Goal: Task Accomplishment & Management: Manage account settings

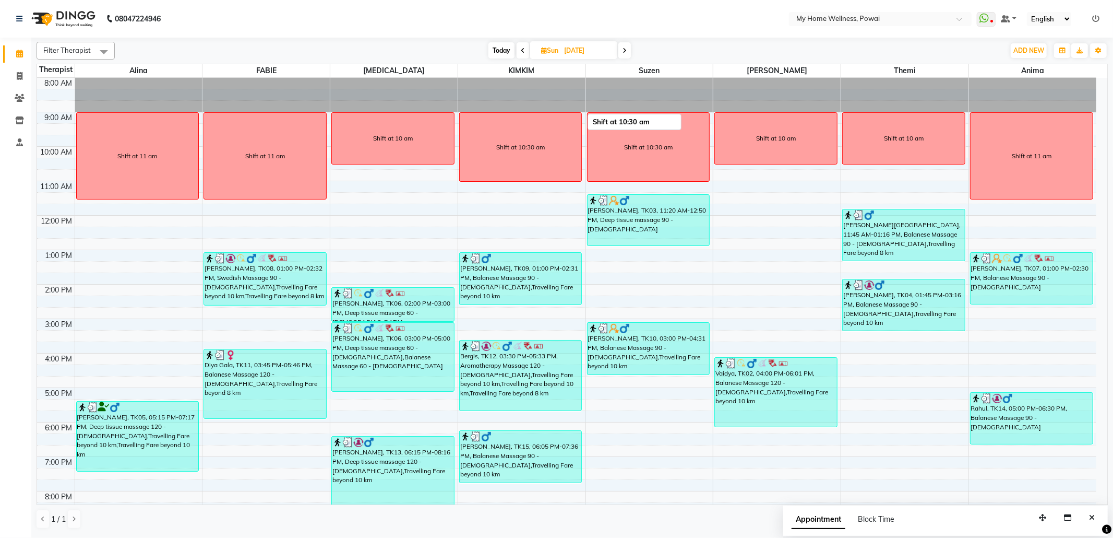
scroll to position [63, 0]
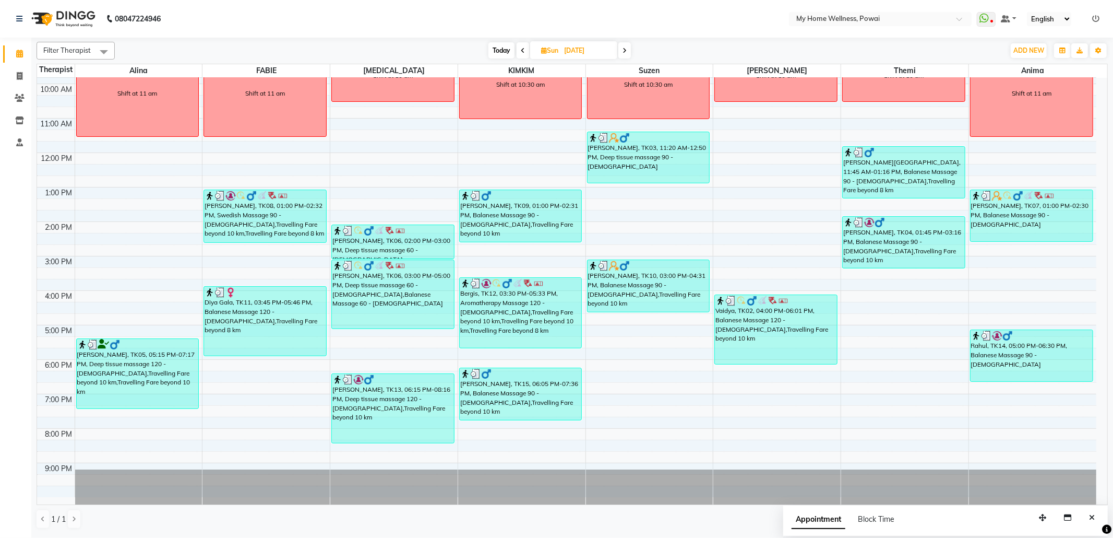
click at [508, 49] on span "Today" at bounding box center [501, 50] width 26 height 16
type input "02-10-2025"
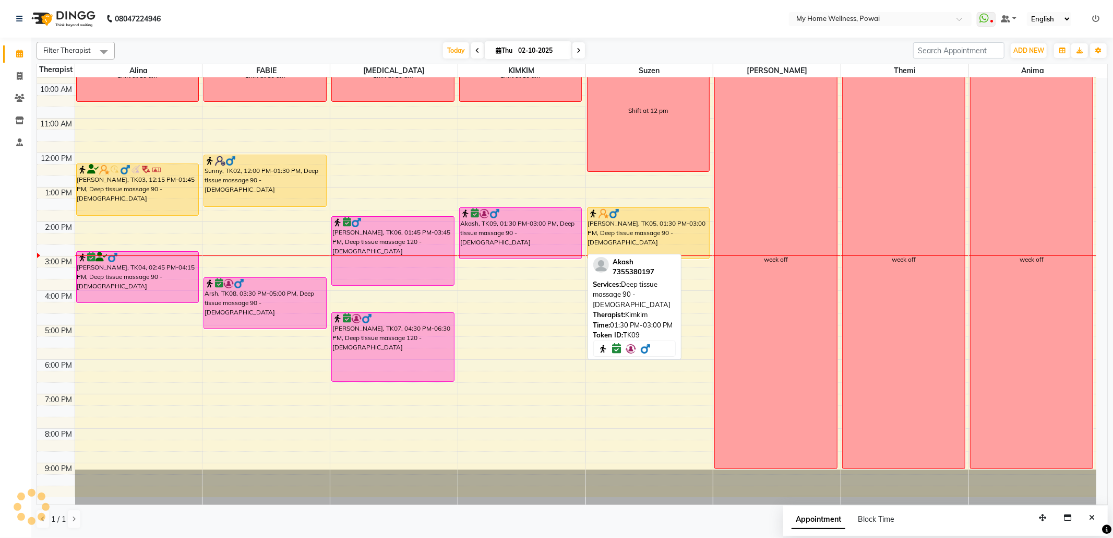
click at [504, 235] on div "Akash, TK09, 01:30 PM-03:00 PM, Deep tissue massage 90 - [DEMOGRAPHIC_DATA]" at bounding box center [521, 233] width 122 height 51
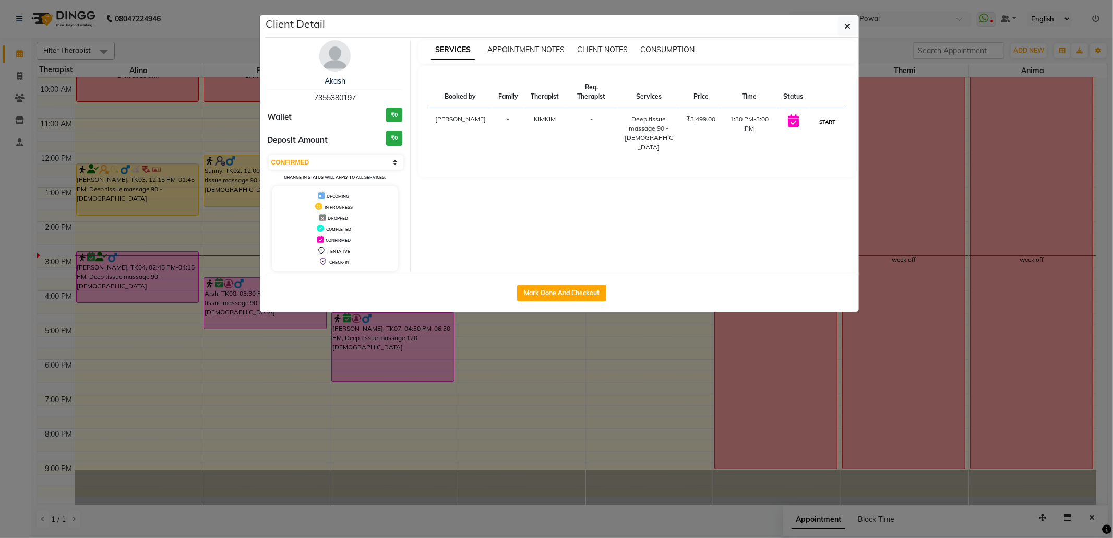
click at [822, 117] on button "START" at bounding box center [827, 121] width 21 height 13
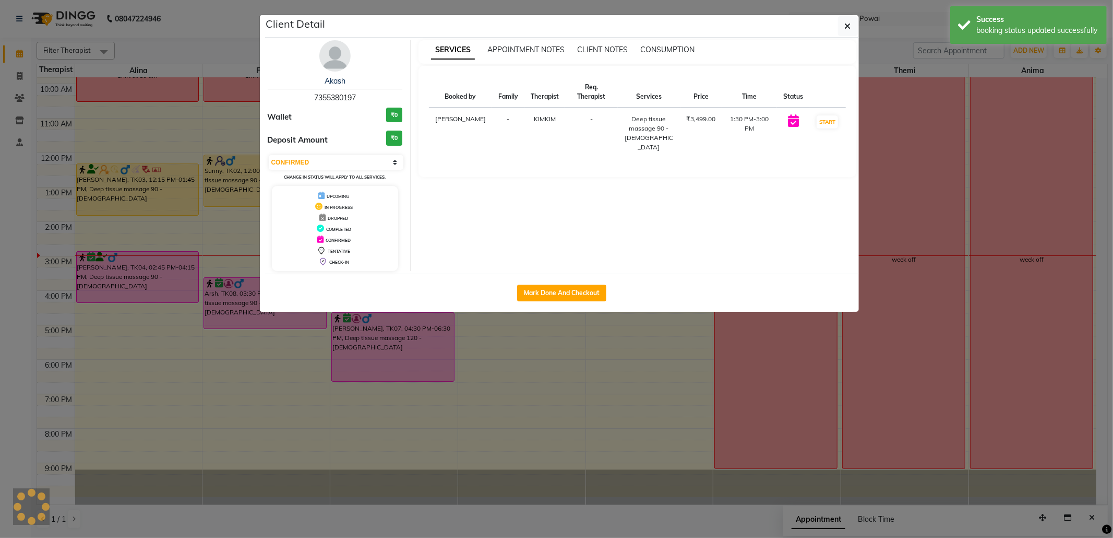
select select "1"
click at [844, 33] on button "button" at bounding box center [848, 26] width 20 height 20
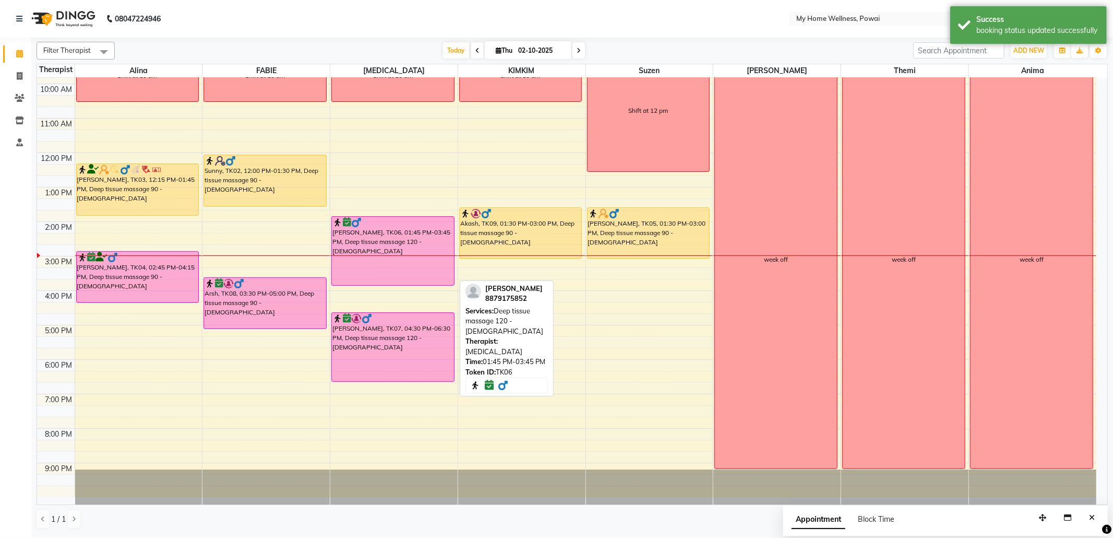
click at [429, 236] on div "[PERSON_NAME], TK06, 01:45 PM-03:45 PM, Deep tissue massage 120 - [DEMOGRAPHIC_…" at bounding box center [393, 251] width 122 height 68
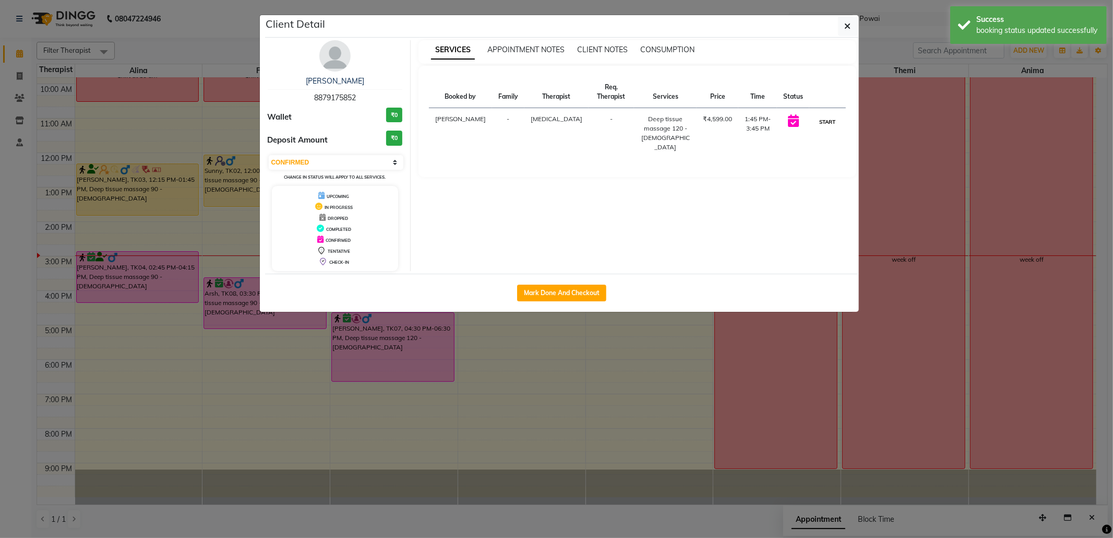
click at [819, 120] on button "START" at bounding box center [827, 121] width 21 height 13
select select "1"
click at [840, 32] on button "button" at bounding box center [848, 26] width 20 height 20
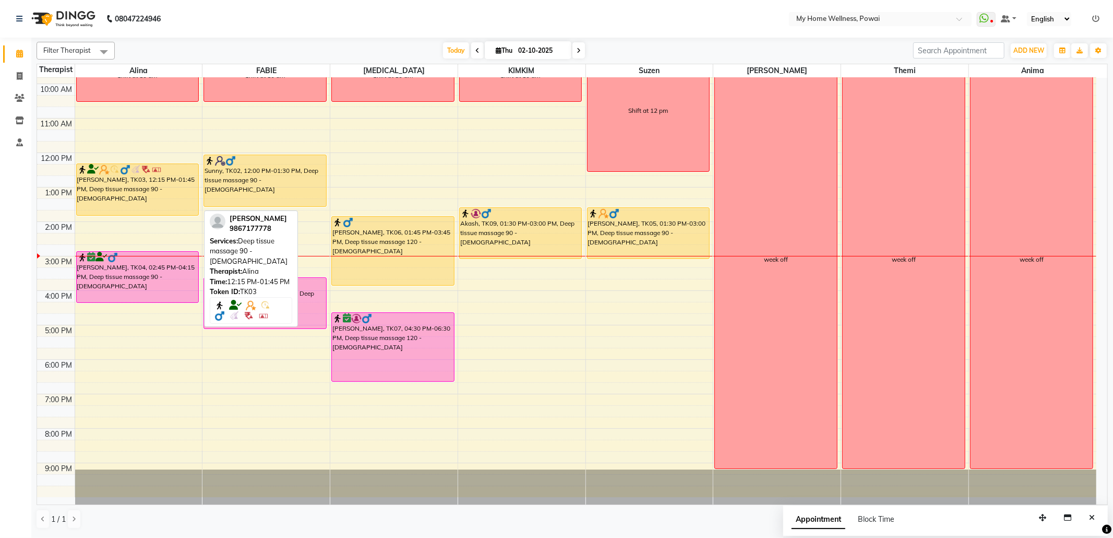
click at [134, 181] on div "[PERSON_NAME], TK03, 12:15 PM-01:45 PM, Deep tissue massage 90 - [DEMOGRAPHIC_D…" at bounding box center [138, 189] width 122 height 51
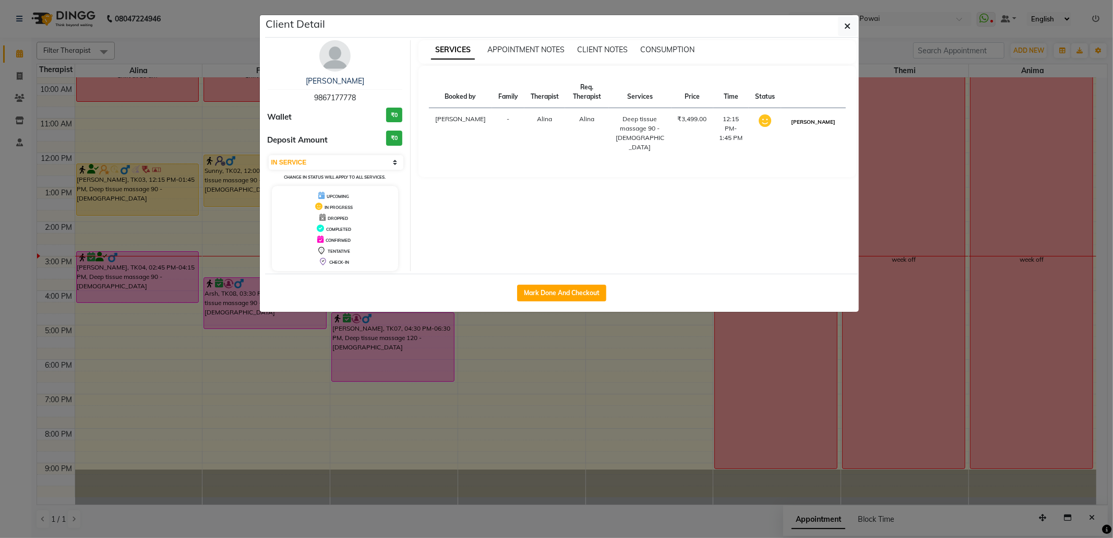
click at [831, 126] on button "[PERSON_NAME]" at bounding box center [814, 121] width 50 height 13
select select "3"
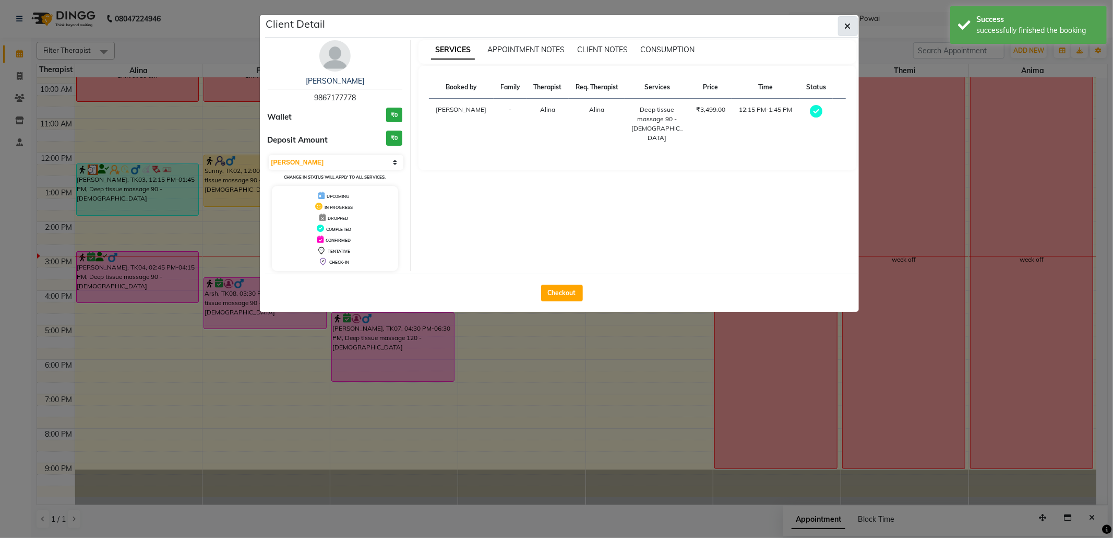
click at [845, 27] on icon "button" at bounding box center [848, 26] width 6 height 8
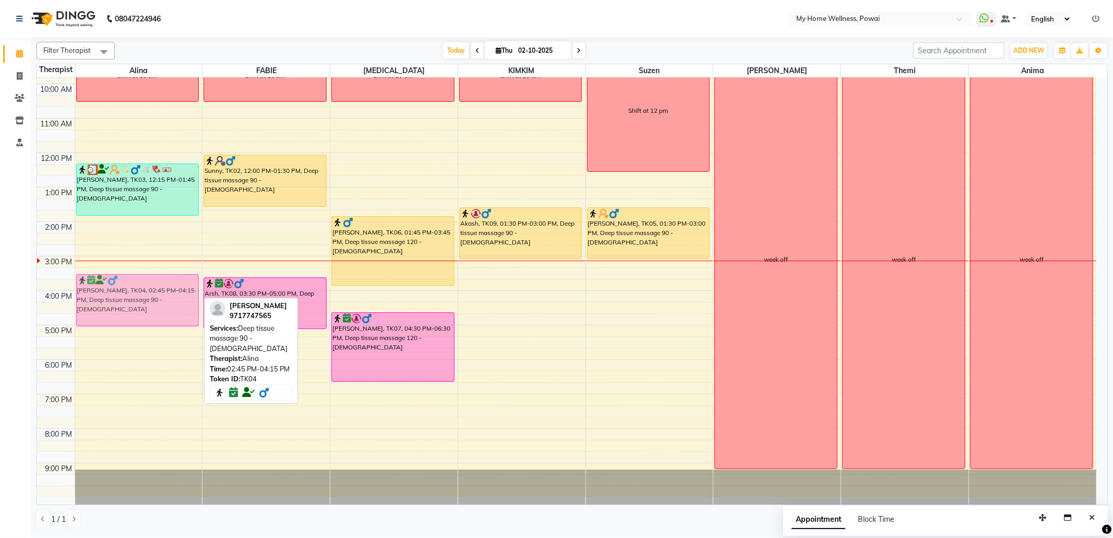
drag, startPoint x: 132, startPoint y: 268, endPoint x: 134, endPoint y: 289, distance: 21.5
click at [134, 289] on div "Shift at 10 am [PERSON_NAME], TK03, 12:15 PM-01:45 PM, Deep tissue massage 90 -…" at bounding box center [138, 256] width 127 height 482
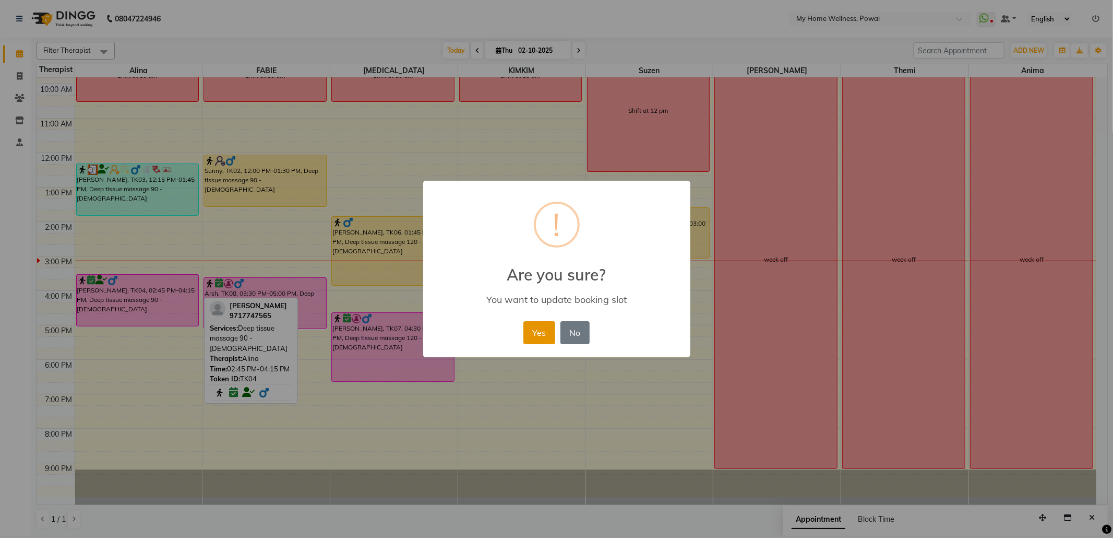
click at [542, 333] on button "Yes" at bounding box center [539, 332] width 32 height 23
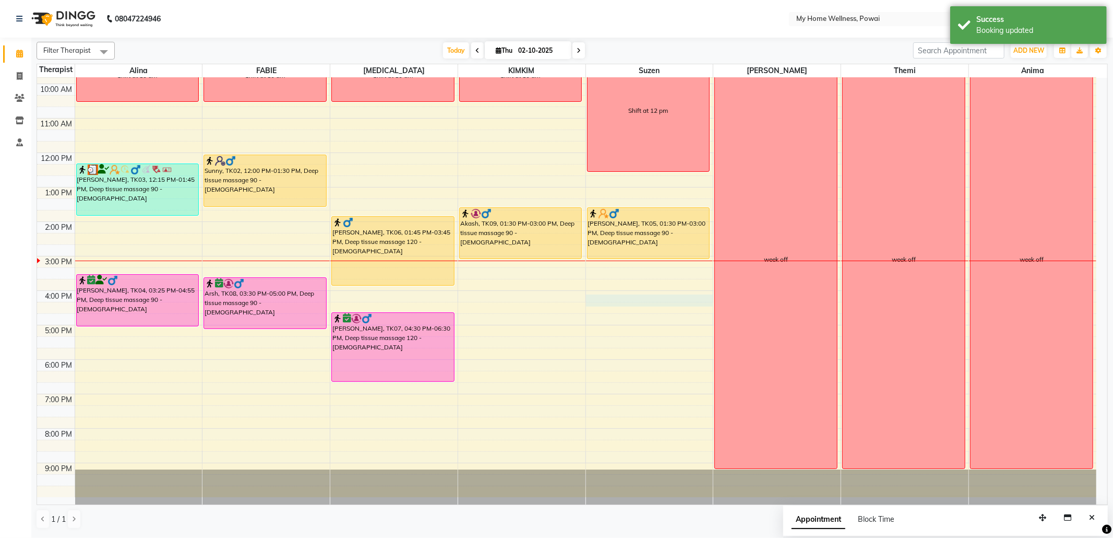
click at [599, 304] on div "8:00 AM 9:00 AM 10:00 AM 11:00 AM 12:00 PM 1:00 PM 2:00 PM 3:00 PM 4:00 PM 5:00…" at bounding box center [566, 256] width 1059 height 482
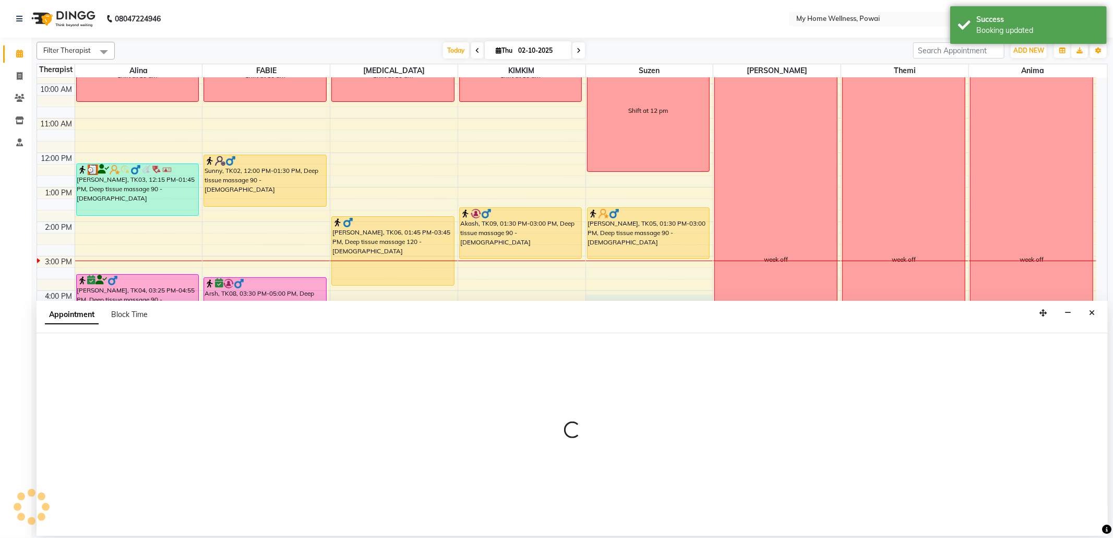
select select "29657"
select select "960"
select select "tentative"
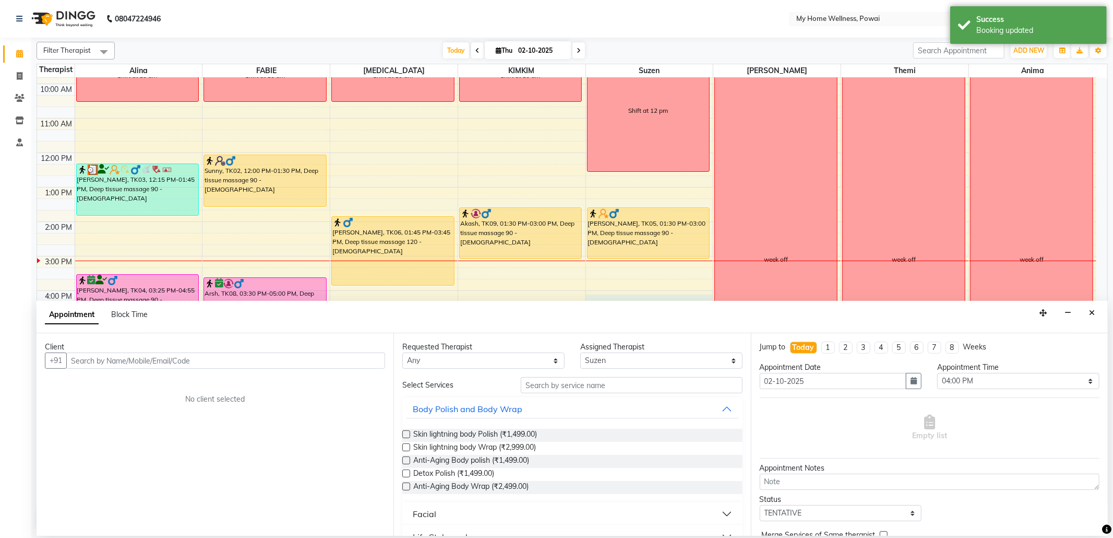
click at [291, 360] on input "text" at bounding box center [225, 360] width 319 height 16
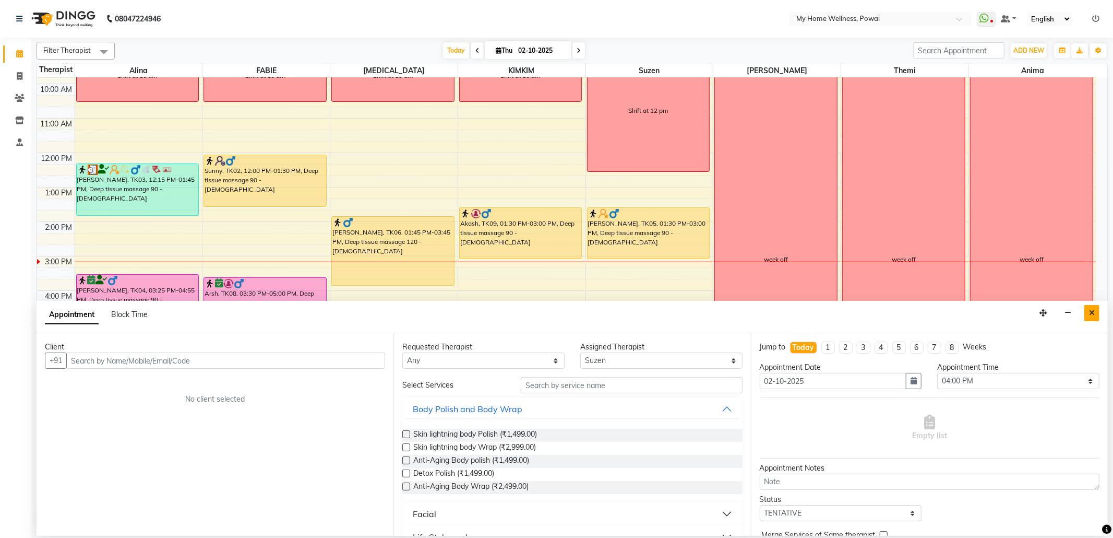
click at [1094, 316] on icon "Close" at bounding box center [1092, 312] width 6 height 7
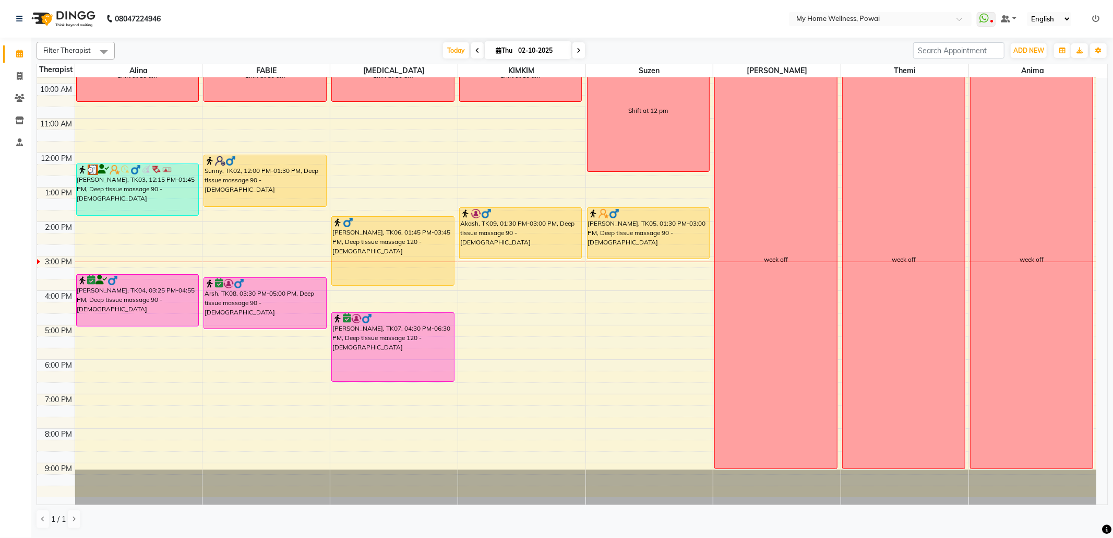
click at [634, 369] on div "8:00 AM 9:00 AM 10:00 AM 11:00 AM 12:00 PM 1:00 PM 2:00 PM 3:00 PM 4:00 PM 5:00…" at bounding box center [566, 256] width 1059 height 482
select select "29657"
select select "tentative"
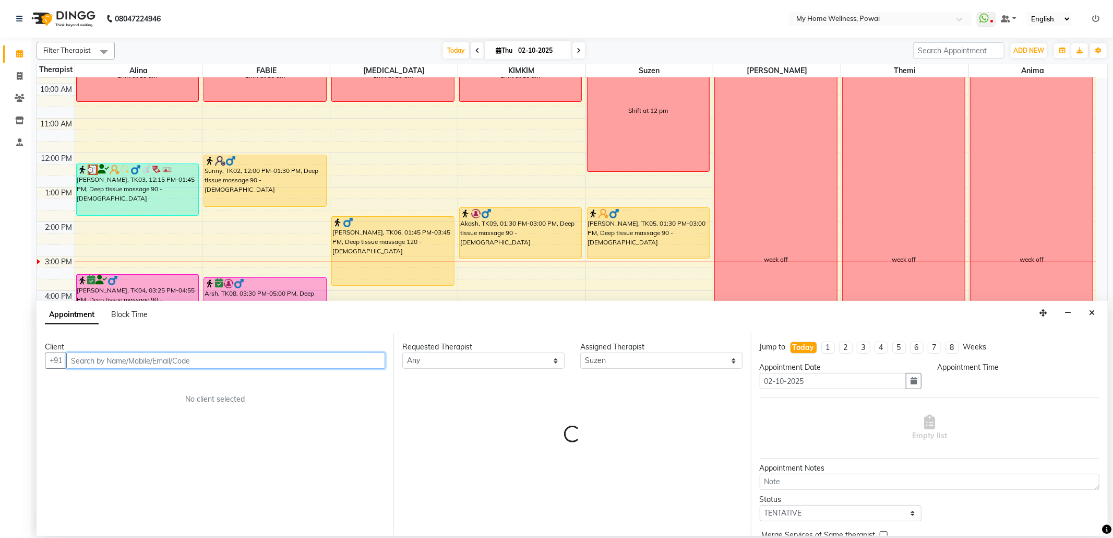
select select "1080"
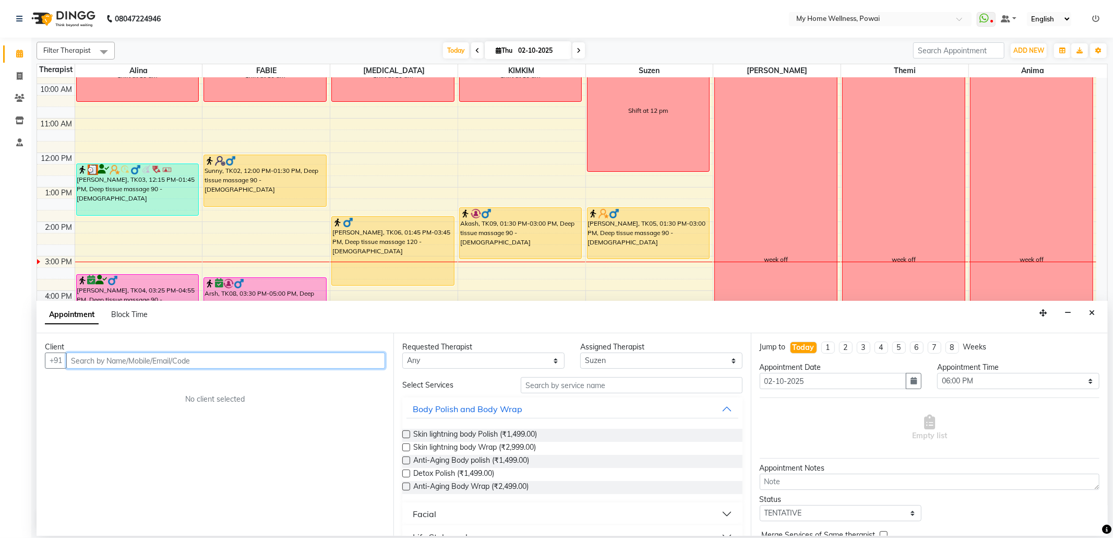
click at [372, 360] on input "text" at bounding box center [225, 360] width 319 height 16
click at [134, 378] on span "[PERSON_NAME]" at bounding box center [113, 383] width 67 height 10
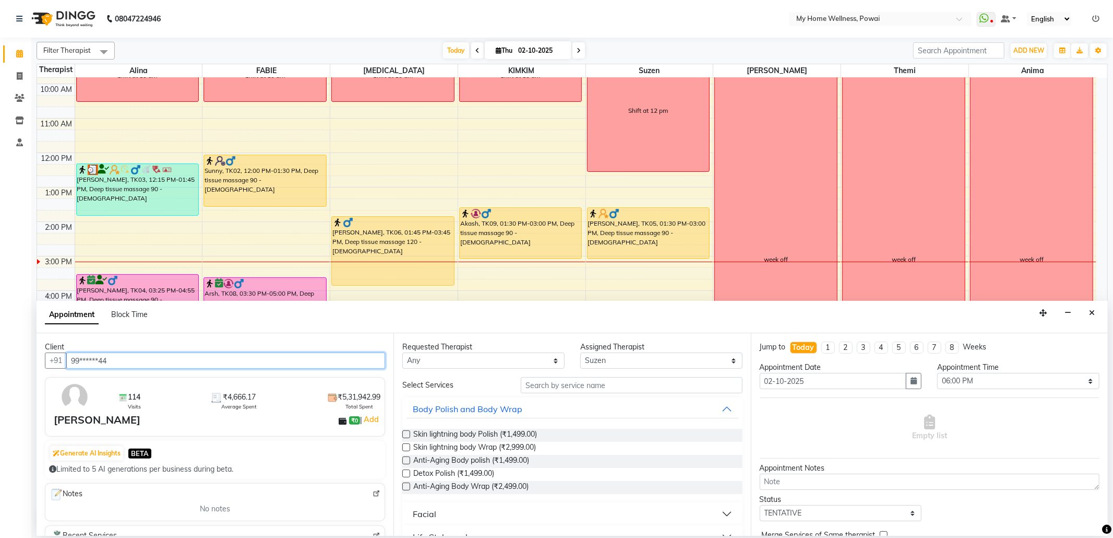
type input "99******44"
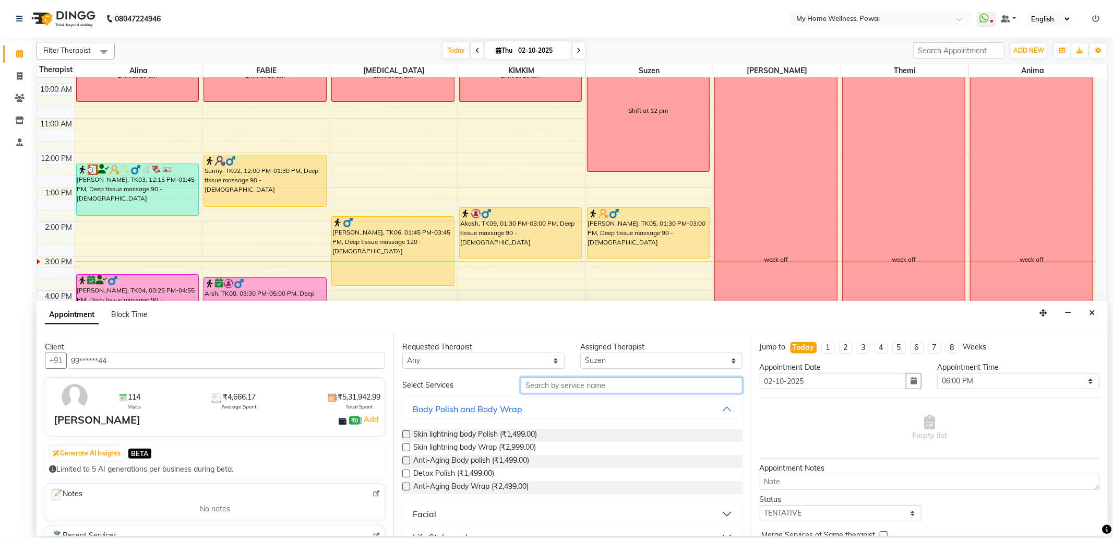
click at [550, 384] on input "text" at bounding box center [631, 385] width 221 height 16
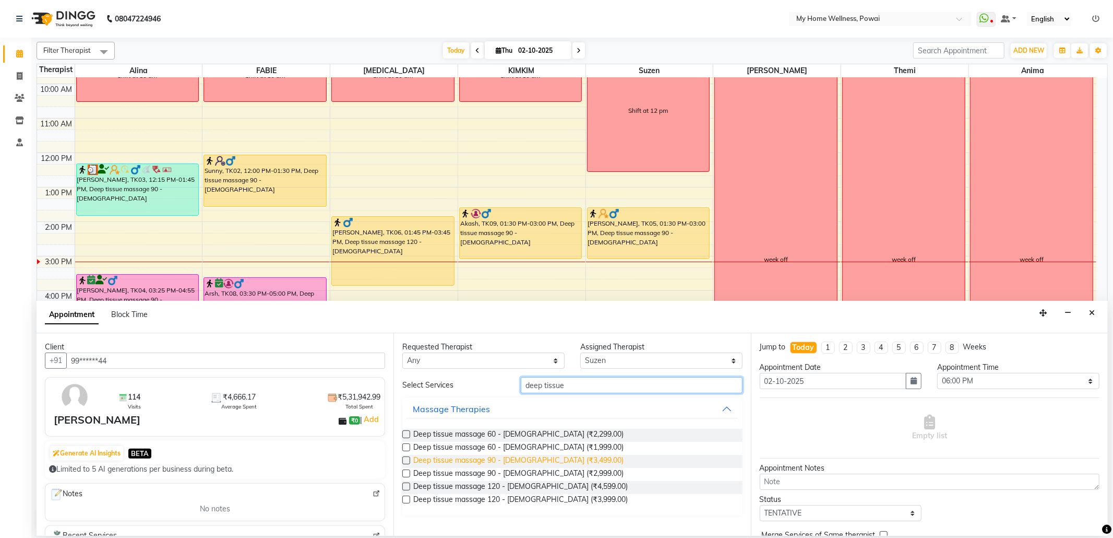
type input "deep tissue"
click at [506, 464] on span "Deep tissue massage 90 - [DEMOGRAPHIC_DATA] (₹3,499.00)" at bounding box center [518, 461] width 210 height 13
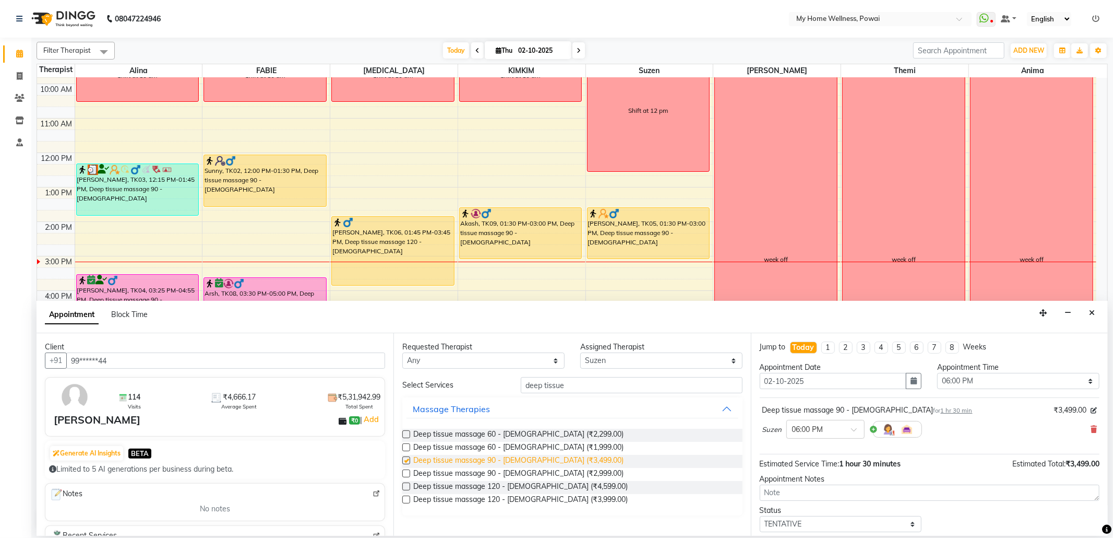
checkbox input "false"
click at [1080, 380] on select "Select 09:00 AM 09:15 AM 09:30 AM 09:45 AM 10:00 AM 10:15 AM 10:30 AM 10:45 AM …" at bounding box center [1018, 381] width 162 height 16
select select "1050"
click at [937, 374] on select "Select 09:00 AM 09:15 AM 09:30 AM 09:45 AM 10:00 AM 10:15 AM 10:30 AM 10:45 AM …" at bounding box center [1018, 381] width 162 height 16
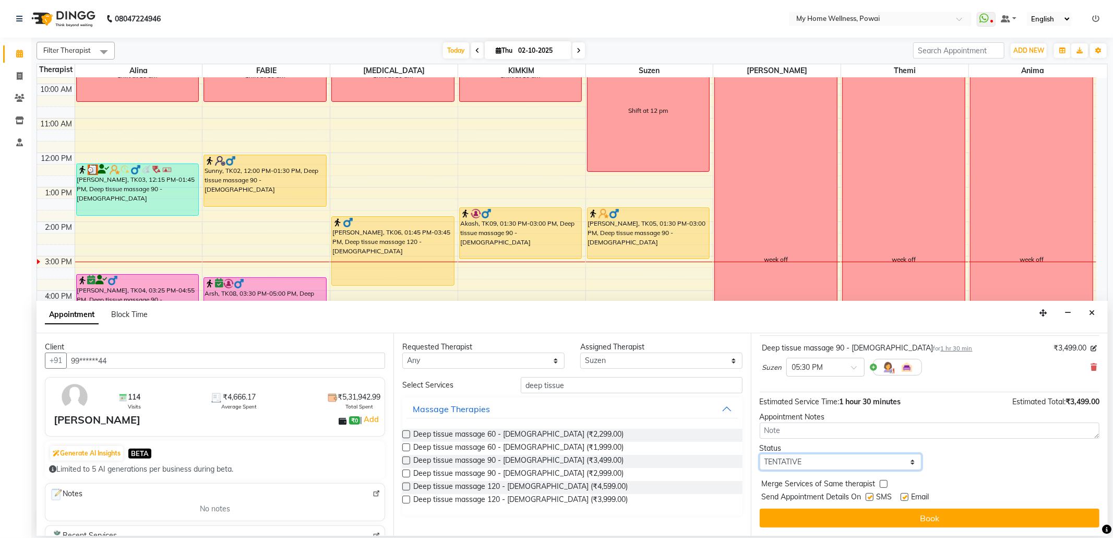
click at [909, 462] on select "Select TENTATIVE CONFIRM CHECK-IN UPCOMING" at bounding box center [841, 462] width 162 height 16
select select "confirm booking"
click at [760, 454] on select "Select TENTATIVE CONFIRM CHECK-IN UPCOMING" at bounding box center [841, 462] width 162 height 16
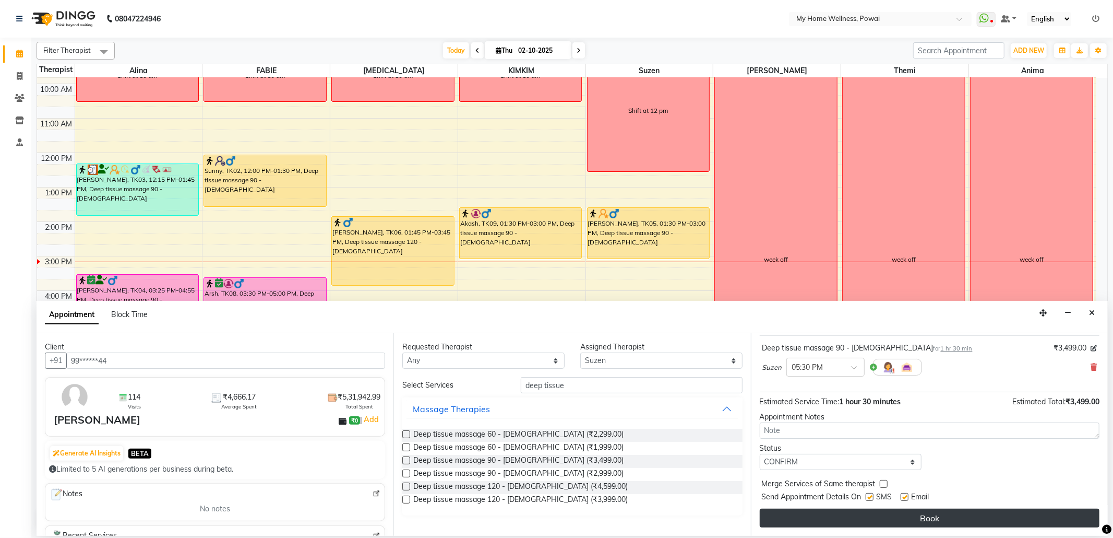
click at [815, 519] on button "Book" at bounding box center [930, 517] width 340 height 19
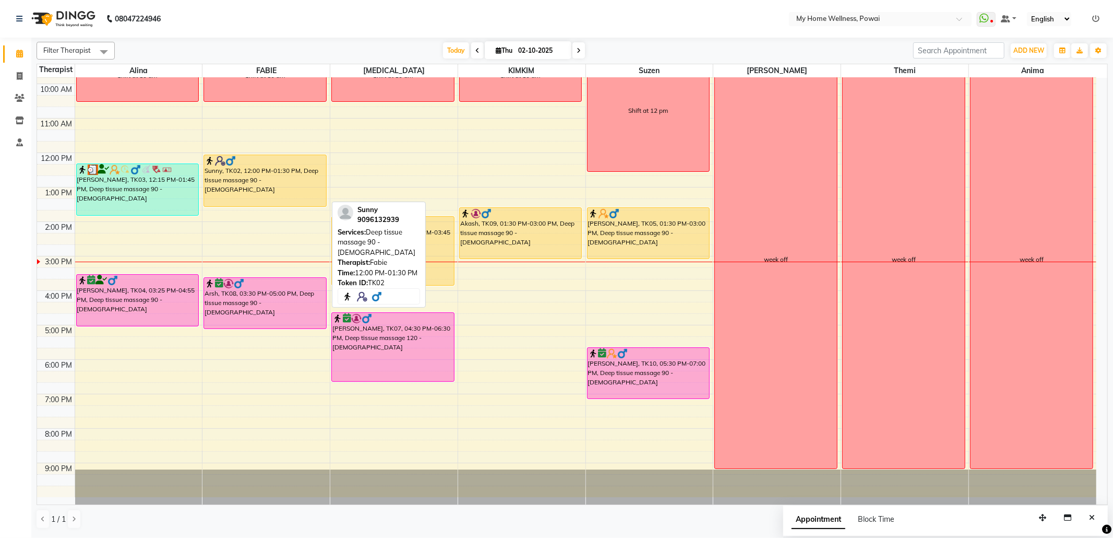
click at [261, 188] on div "Sunny, TK02, 12:00 PM-01:30 PM, Deep tissue massage 90 - [DEMOGRAPHIC_DATA]" at bounding box center [265, 180] width 122 height 51
click at [267, 188] on div "Sunny, TK02, 12:00 PM-01:30 PM, Deep tissue massage 90 - [DEMOGRAPHIC_DATA]" at bounding box center [265, 180] width 122 height 51
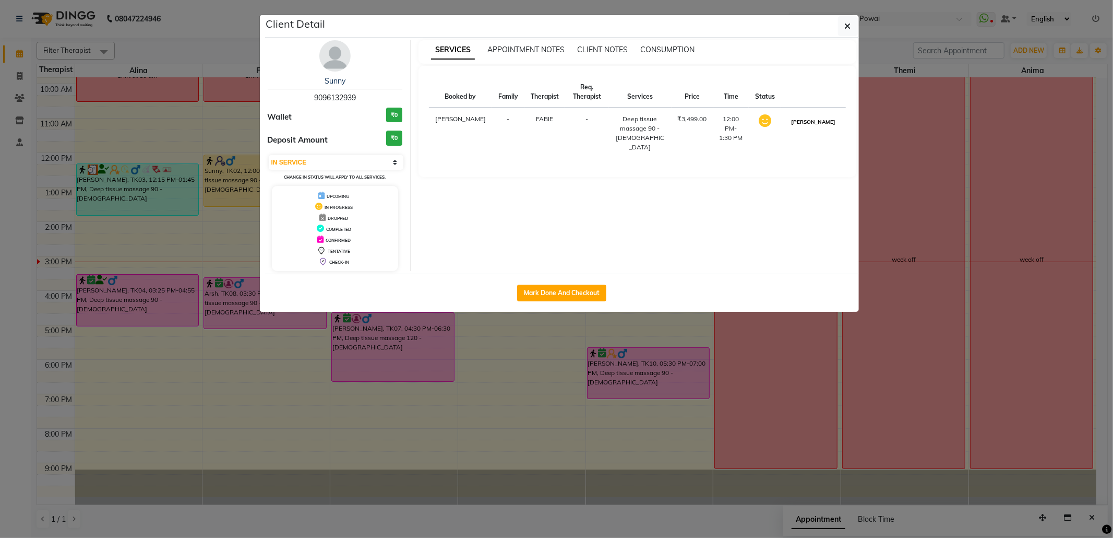
click at [825, 124] on button "[PERSON_NAME]" at bounding box center [814, 121] width 50 height 13
select select "3"
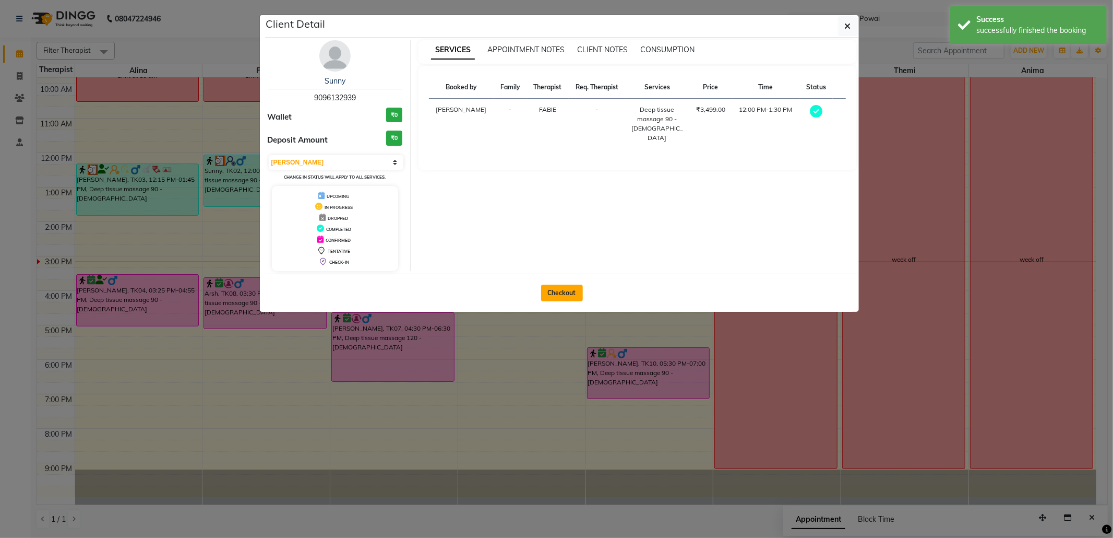
click at [581, 299] on button "Checkout" at bounding box center [562, 292] width 42 height 17
select select "service"
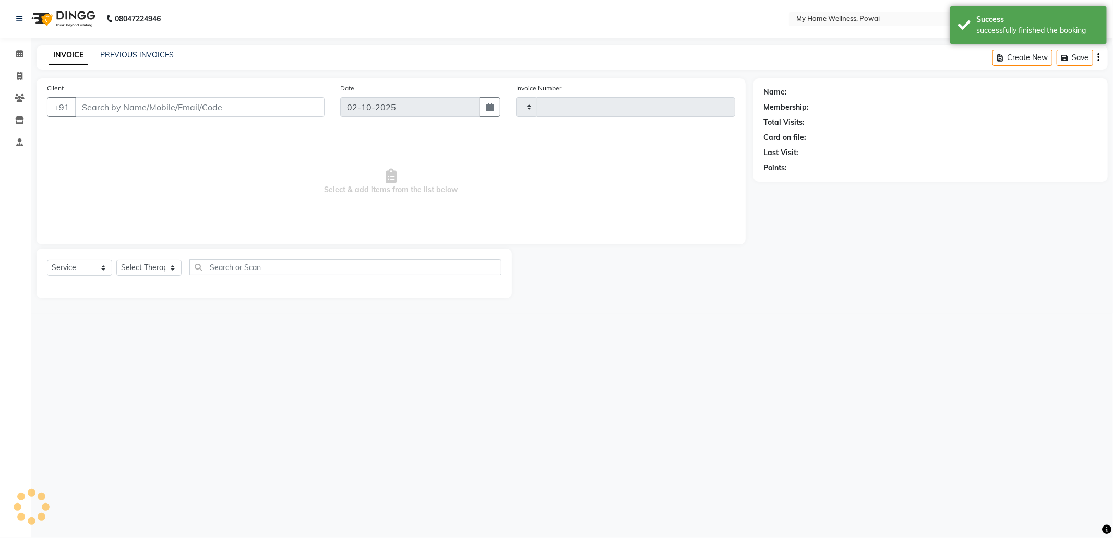
type input "1880"
select select "682"
type input "90******39"
select select "86797"
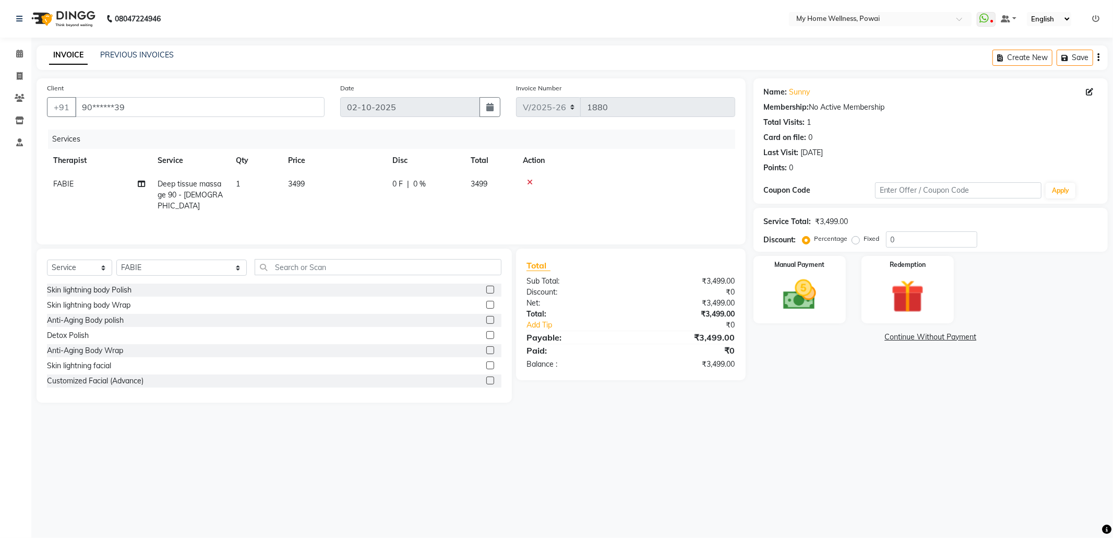
click at [186, 190] on span "Deep tissue massage 90 - [DEMOGRAPHIC_DATA]" at bounding box center [190, 194] width 65 height 31
select select "86797"
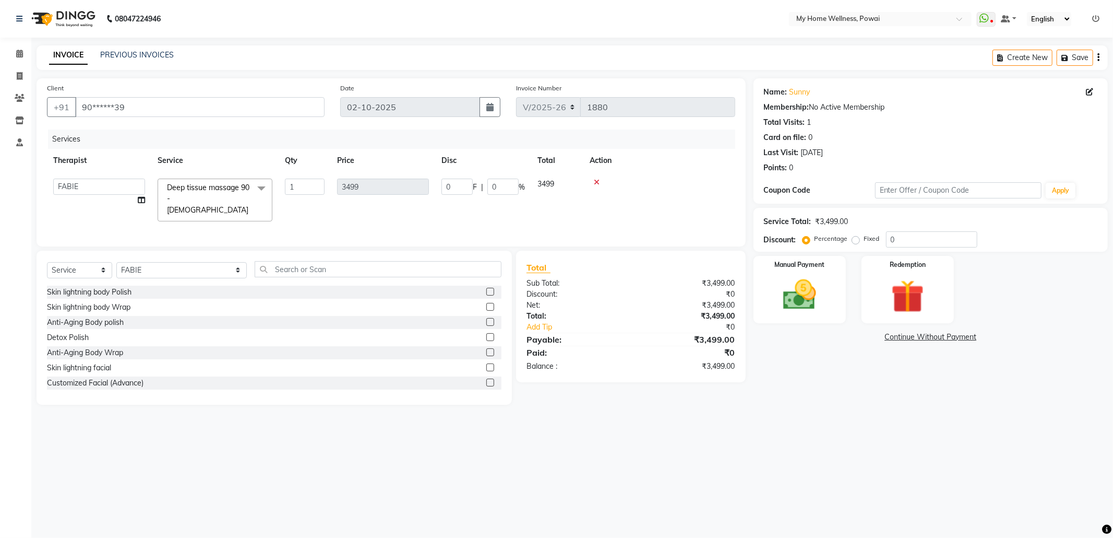
click at [260, 184] on span at bounding box center [261, 188] width 21 height 20
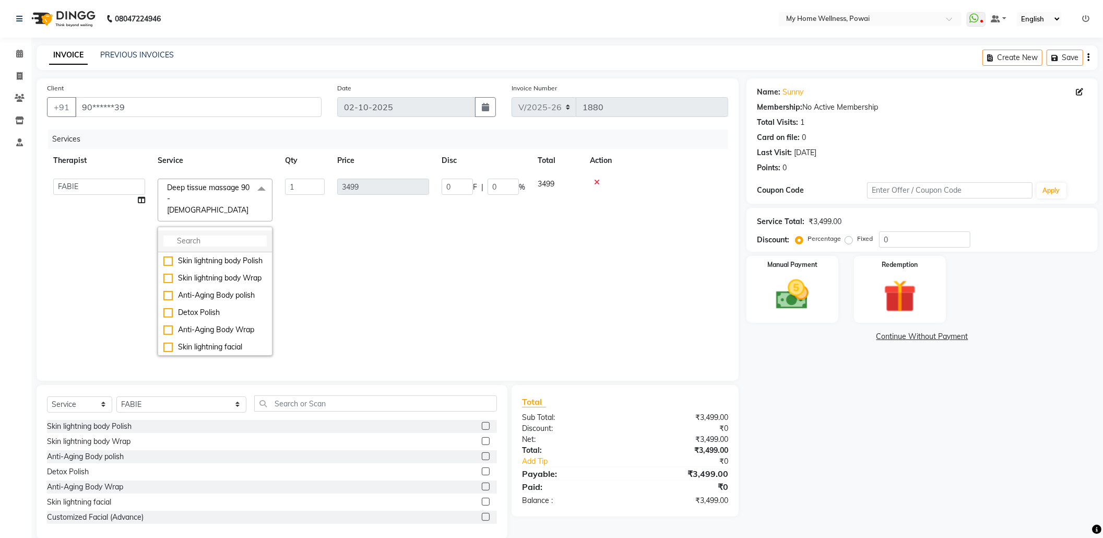
click at [167, 235] on input "multiselect-search" at bounding box center [214, 240] width 103 height 11
type input "sw"
click at [241, 312] on div "Swedish Massage 90 - [DEMOGRAPHIC_DATA]" at bounding box center [214, 323] width 103 height 22
checkbox input "true"
type input "2999"
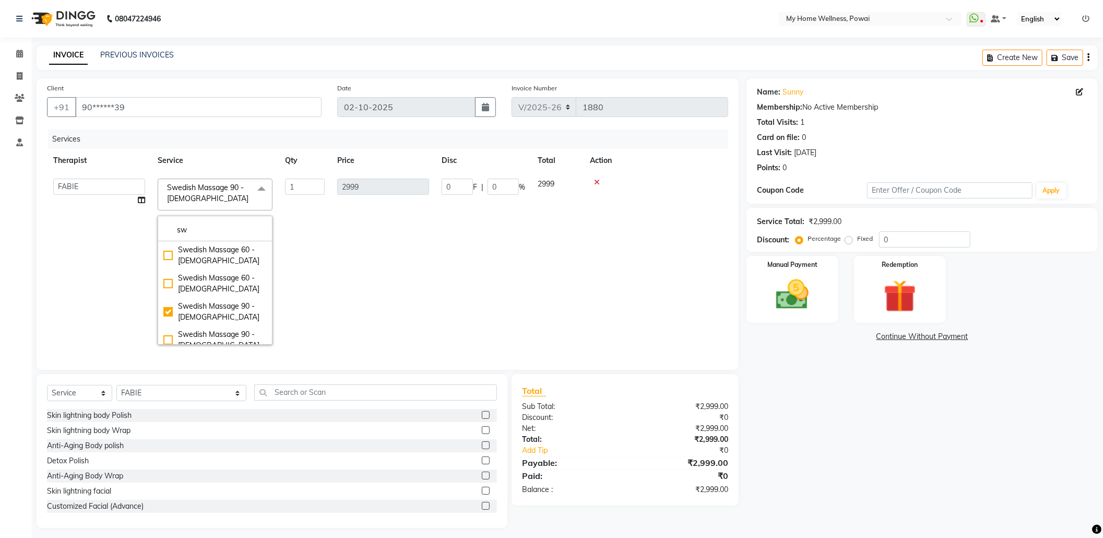
click at [338, 317] on td "2999" at bounding box center [383, 261] width 104 height 178
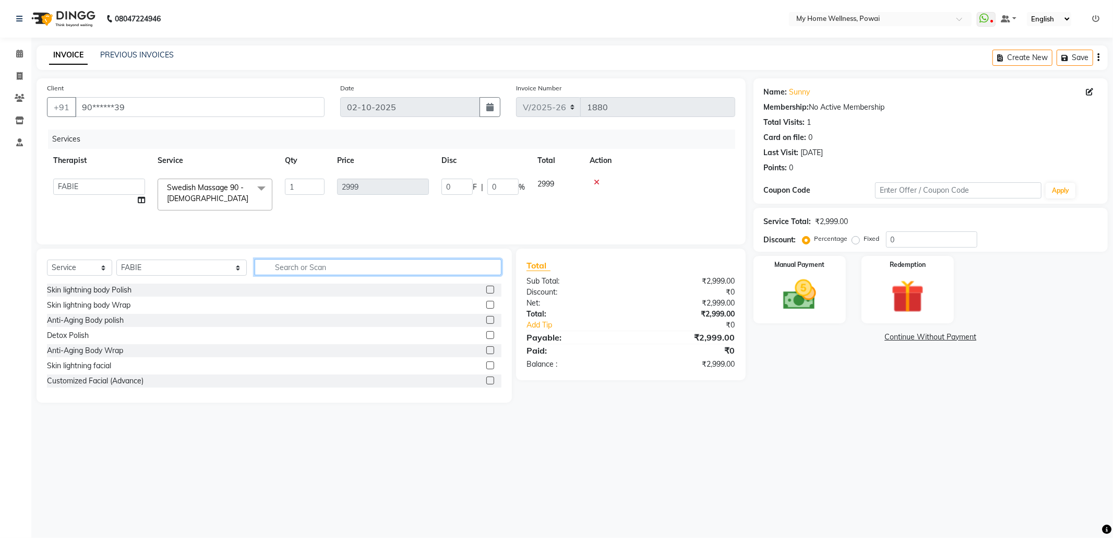
click at [284, 268] on input "text" at bounding box center [378, 267] width 247 height 16
type input "tr"
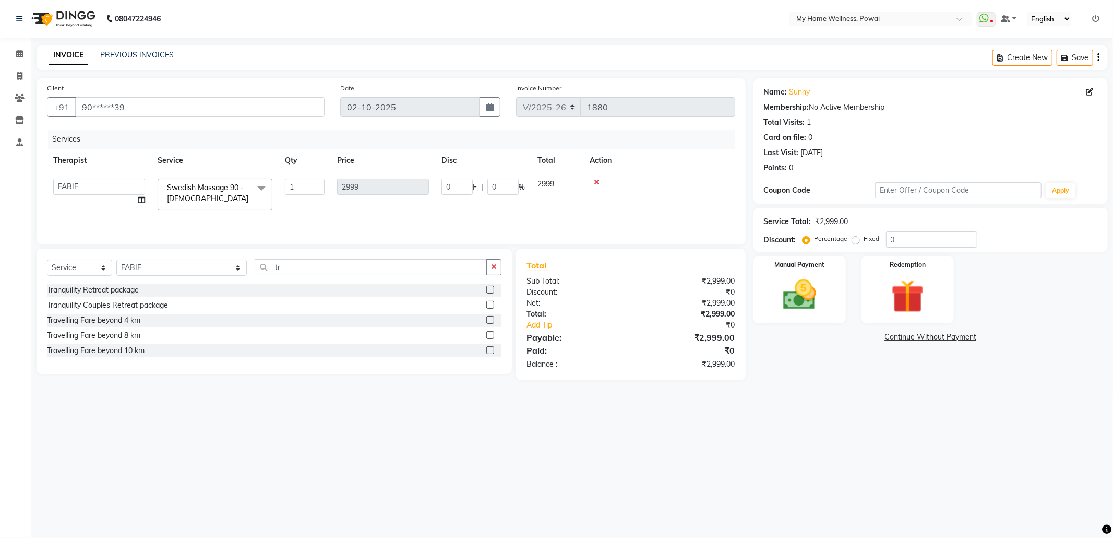
click at [492, 351] on label at bounding box center [490, 350] width 8 height 8
click at [492, 351] on input "checkbox" at bounding box center [489, 350] width 7 height 7
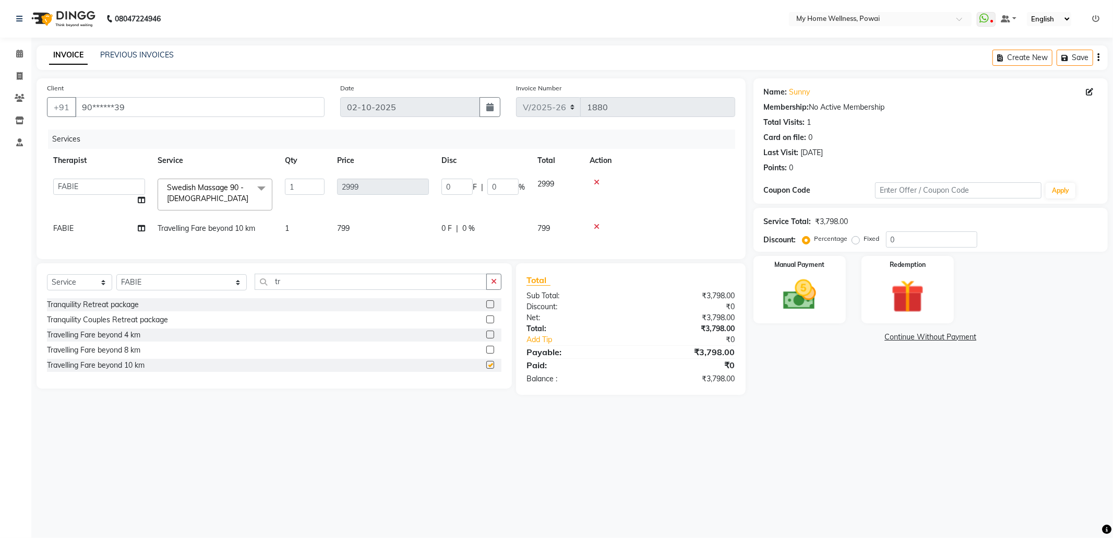
checkbox input "false"
click at [595, 228] on icon at bounding box center [597, 226] width 6 height 7
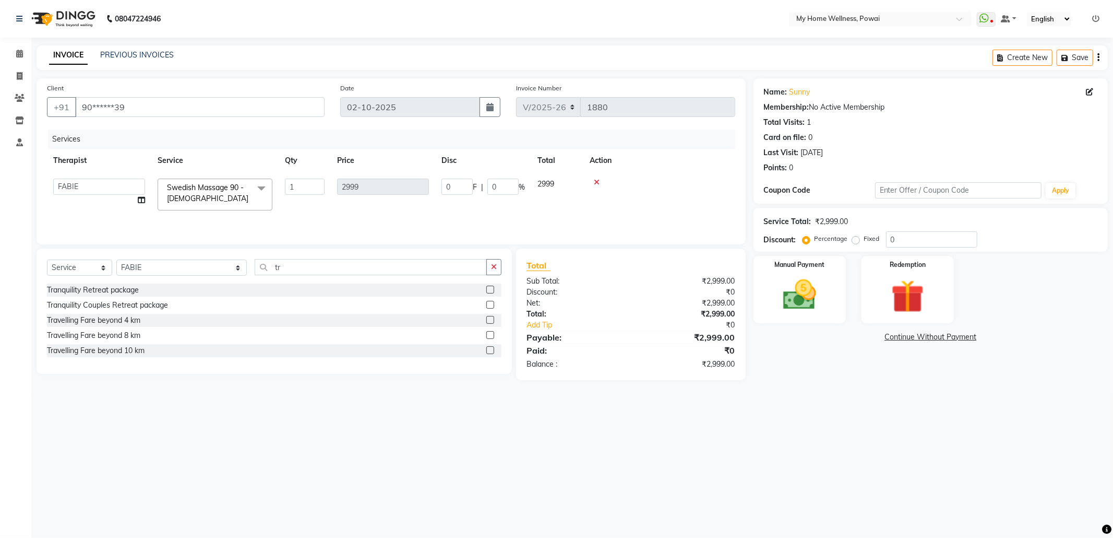
click at [487, 339] on label at bounding box center [490, 335] width 8 height 8
click at [487, 339] on input "checkbox" at bounding box center [489, 335] width 7 height 7
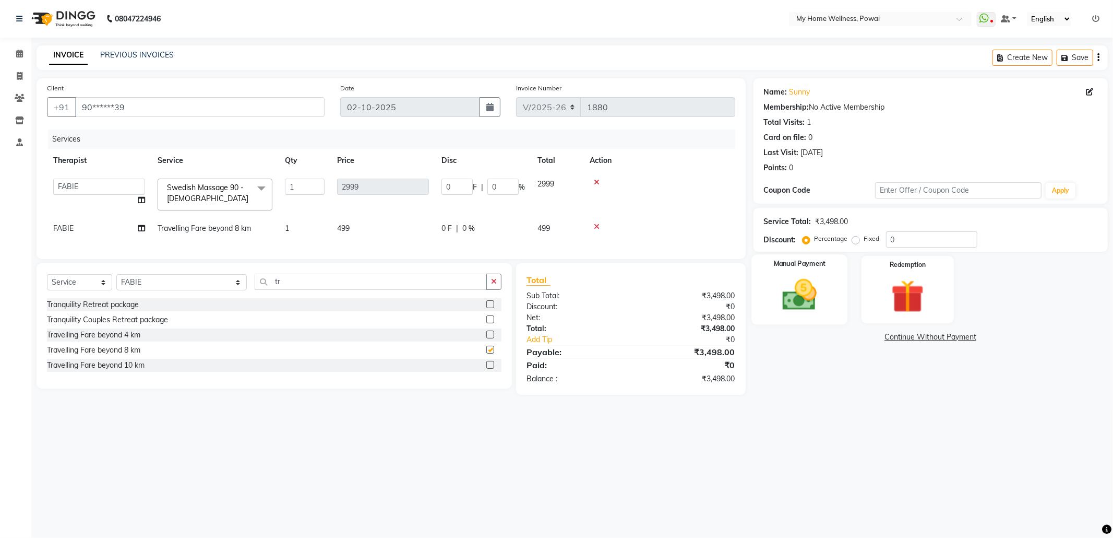
checkbox input "false"
click at [822, 311] on img at bounding box center [800, 295] width 56 height 40
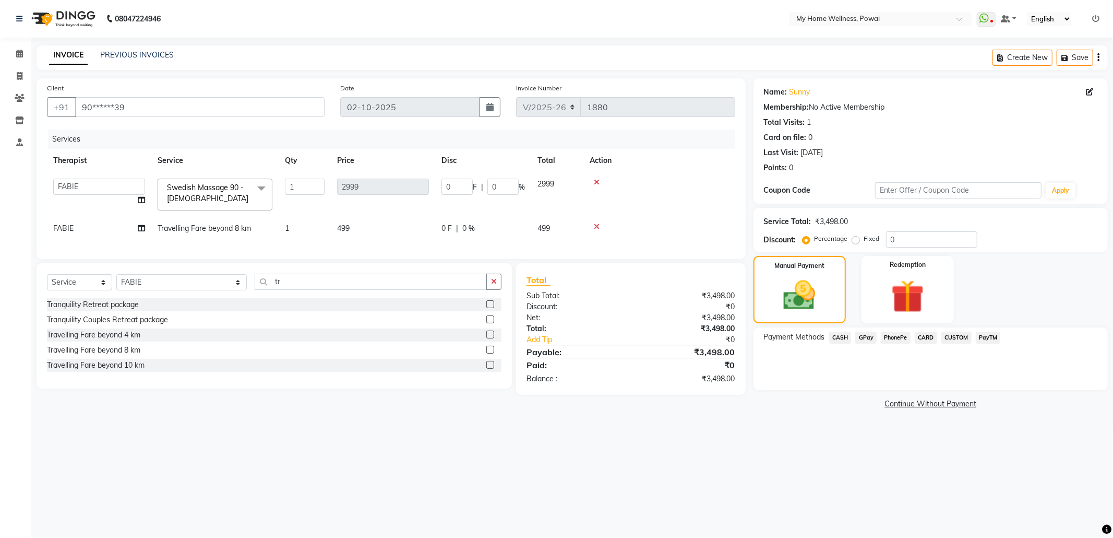
click at [867, 338] on span "GPay" at bounding box center [865, 337] width 21 height 12
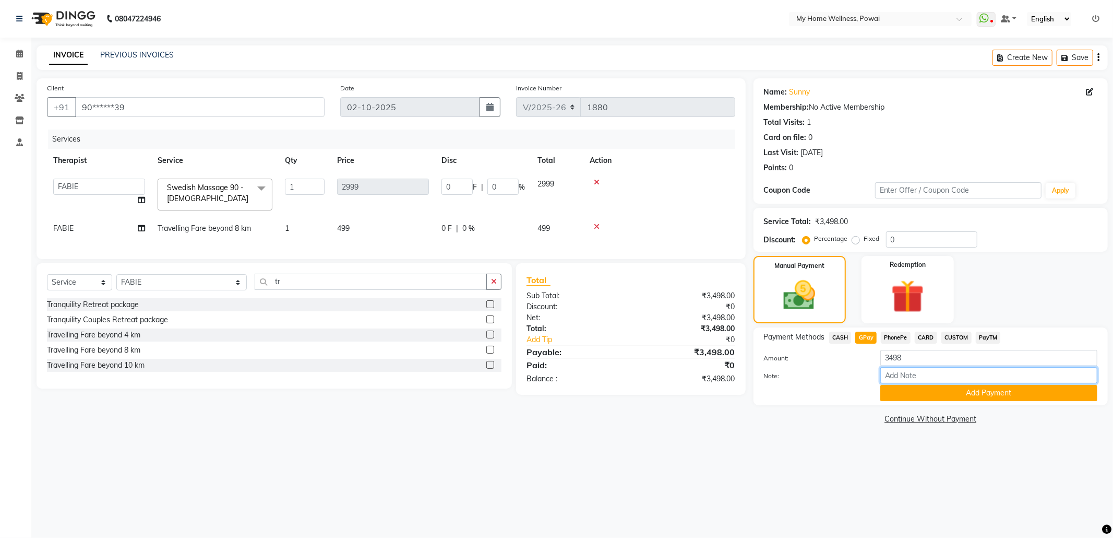
click at [898, 380] on input "Note:" at bounding box center [988, 375] width 217 height 16
type input "Company account"
click at [969, 396] on button "Add Payment" at bounding box center [988, 393] width 217 height 16
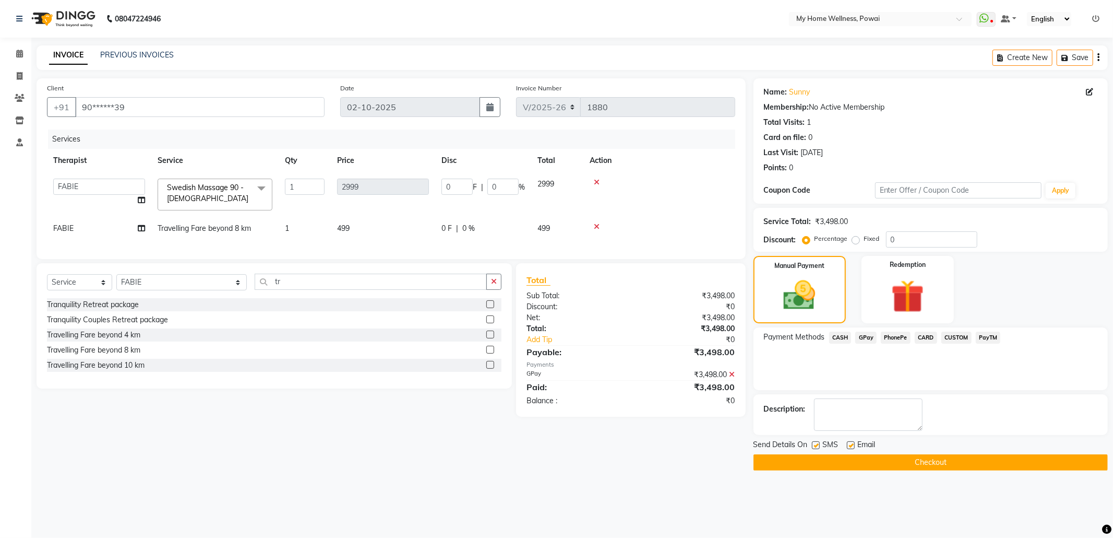
click at [858, 466] on button "Checkout" at bounding box center [931, 462] width 354 height 16
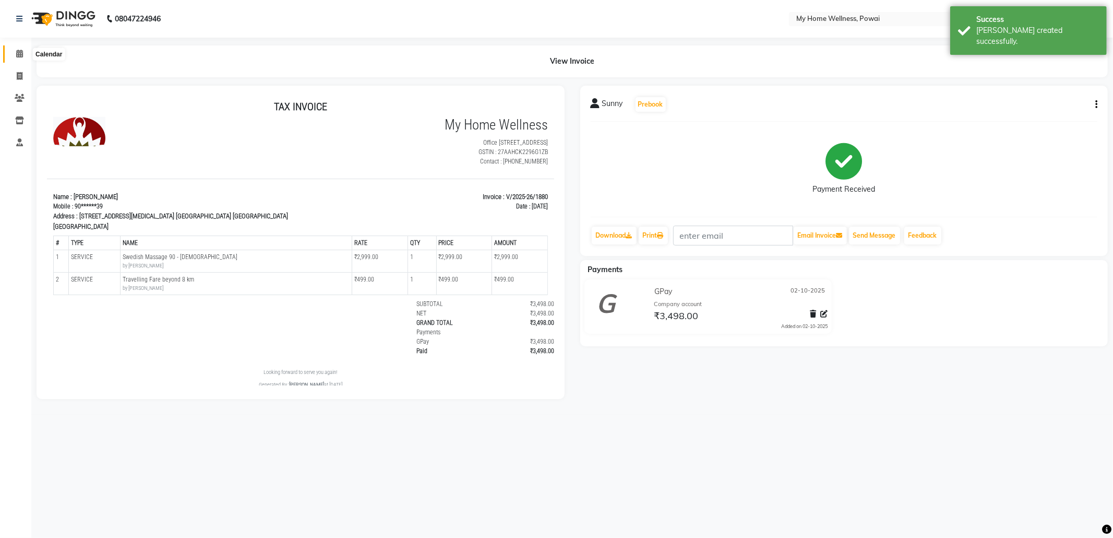
click at [13, 53] on span at bounding box center [19, 54] width 18 height 12
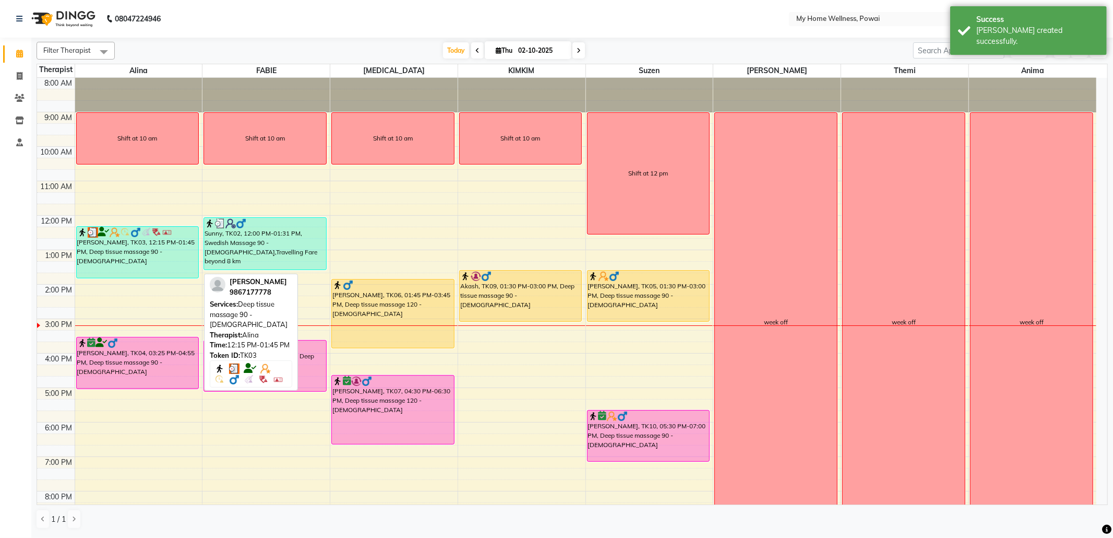
click at [113, 255] on div "[PERSON_NAME], TK03, 12:15 PM-01:45 PM, Deep tissue massage 90 - [DEMOGRAPHIC_D…" at bounding box center [138, 251] width 122 height 51
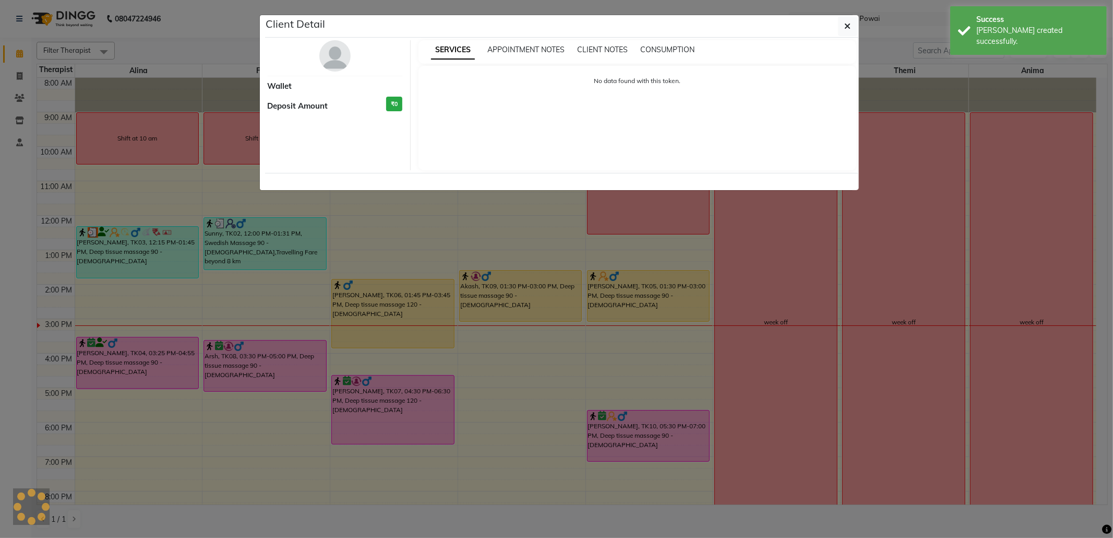
select select "3"
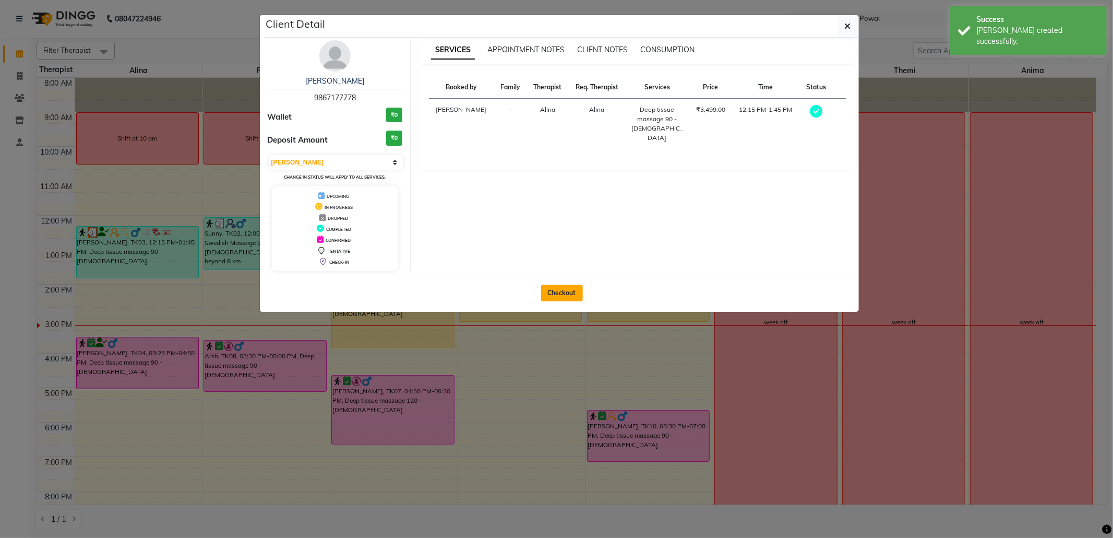
click at [562, 294] on button "Checkout" at bounding box center [562, 292] width 42 height 17
select select "682"
select select "service"
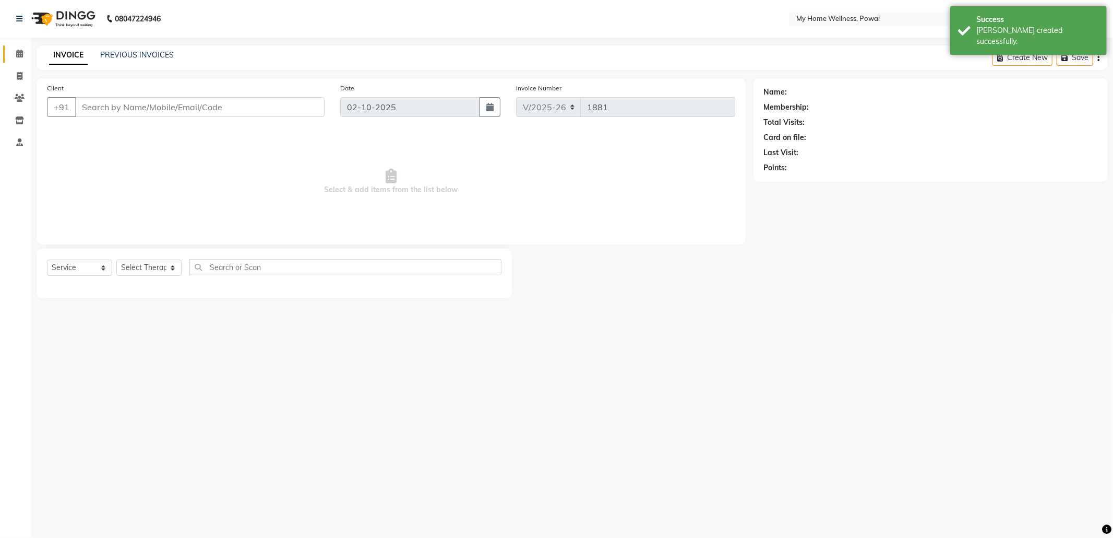
type input "98******78"
select select "30586"
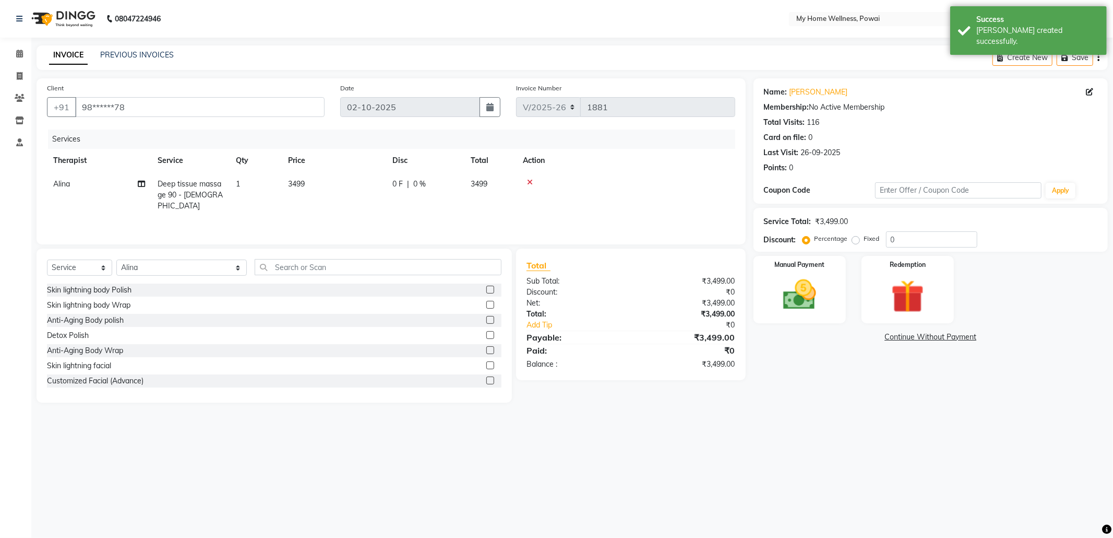
click at [186, 193] on span "Deep tissue massage 90 - [DEMOGRAPHIC_DATA]" at bounding box center [190, 194] width 65 height 31
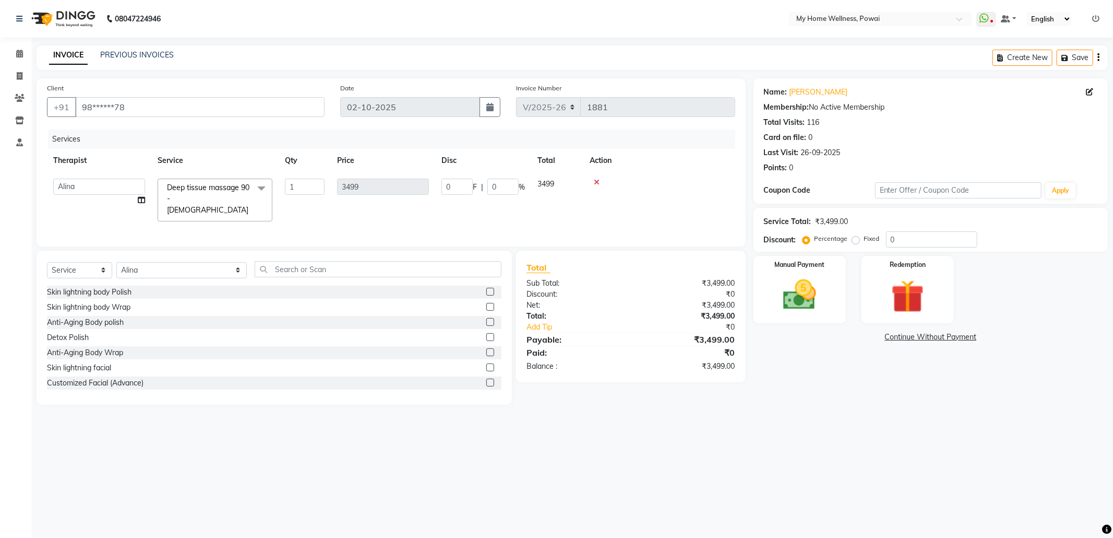
click at [257, 187] on span at bounding box center [261, 188] width 21 height 20
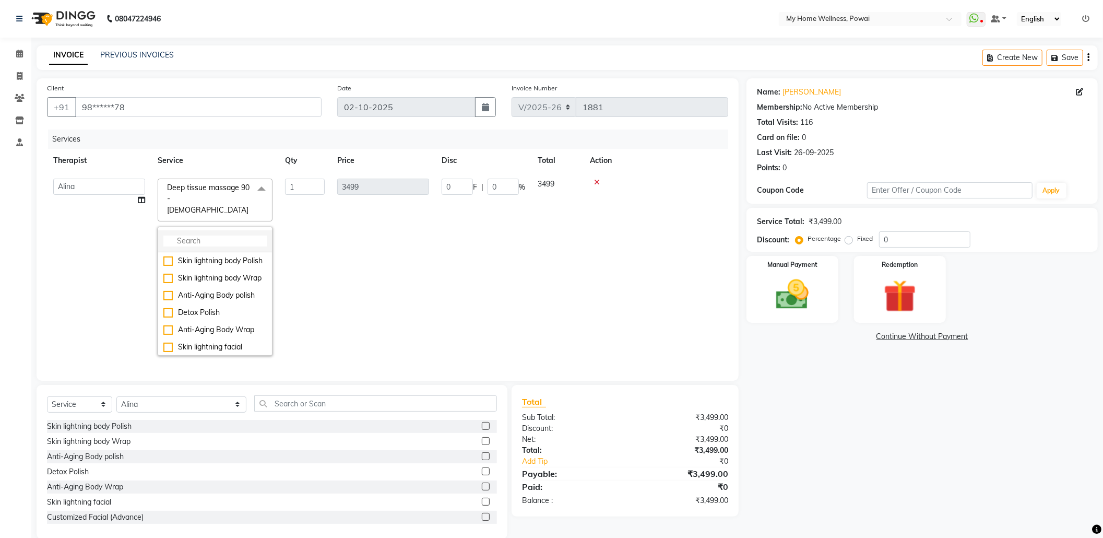
click at [230, 235] on input "multiselect-search" at bounding box center [214, 240] width 103 height 11
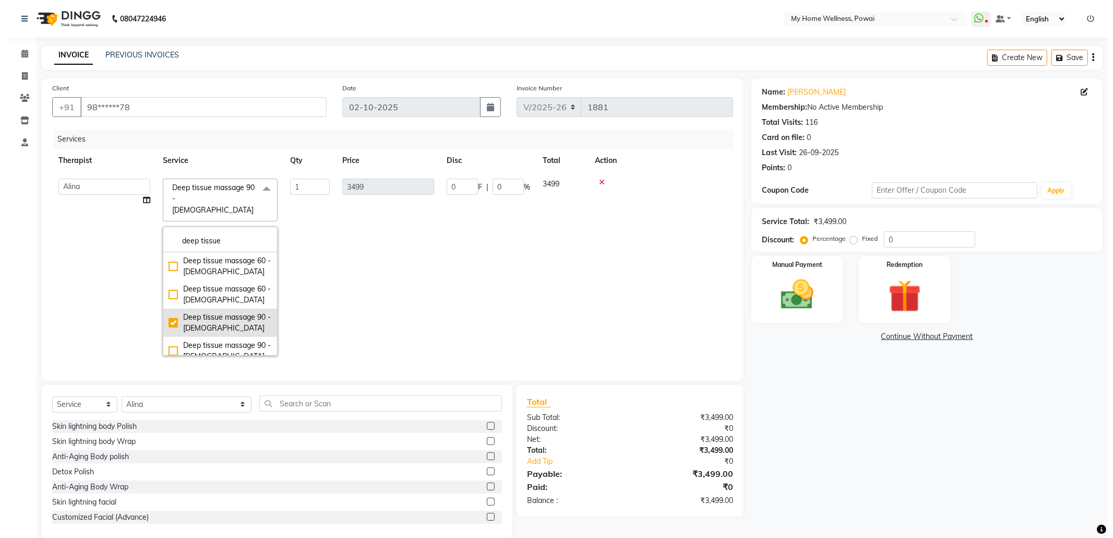
scroll to position [66, 0]
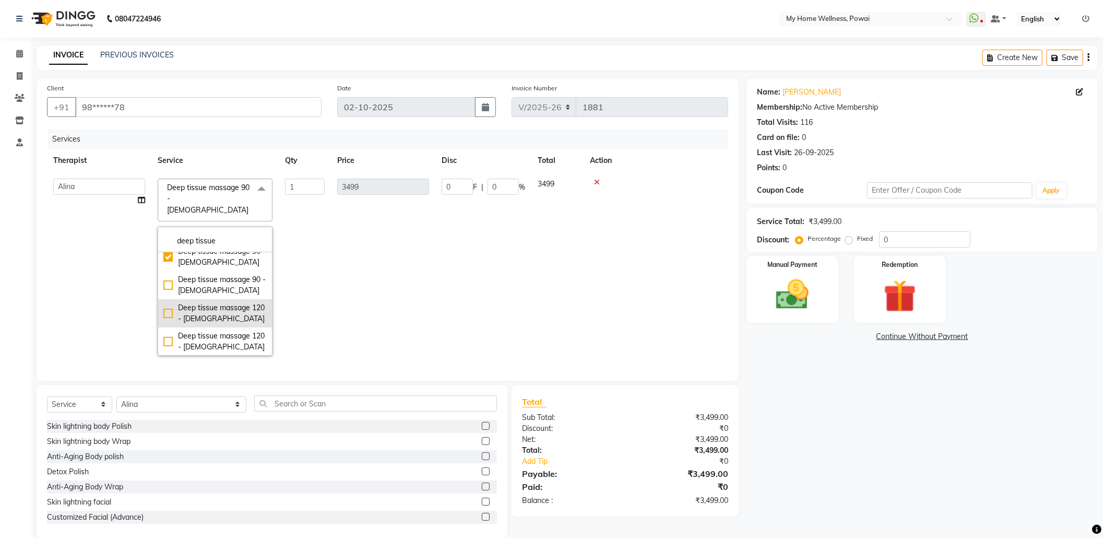
type input "deep tissue"
click at [214, 309] on div "Deep tissue massage 120 - [DEMOGRAPHIC_DATA]" at bounding box center [214, 313] width 103 height 22
checkbox input "false"
checkbox input "true"
type input "4599"
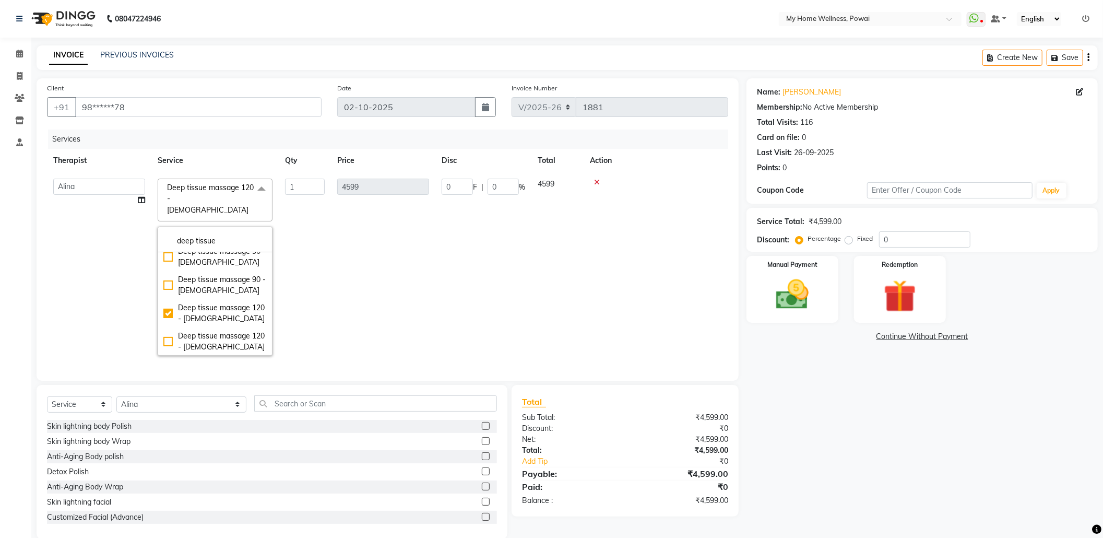
click at [456, 303] on td "0 F | 0 %" at bounding box center [483, 266] width 96 height 189
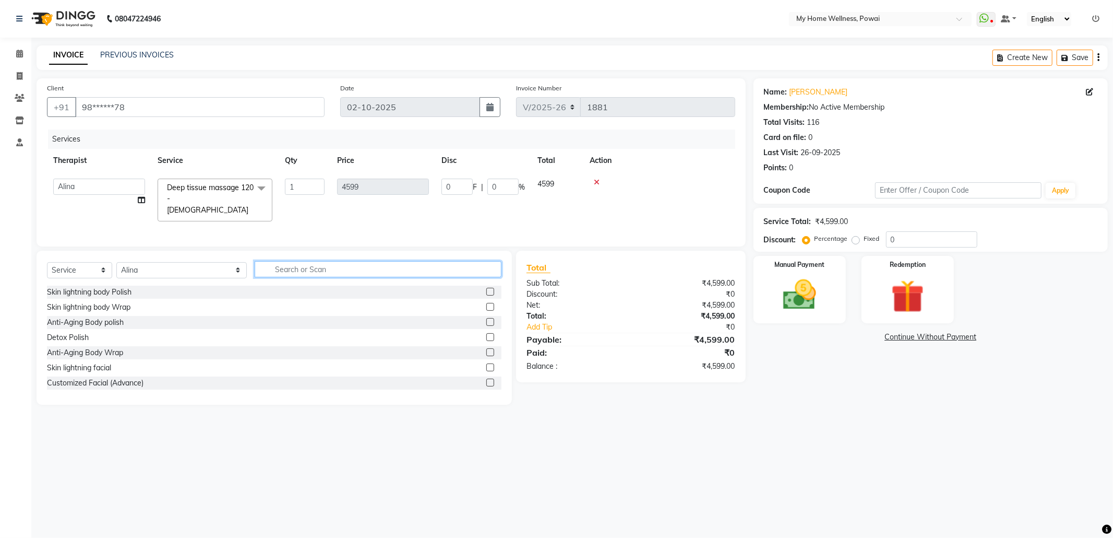
click at [302, 266] on input "text" at bounding box center [378, 269] width 247 height 16
type input "tr"
click at [491, 353] on label at bounding box center [490, 352] width 8 height 8
click at [491, 353] on input "checkbox" at bounding box center [489, 352] width 7 height 7
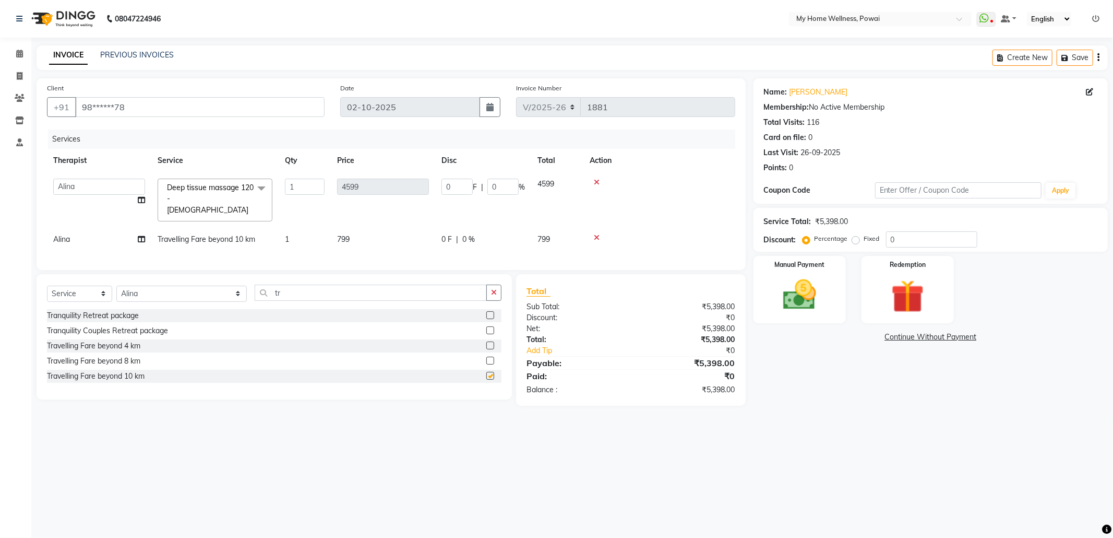
checkbox input "false"
click at [821, 273] on div "Manual Payment" at bounding box center [799, 289] width 96 height 70
click at [865, 338] on span "GPay" at bounding box center [865, 337] width 21 height 12
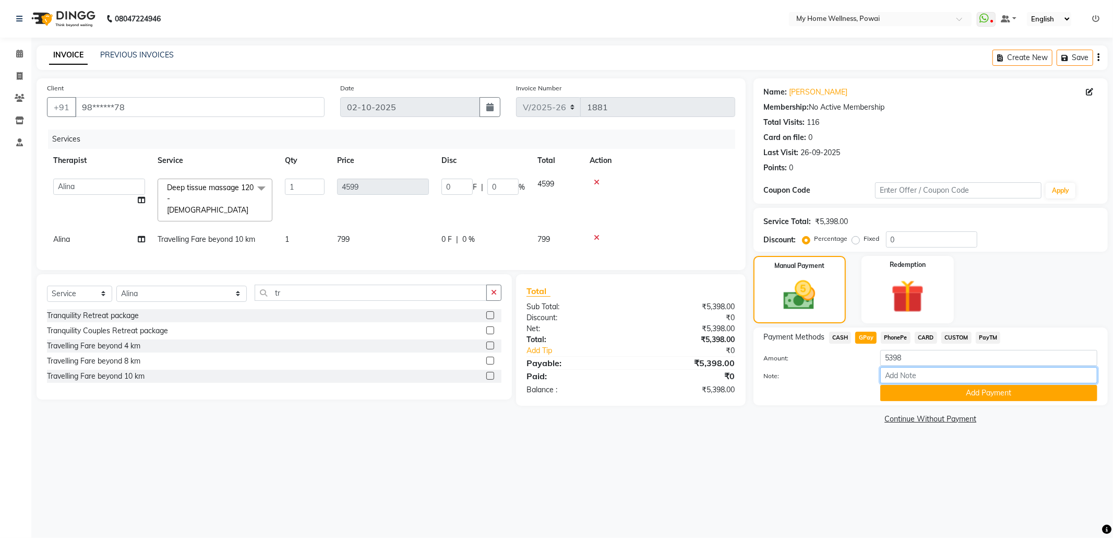
click at [909, 378] on input "Note:" at bounding box center [988, 375] width 217 height 16
type input "krishna mam account"
click at [963, 391] on button "Add Payment" at bounding box center [988, 393] width 217 height 16
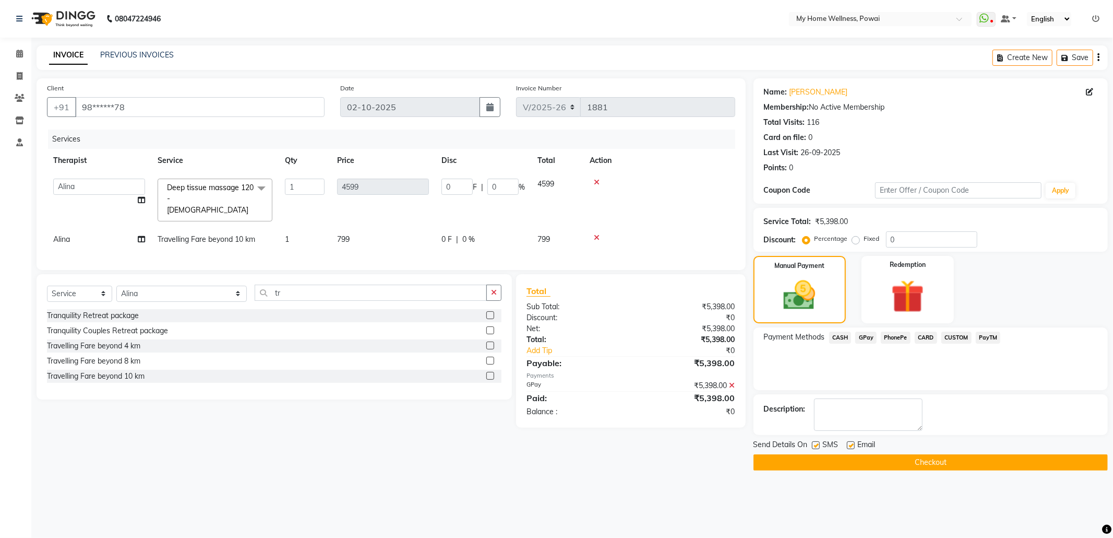
click at [885, 459] on button "Checkout" at bounding box center [931, 462] width 354 height 16
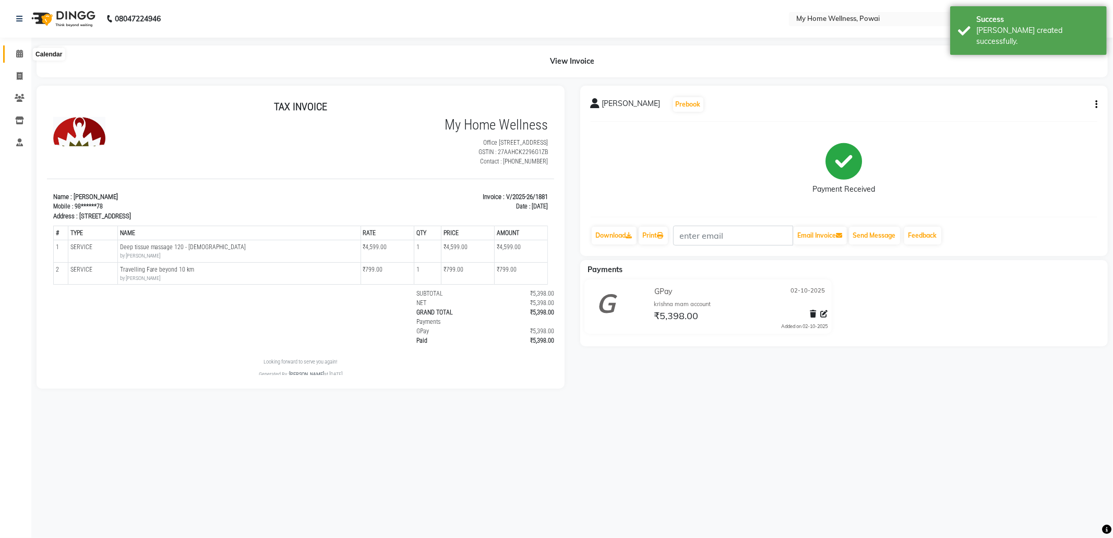
click at [17, 55] on icon at bounding box center [19, 54] width 7 height 8
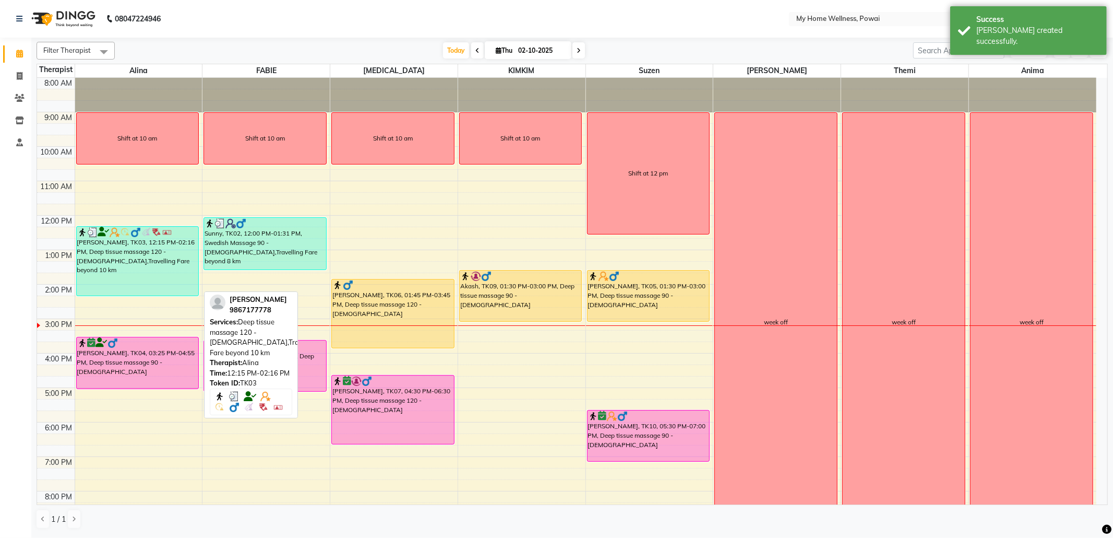
click at [149, 268] on div "[PERSON_NAME], TK03, 12:15 PM-02:16 PM, Deep tissue massage 120 - [DEMOGRAPHIC_…" at bounding box center [138, 260] width 122 height 69
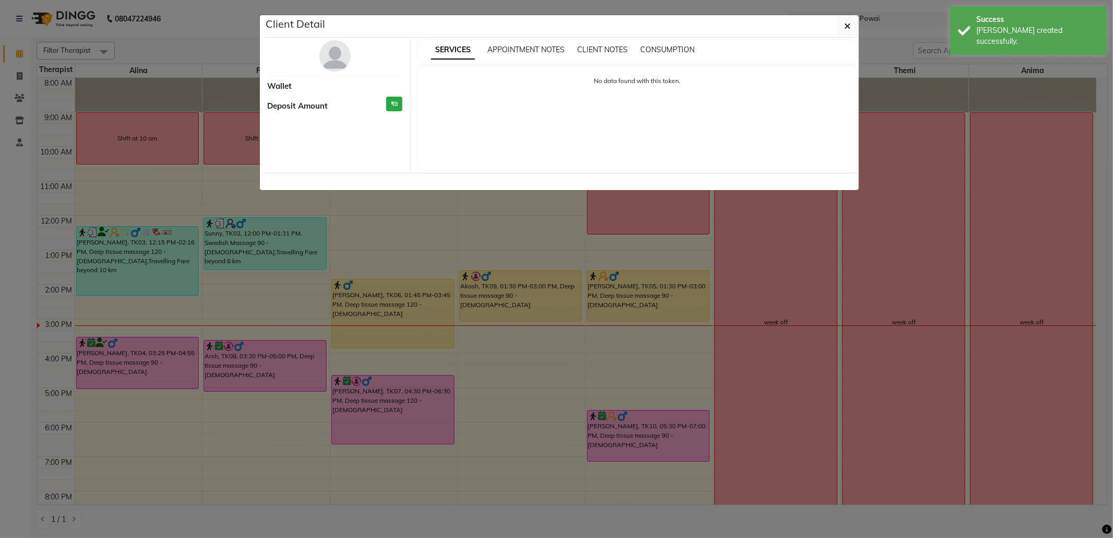
select select "3"
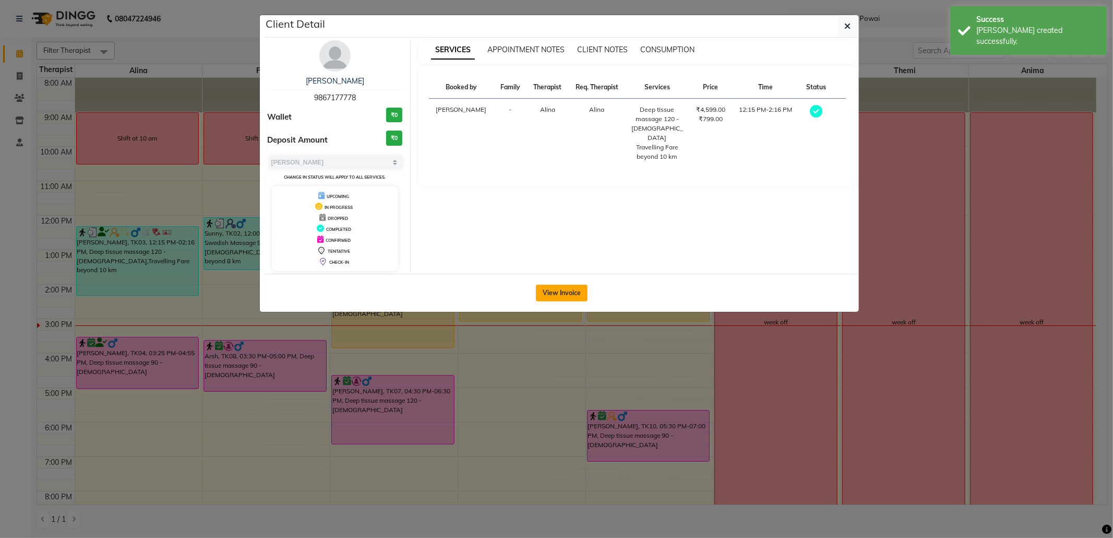
click at [571, 297] on button "View Invoice" at bounding box center [562, 292] width 52 height 17
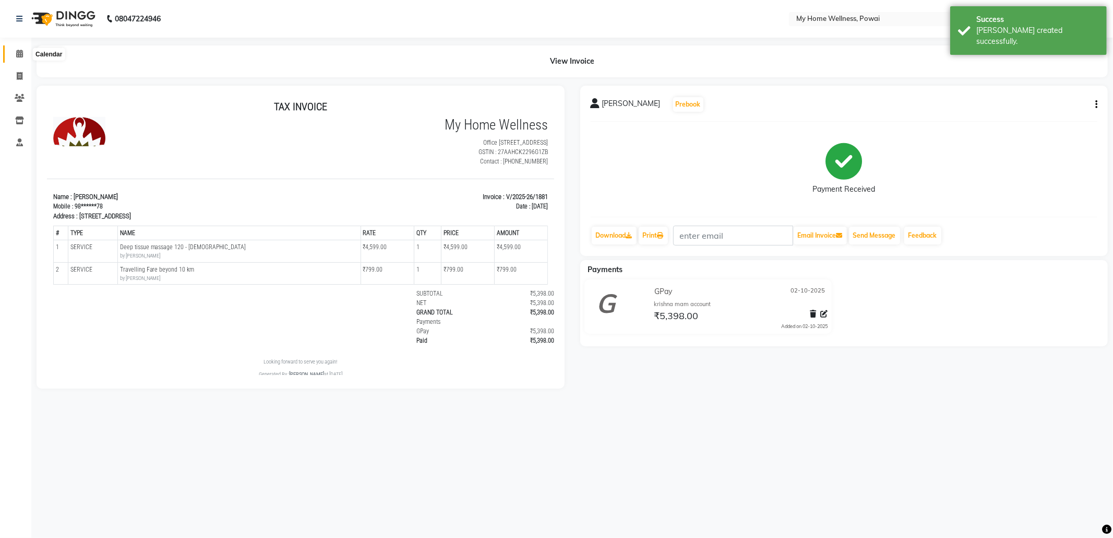
click at [21, 52] on icon at bounding box center [19, 54] width 7 height 8
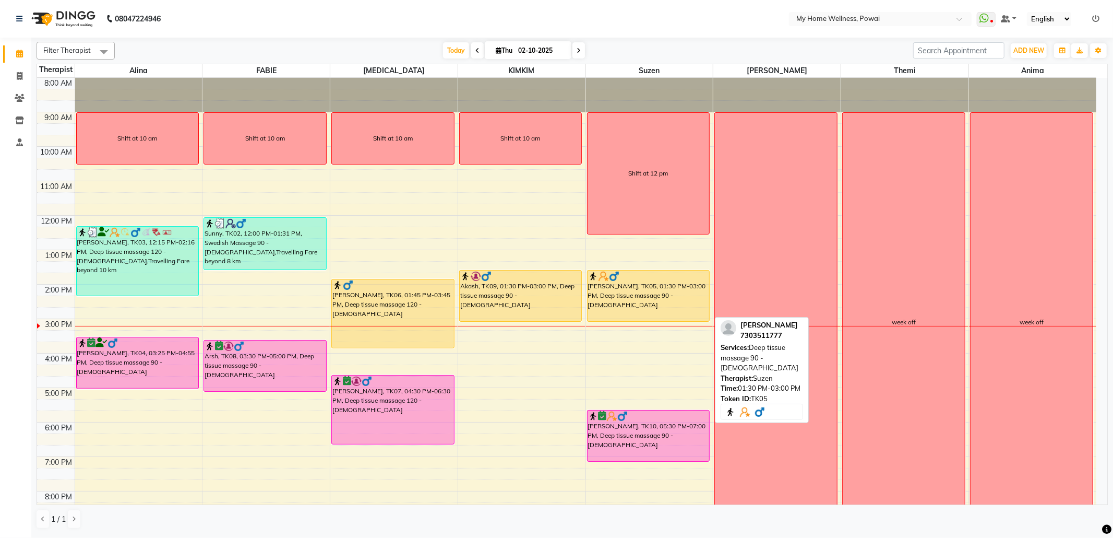
click at [648, 305] on div "[PERSON_NAME], TK05, 01:30 PM-03:00 PM, Deep tissue massage 90 - [DEMOGRAPHIC_D…" at bounding box center [649, 295] width 122 height 51
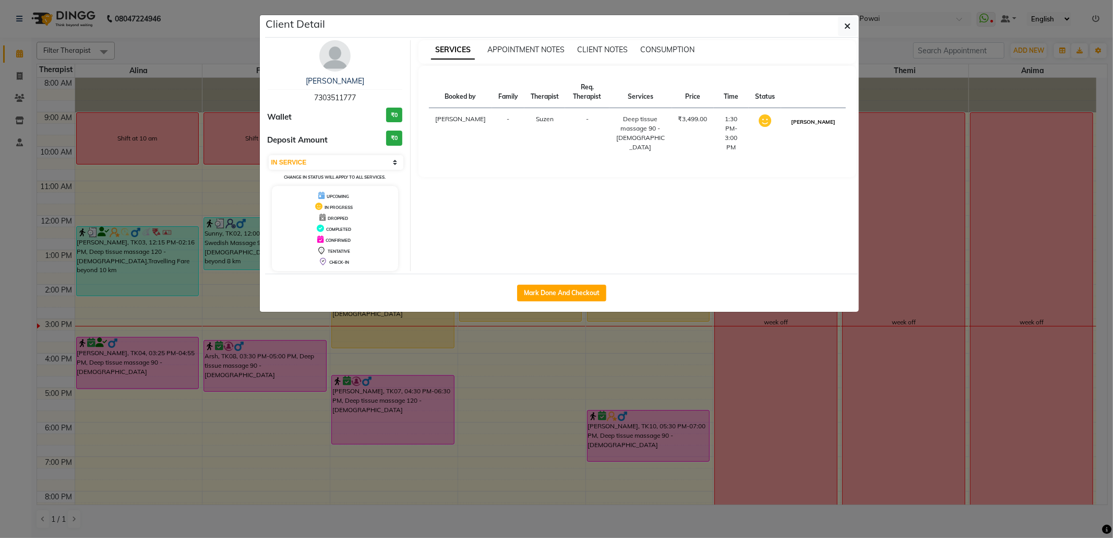
click at [814, 126] on button "[PERSON_NAME]" at bounding box center [814, 121] width 50 height 13
select select "3"
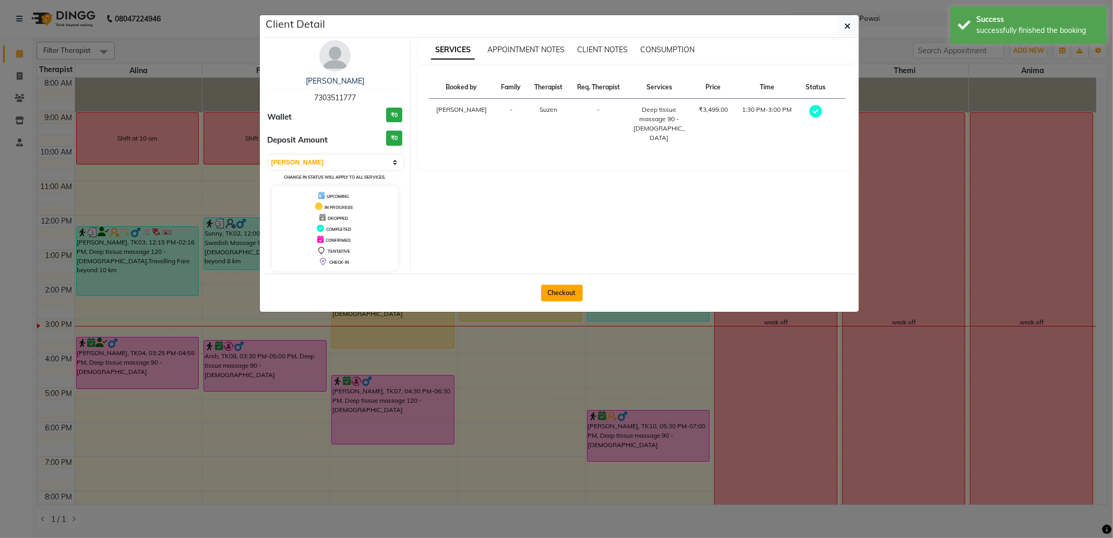
click at [582, 293] on button "Checkout" at bounding box center [562, 292] width 42 height 17
select select "682"
select select "service"
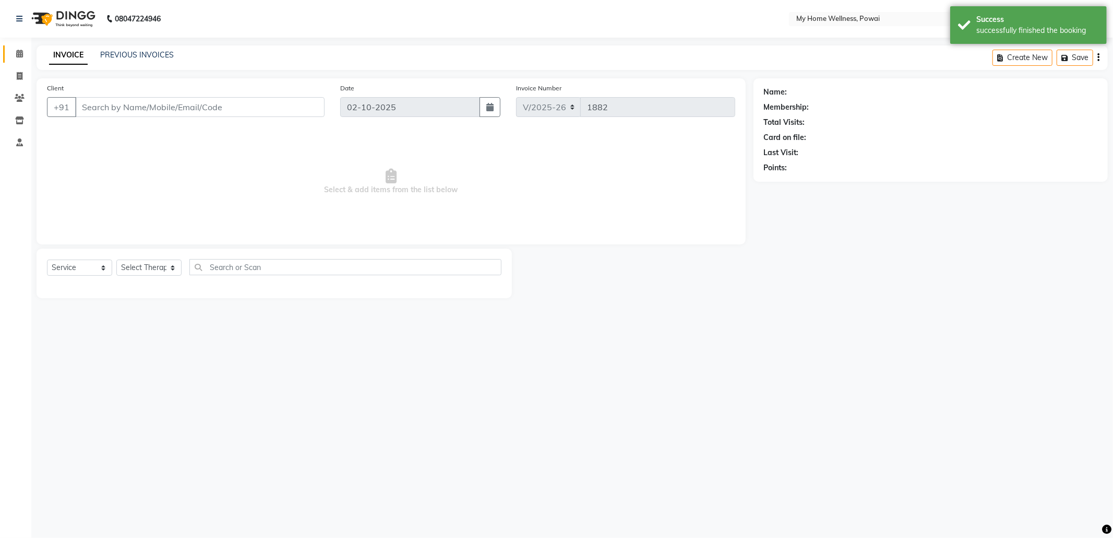
type input "73******77"
select select "29657"
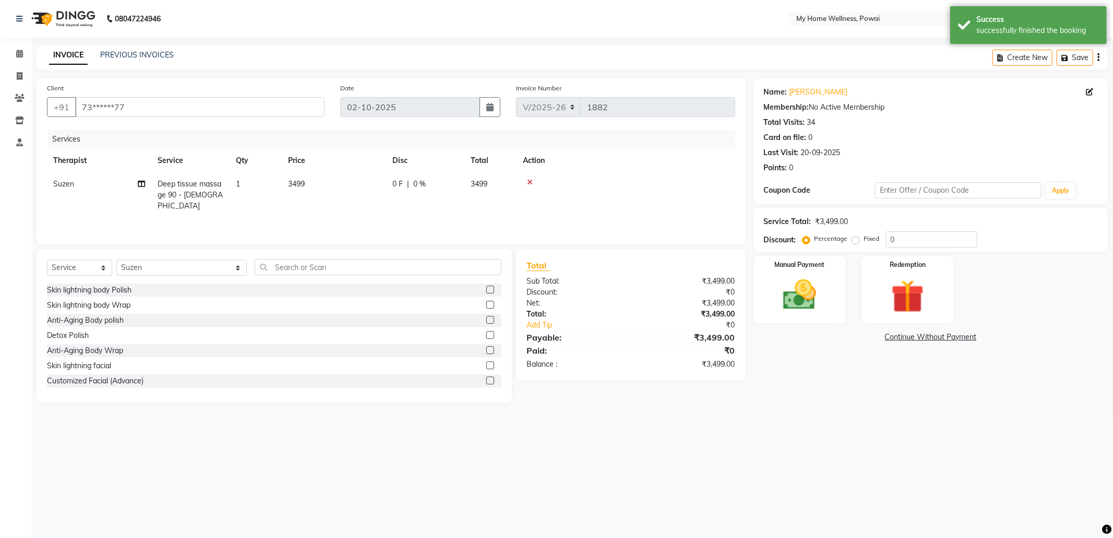
click at [173, 191] on span "Deep tissue massage 90 - [DEMOGRAPHIC_DATA]" at bounding box center [190, 194] width 65 height 31
select select "29657"
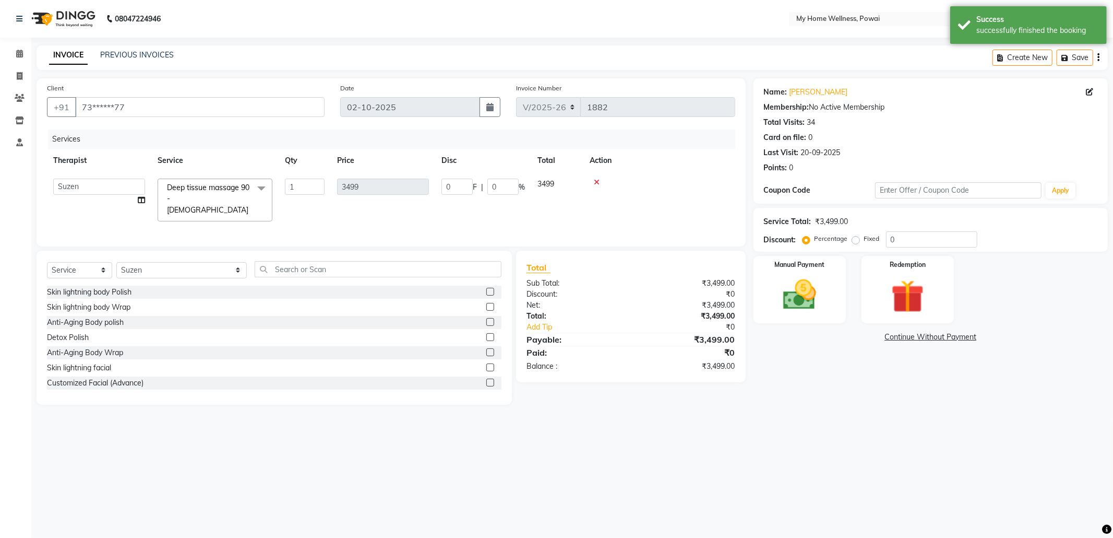
click at [255, 186] on span at bounding box center [261, 188] width 21 height 20
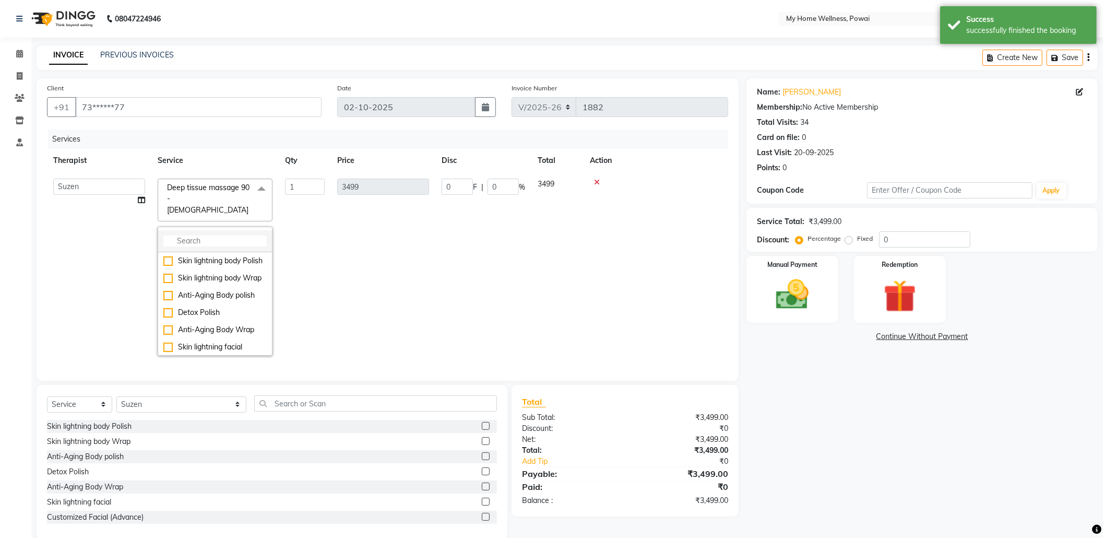
click at [195, 230] on li at bounding box center [215, 241] width 114 height 22
click at [200, 235] on input "multiselect-search" at bounding box center [214, 240] width 103 height 11
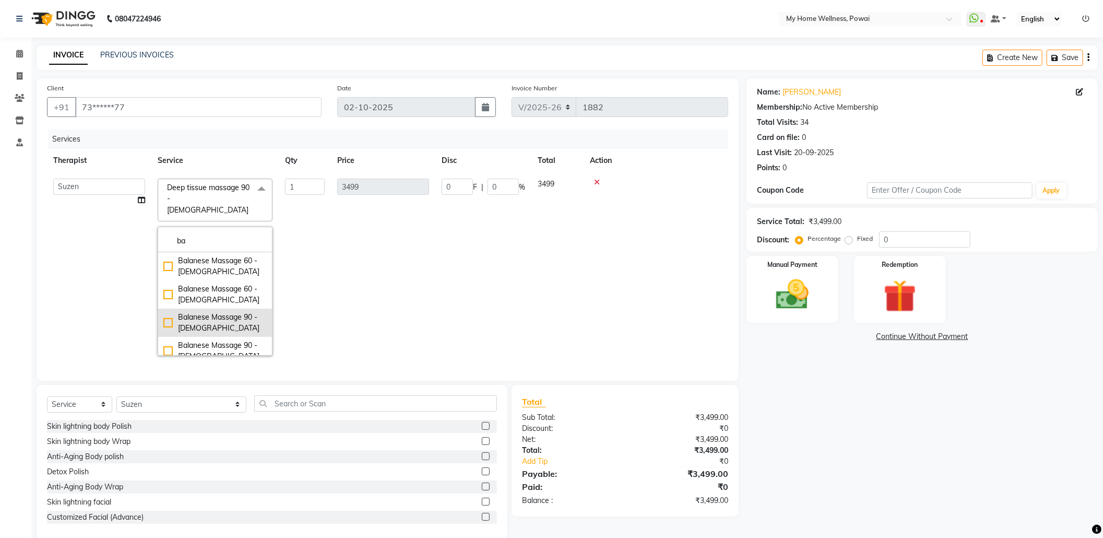
type input "ba"
click at [230, 312] on div "Balanese Massage 90 - [DEMOGRAPHIC_DATA]" at bounding box center [214, 323] width 103 height 22
checkbox input "true"
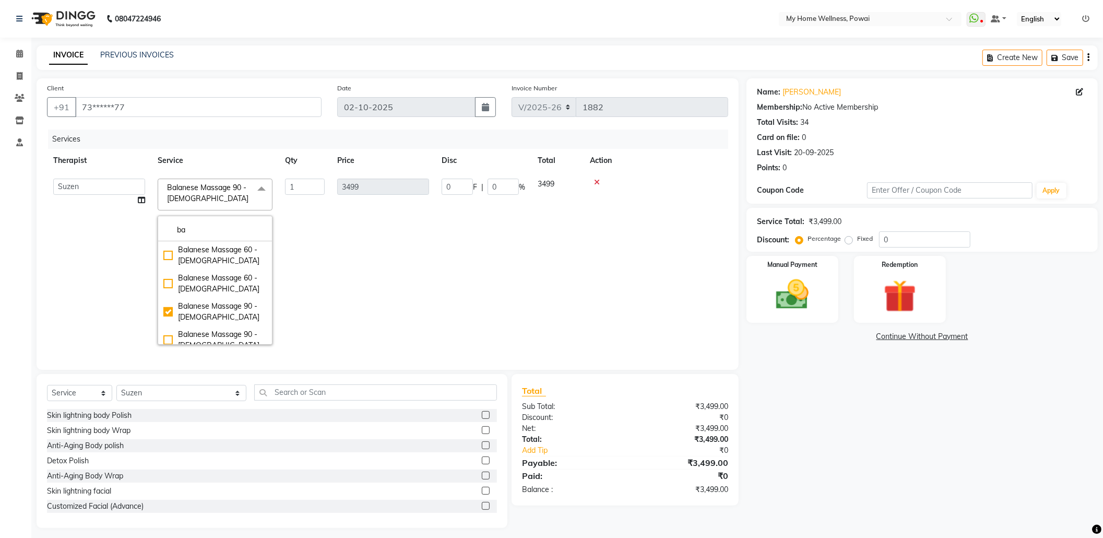
click at [418, 300] on td "3499" at bounding box center [383, 261] width 104 height 178
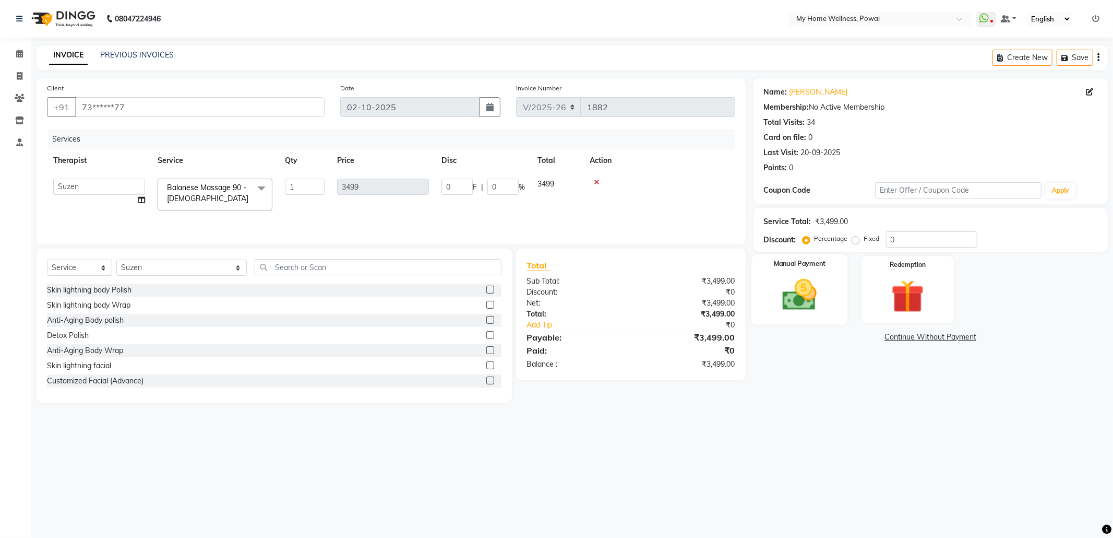
click at [798, 289] on img at bounding box center [800, 295] width 56 height 40
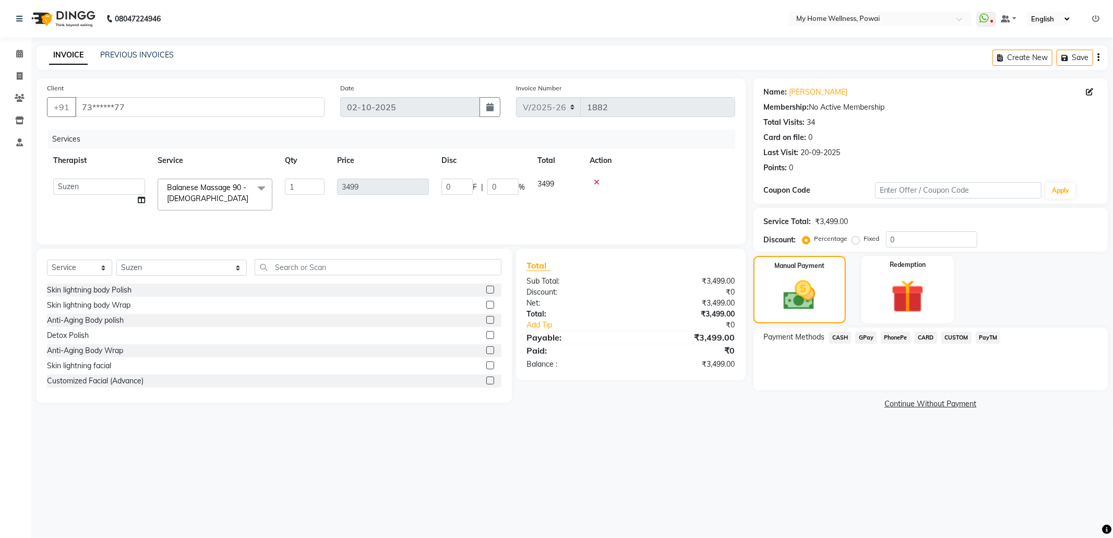
click at [866, 339] on span "GPay" at bounding box center [865, 337] width 21 height 12
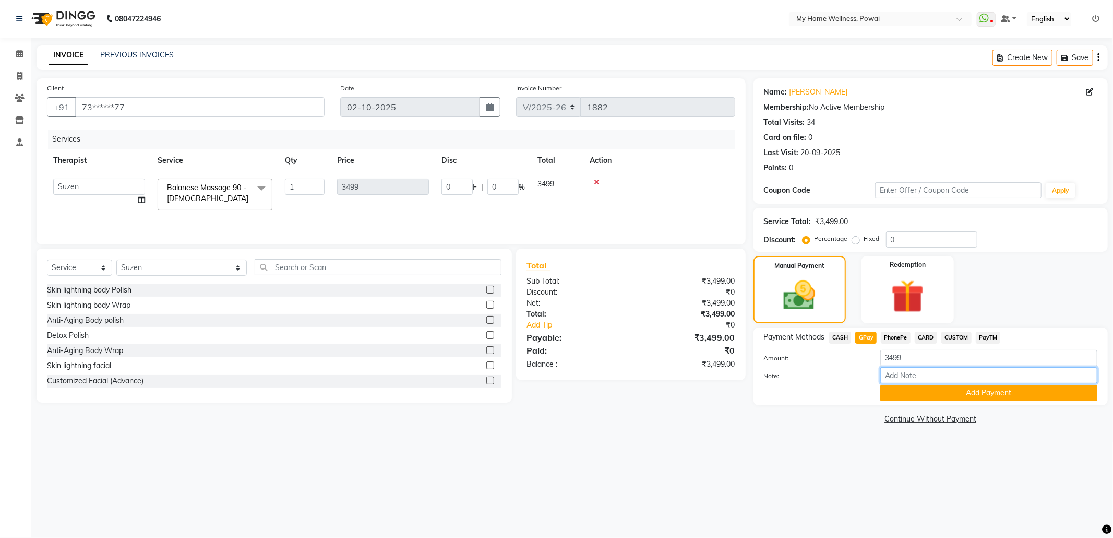
click at [921, 368] on input "Note:" at bounding box center [988, 375] width 217 height 16
type input "krishna mam account"
click at [940, 396] on button "Add Payment" at bounding box center [988, 393] width 217 height 16
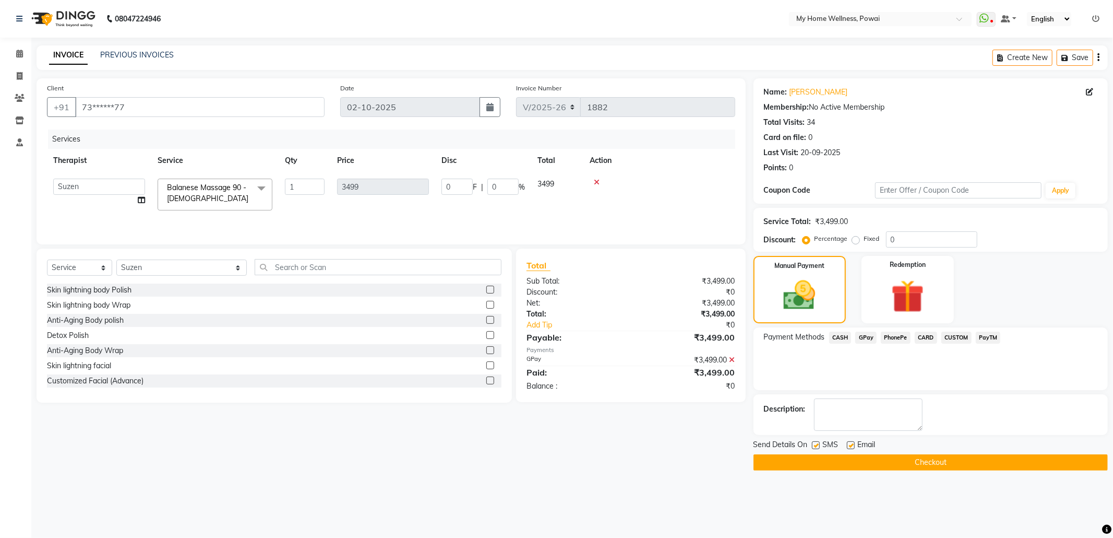
click at [898, 467] on button "Checkout" at bounding box center [931, 462] width 354 height 16
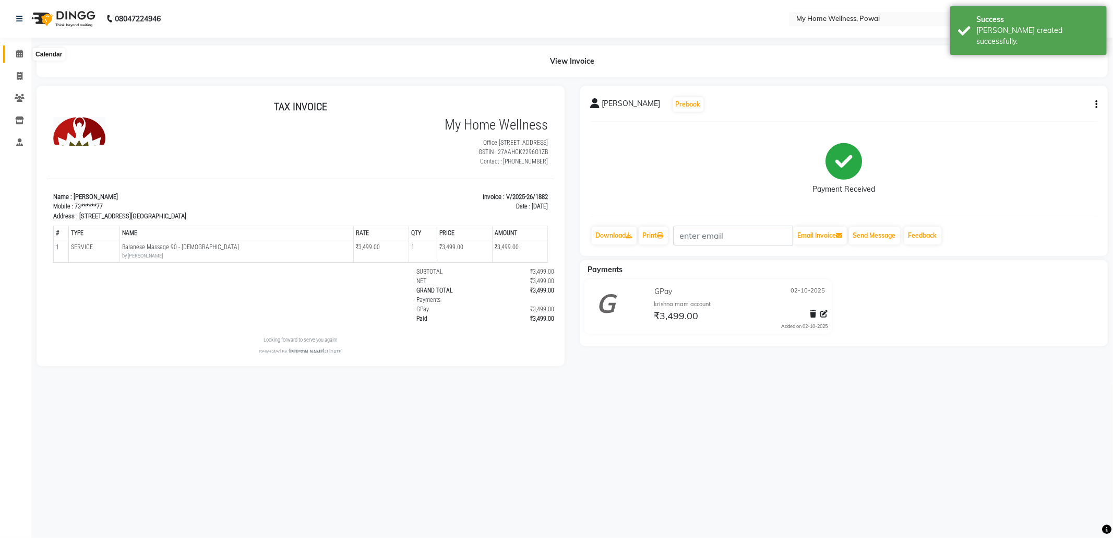
click at [19, 55] on icon at bounding box center [19, 54] width 7 height 8
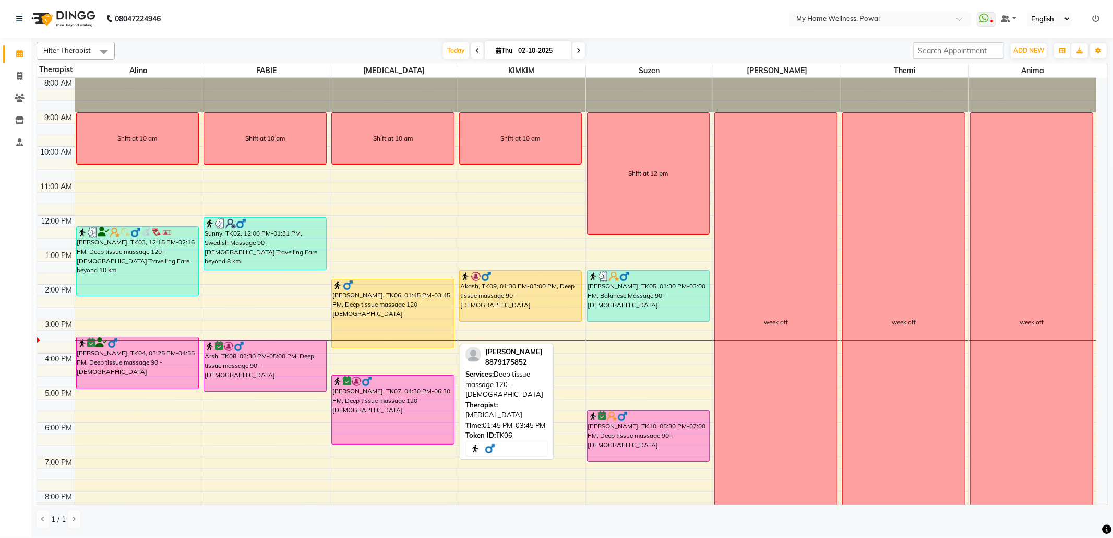
click at [395, 302] on div "[PERSON_NAME], TK06, 01:45 PM-03:45 PM, Deep tissue massage 120 - [DEMOGRAPHIC_…" at bounding box center [393, 313] width 122 height 68
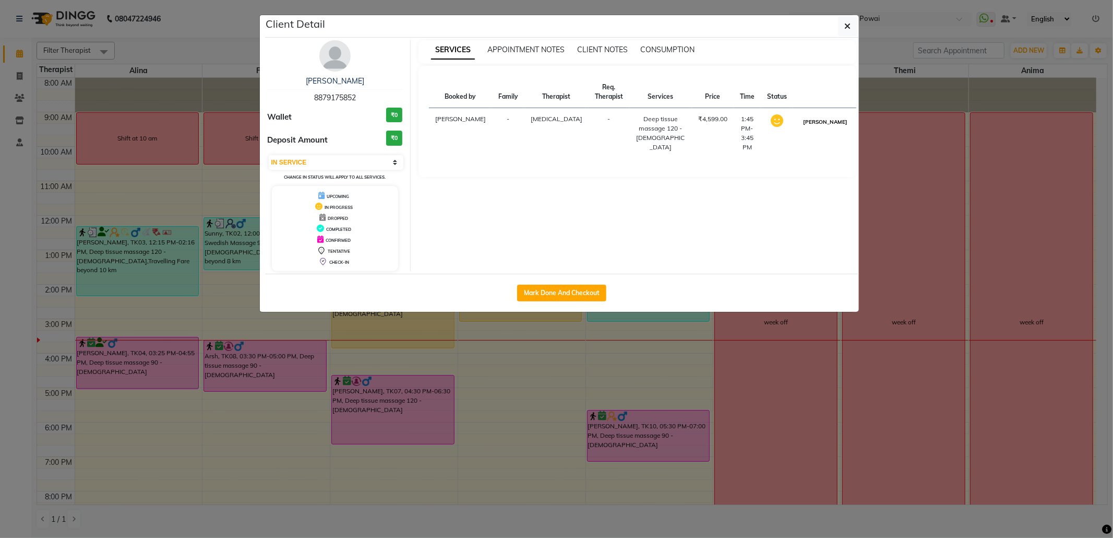
click at [818, 120] on button "[PERSON_NAME]" at bounding box center [826, 121] width 50 height 13
select select "3"
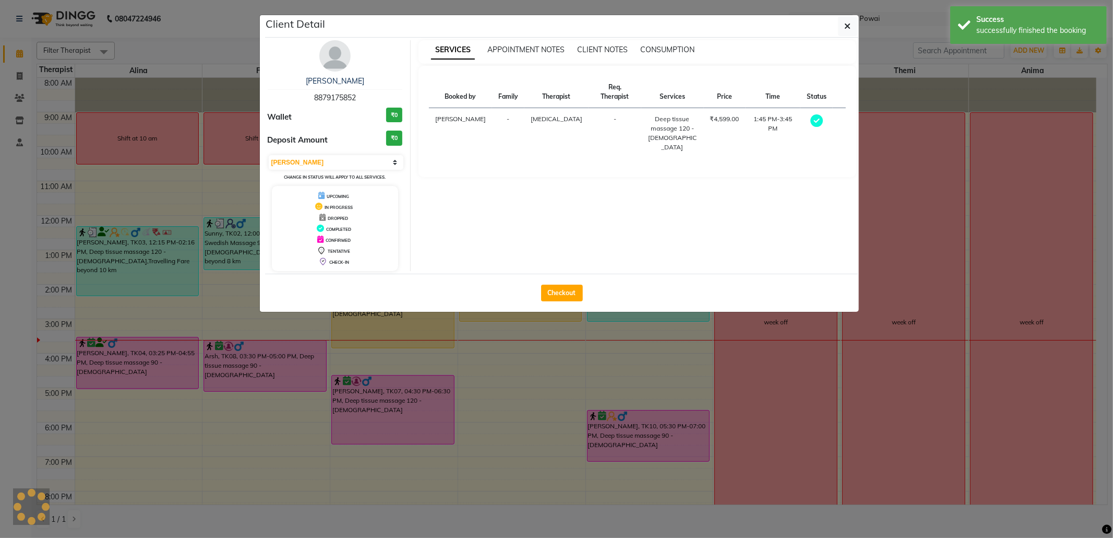
click at [1113, 115] on ngb-modal-window "Client Detail [PERSON_NAME] 8879175852 Wallet ₹0 Deposit Amount ₹0 Select MARK …" at bounding box center [556, 269] width 1113 height 538
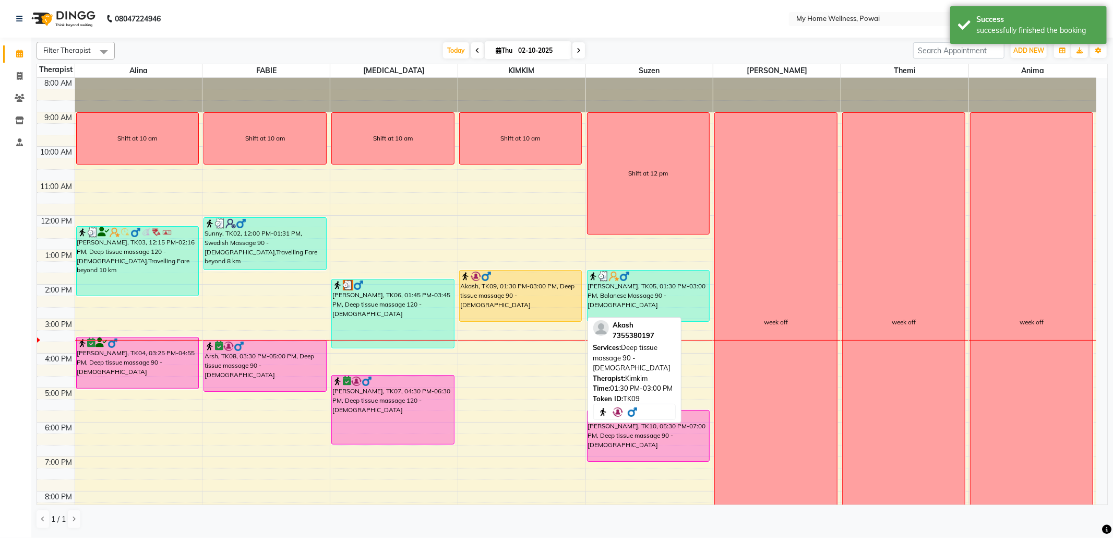
click at [564, 308] on div "Akash, TK09, 01:30 PM-03:00 PM, Deep tissue massage 90 - [DEMOGRAPHIC_DATA]" at bounding box center [521, 295] width 122 height 51
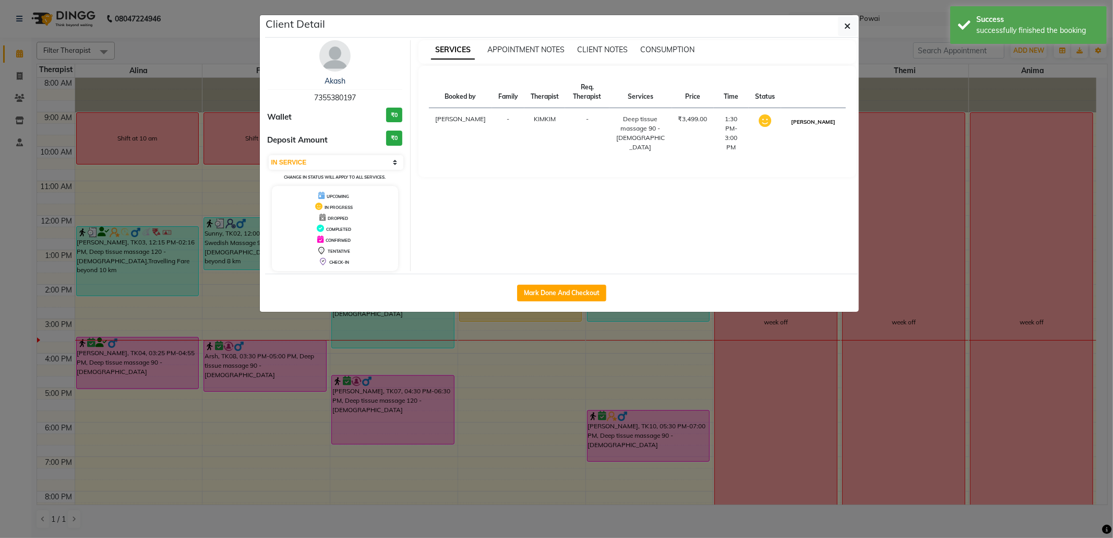
click at [808, 128] on button "[PERSON_NAME]" at bounding box center [814, 121] width 50 height 13
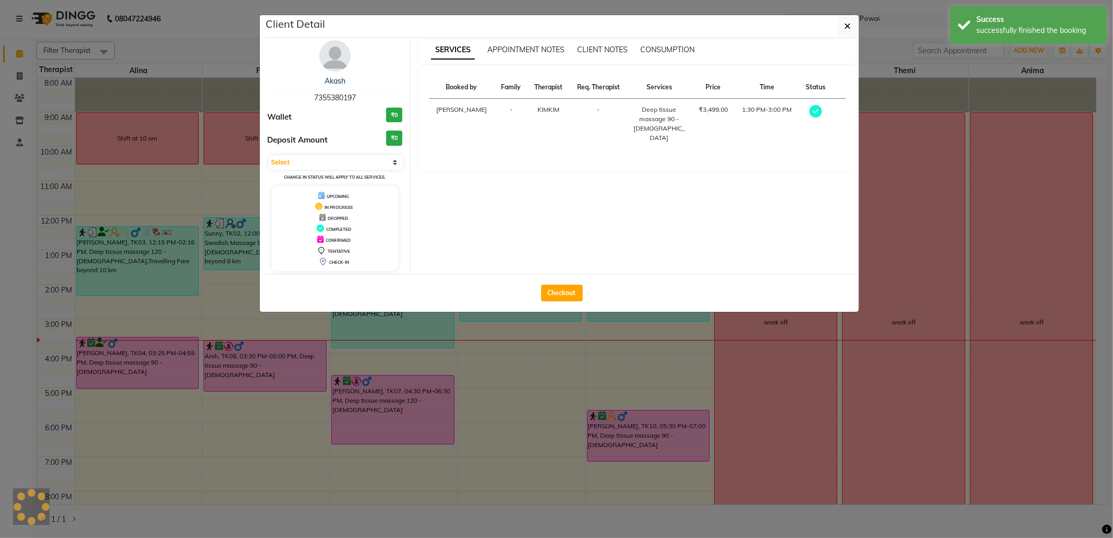
select select "3"
click at [1113, 129] on ngb-modal-window "Client Detail Akash 7355380197 Wallet ₹0 Deposit Amount ₹0 Select MARK DONE UPC…" at bounding box center [556, 269] width 1113 height 538
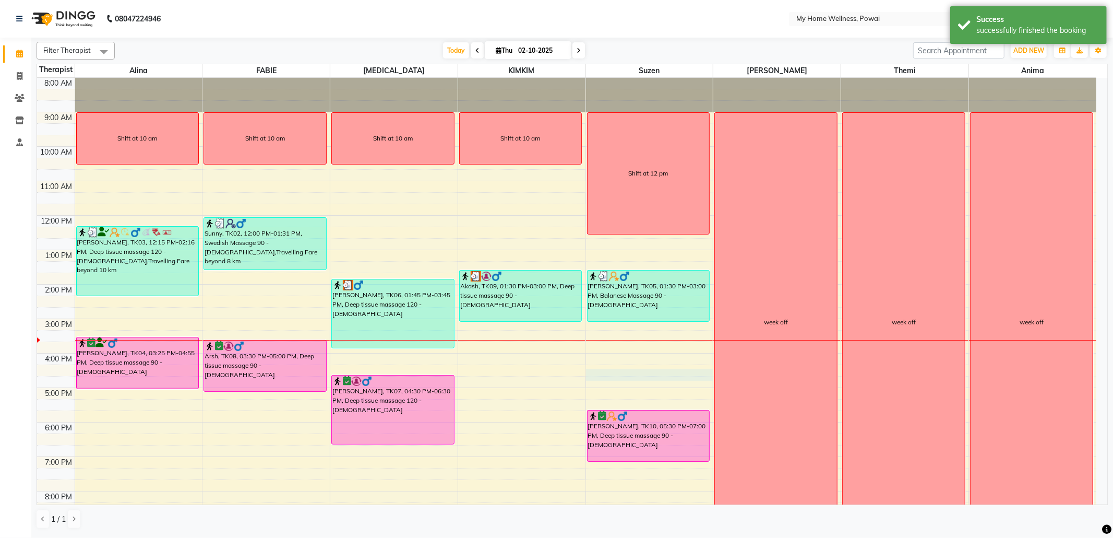
click at [602, 376] on div "8:00 AM 9:00 AM 10:00 AM 11:00 AM 12:00 PM 1:00 PM 2:00 PM 3:00 PM 4:00 PM 5:00…" at bounding box center [566, 319] width 1059 height 482
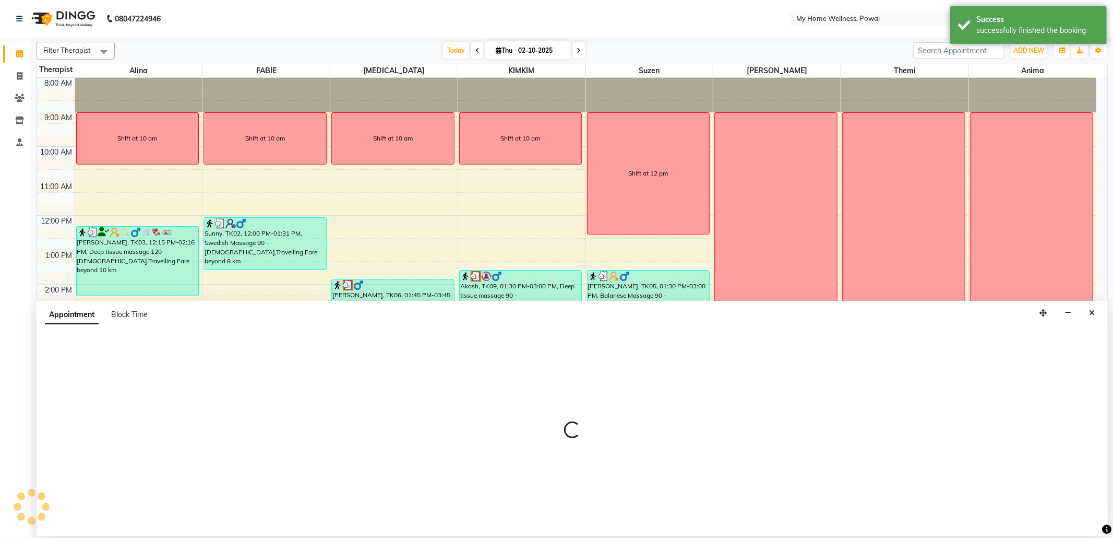
select select "29657"
select select "975"
select select "tentative"
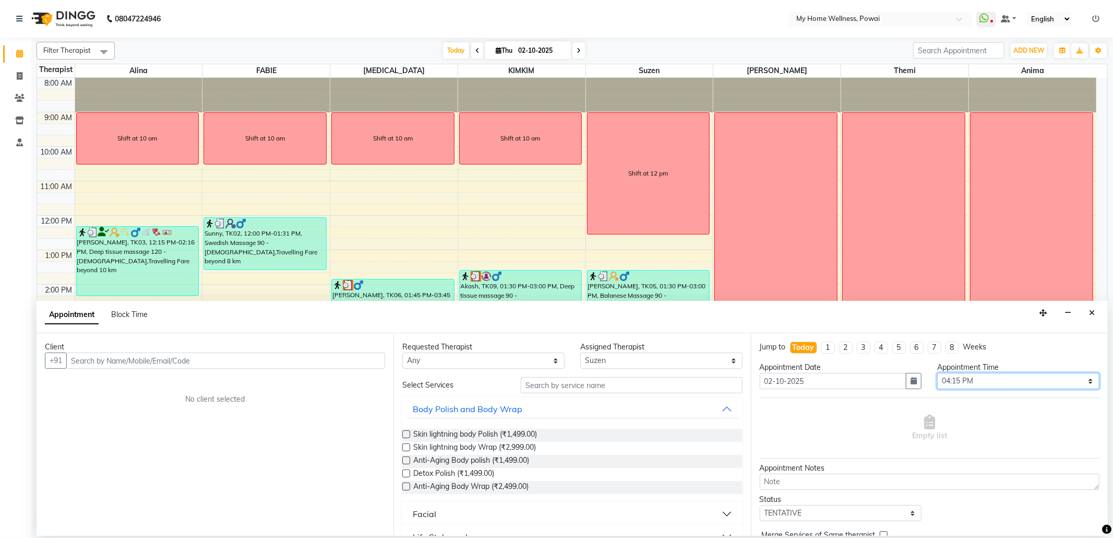
click at [984, 378] on select "Select 09:00 AM 09:15 AM 09:30 AM 09:45 AM 10:00 AM 10:15 AM 10:30 AM 10:45 AM …" at bounding box center [1018, 381] width 162 height 16
select select "930"
click at [937, 374] on select "Select 09:00 AM 09:15 AM 09:30 AM 09:45 AM 10:00 AM 10:15 AM 10:30 AM 10:45 AM …" at bounding box center [1018, 381] width 162 height 16
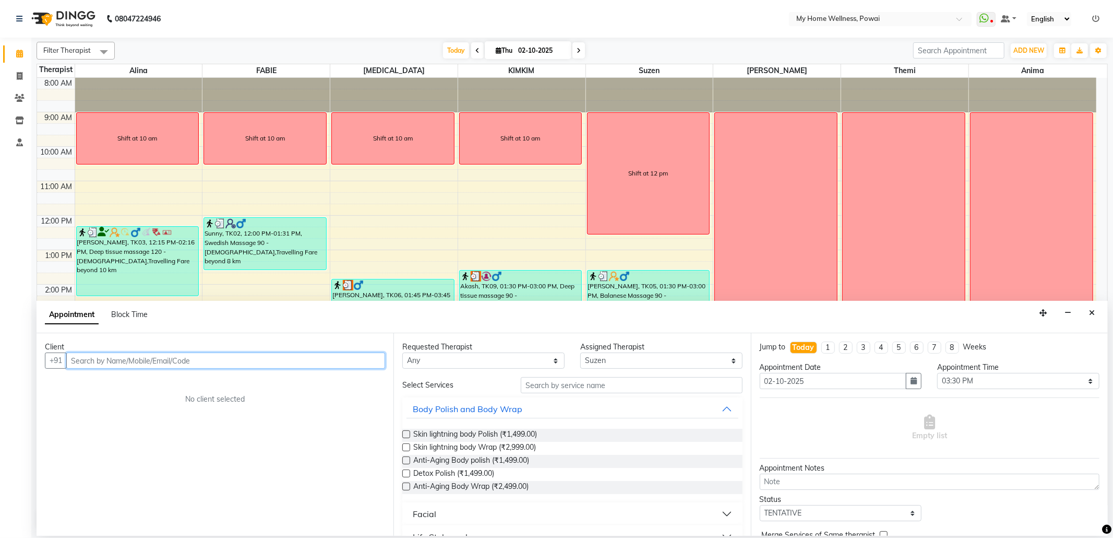
click at [209, 362] on input "text" at bounding box center [225, 360] width 319 height 16
type input "9004133725"
click at [360, 355] on span "Add Client" at bounding box center [363, 359] width 35 height 9
select select "22"
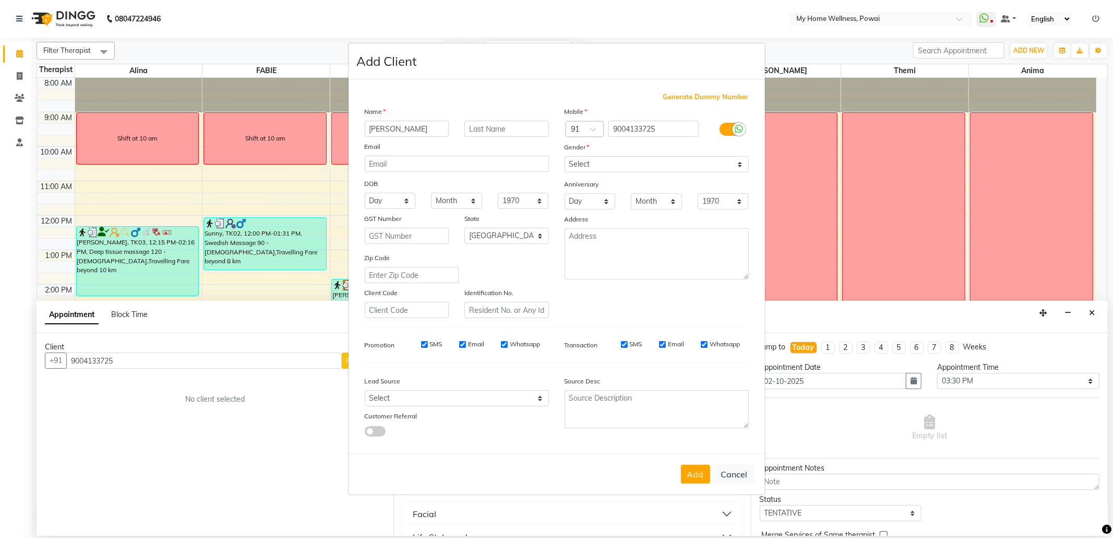
type input "[PERSON_NAME]"
type input "Wahalekar"
click at [696, 157] on select "Select [DEMOGRAPHIC_DATA] [DEMOGRAPHIC_DATA] Other Prefer Not To Say" at bounding box center [657, 164] width 184 height 16
select select "[DEMOGRAPHIC_DATA]"
click at [565, 157] on select "Select [DEMOGRAPHIC_DATA] [DEMOGRAPHIC_DATA] Other Prefer Not To Say" at bounding box center [657, 164] width 184 height 16
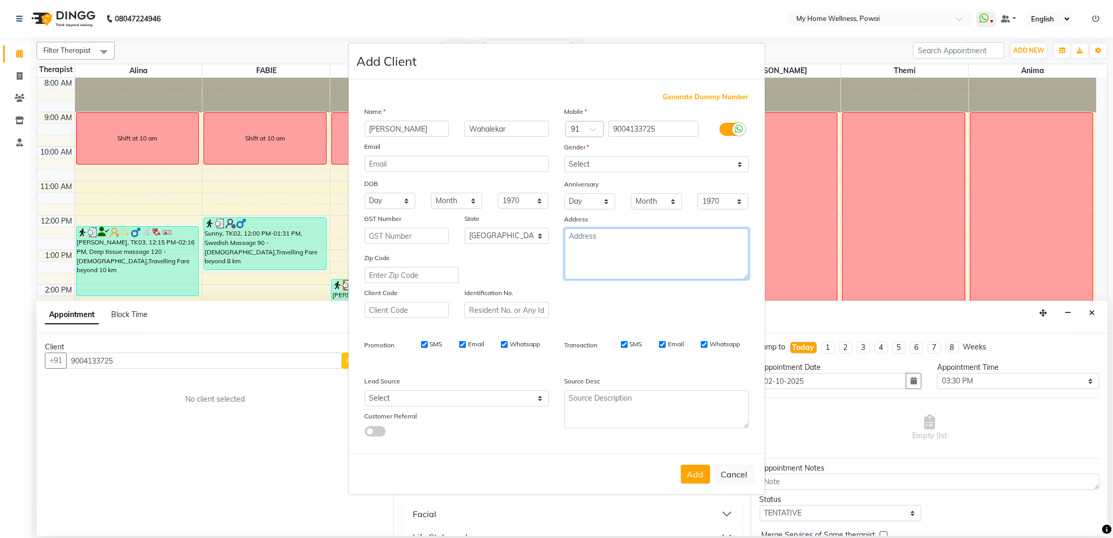
click at [599, 261] on textarea at bounding box center [657, 253] width 184 height 51
type textarea "Thane"
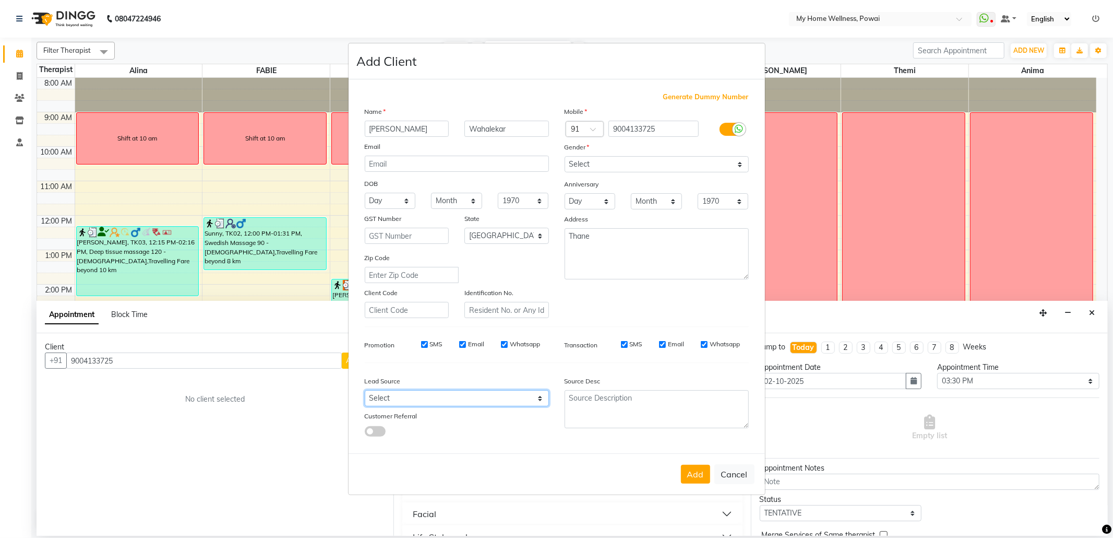
click at [402, 395] on select "Select Walk-in Referral Internet Friend Word of Mouth Advertisement Facebook Ju…" at bounding box center [457, 398] width 184 height 16
select select "10953"
click at [365, 390] on select "Select Walk-in Referral Internet Friend Word of Mouth Advertisement Facebook Ju…" at bounding box center [457, 398] width 184 height 16
click at [688, 470] on button "Add" at bounding box center [695, 473] width 29 height 19
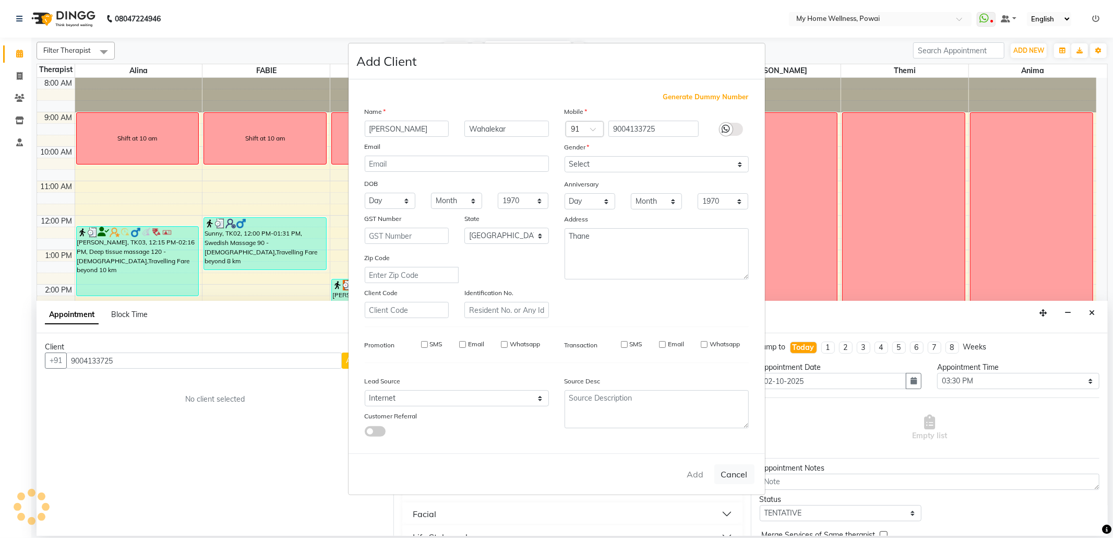
type input "90******25"
select select
select select "null"
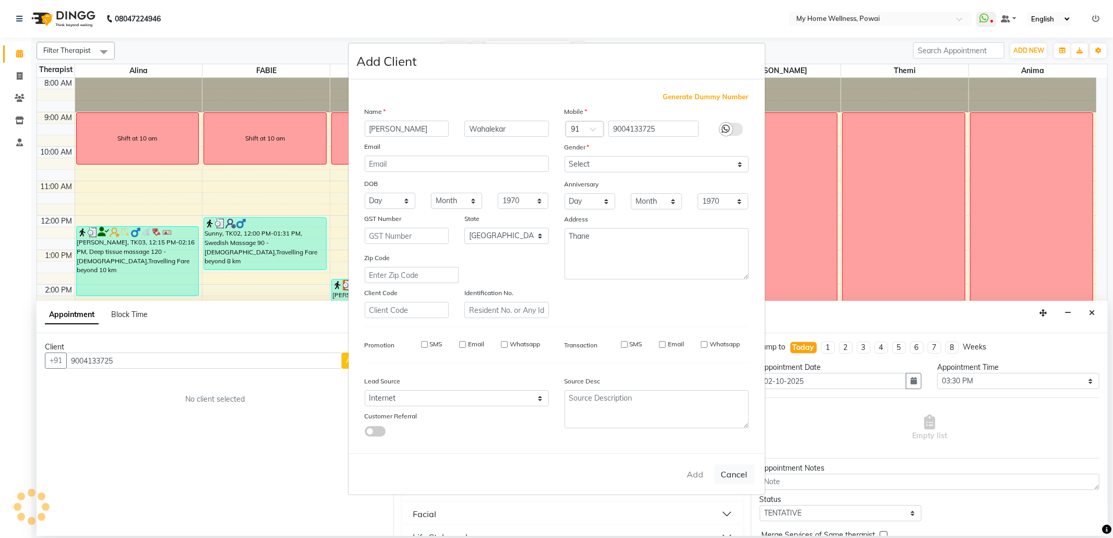
select select
checkbox input "false"
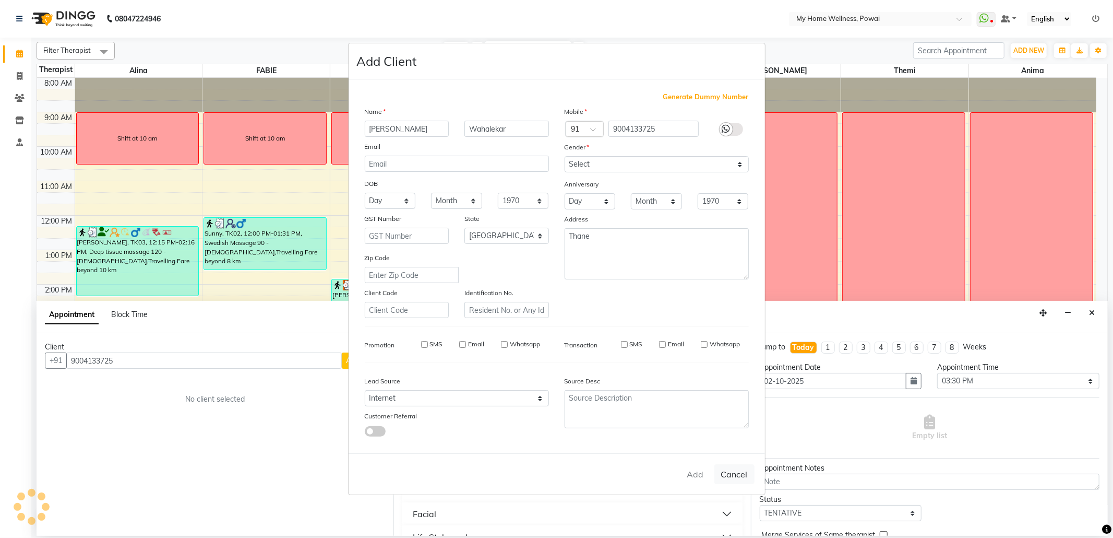
checkbox input "false"
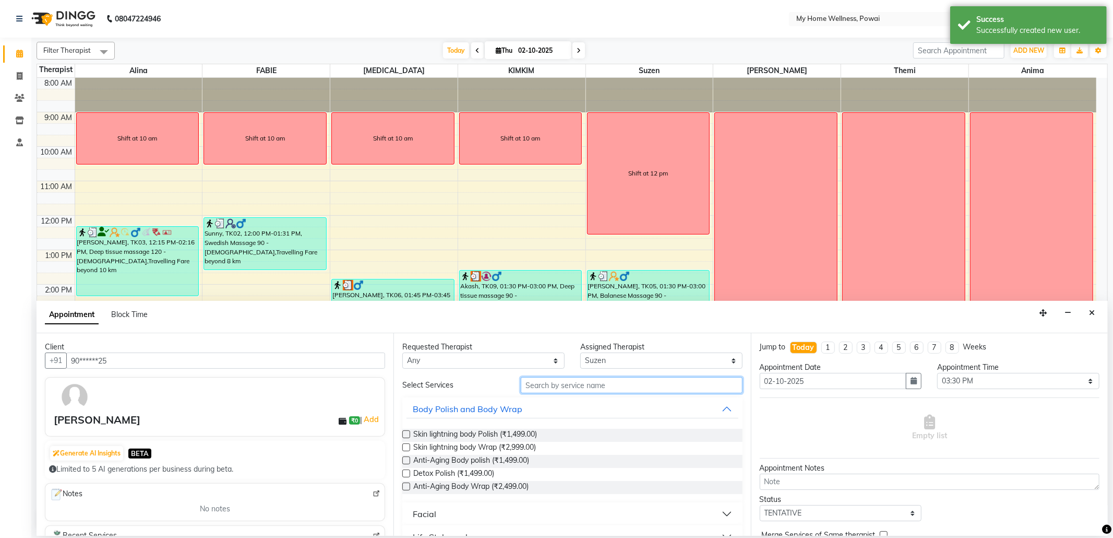
click at [630, 385] on input "text" at bounding box center [631, 385] width 221 height 16
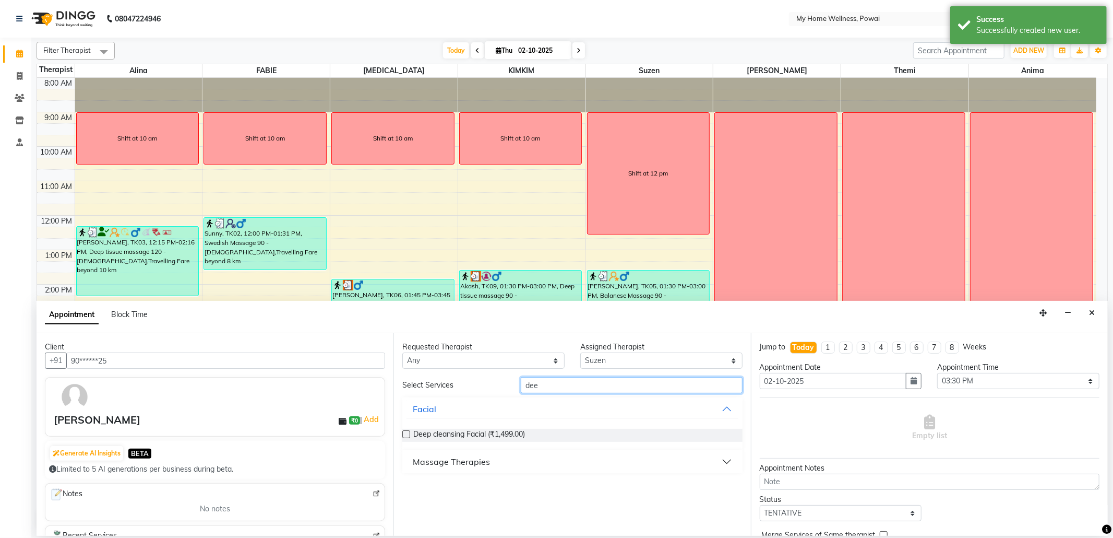
type input "dee"
click at [704, 454] on button "Massage Therapies" at bounding box center [572, 461] width 331 height 19
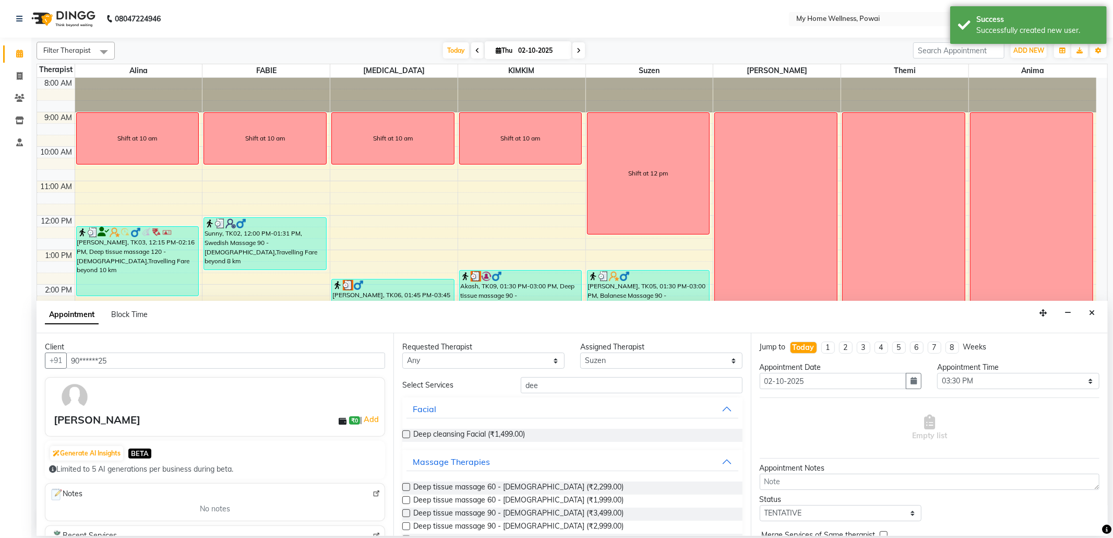
click at [405, 511] on label at bounding box center [406, 513] width 8 height 8
click at [405, 511] on input "checkbox" at bounding box center [405, 513] width 7 height 7
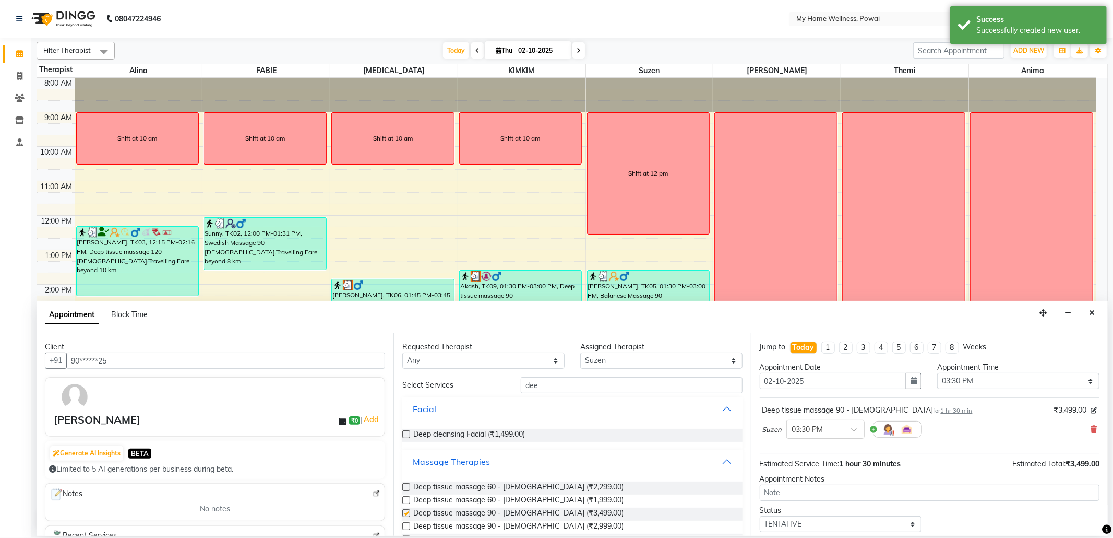
checkbox input "false"
click at [769, 524] on select "Select TENTATIVE CONFIRM CHECK-IN UPCOMING" at bounding box center [841, 524] width 162 height 16
select select "confirm booking"
click at [760, 518] on select "Select TENTATIVE CONFIRM CHECK-IN UPCOMING" at bounding box center [841, 524] width 162 height 16
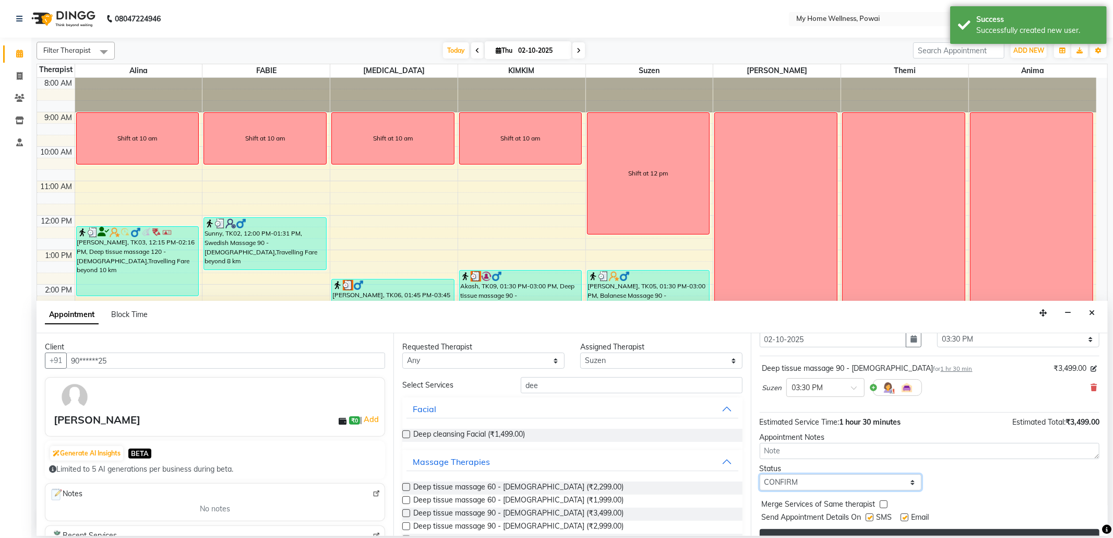
scroll to position [63, 0]
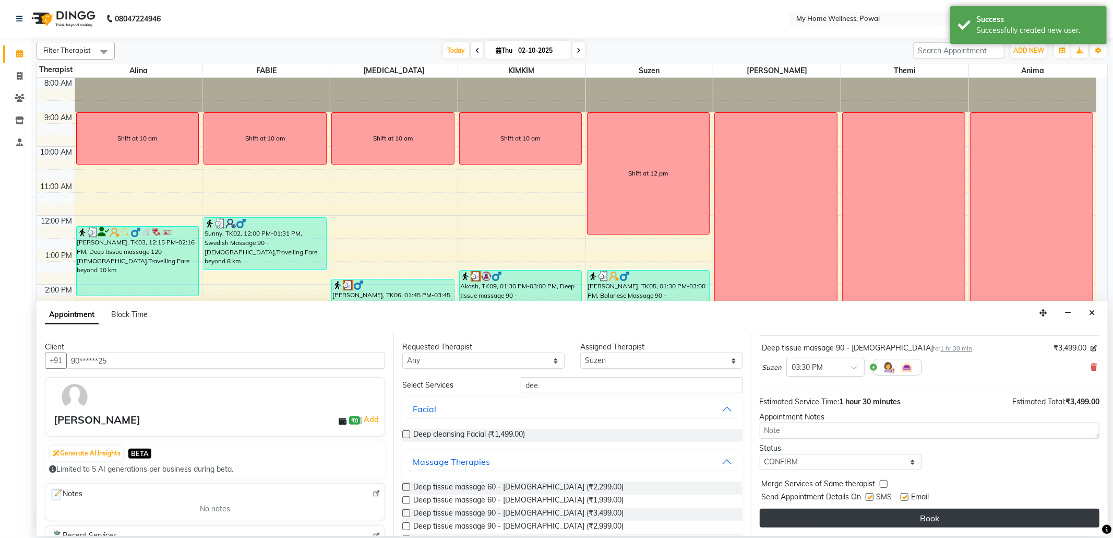
click at [852, 514] on button "Book" at bounding box center [930, 517] width 340 height 19
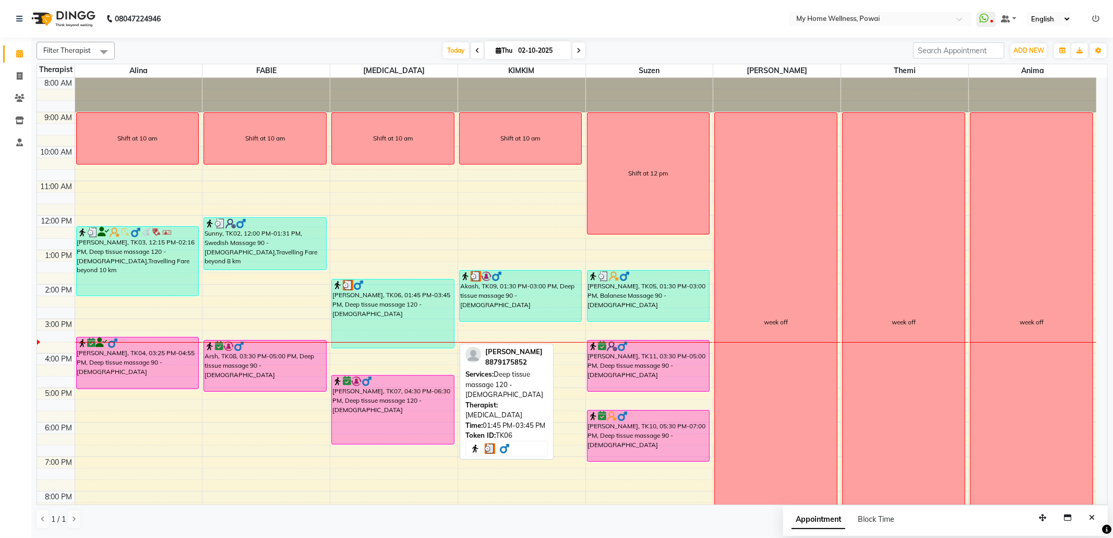
click at [395, 325] on div "[PERSON_NAME], TK06, 01:45 PM-03:45 PM, Deep tissue massage 120 - [DEMOGRAPHIC_…" at bounding box center [393, 313] width 122 height 68
select select "3"
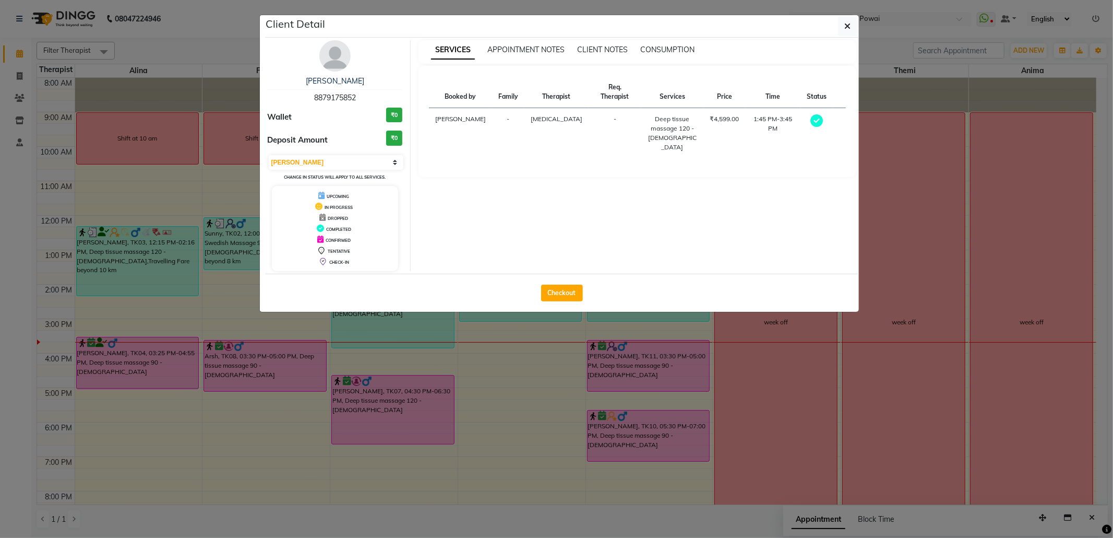
click at [540, 297] on div "Checkout" at bounding box center [562, 292] width 594 height 38
click at [547, 297] on button "Checkout" at bounding box center [562, 292] width 42 height 17
select select "682"
select select "service"
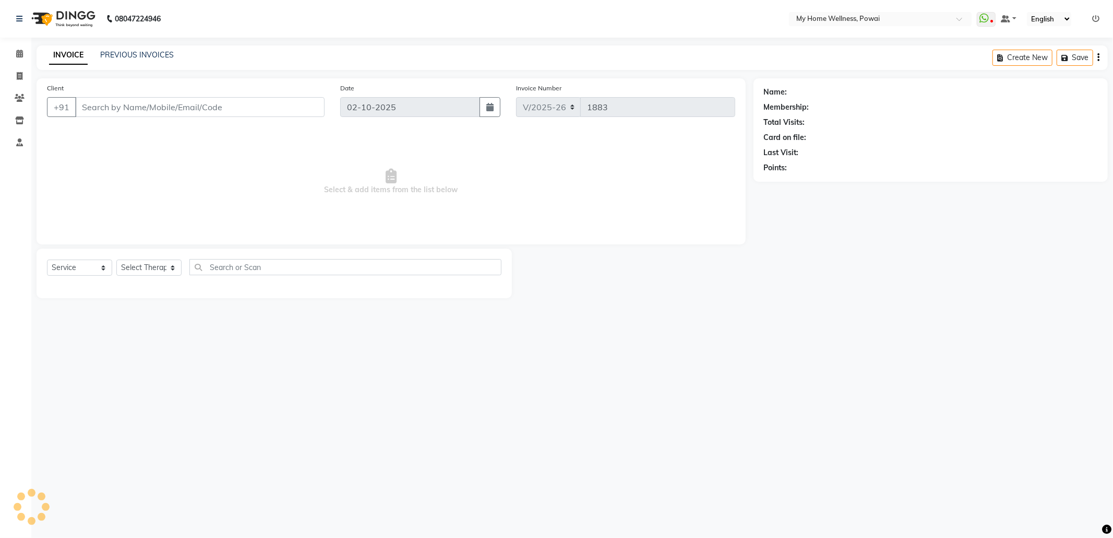
type input "88******52"
select select "77701"
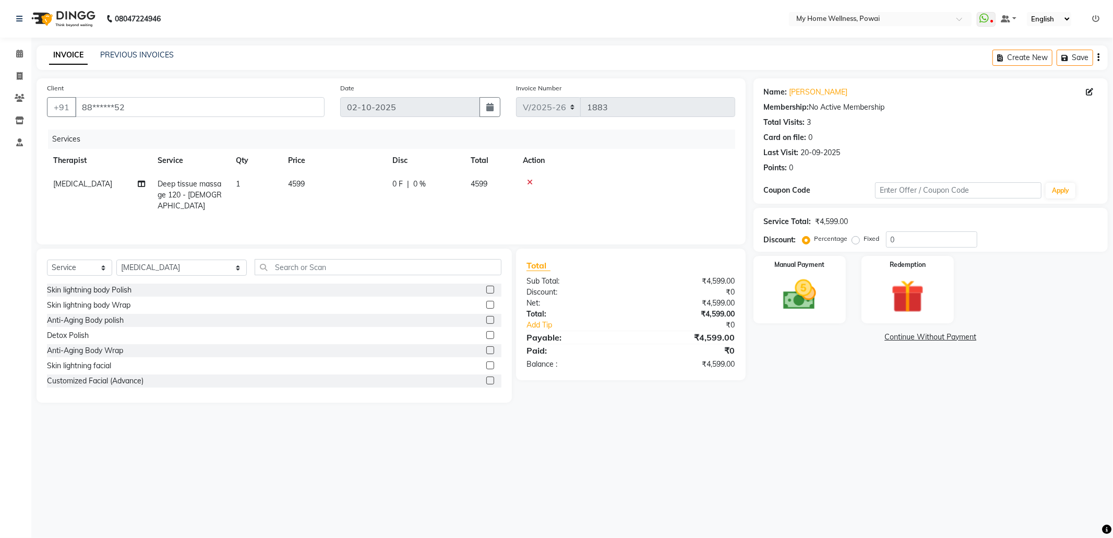
click at [199, 195] on span "Deep tissue massage 120 - [DEMOGRAPHIC_DATA]" at bounding box center [190, 194] width 64 height 31
select select "77701"
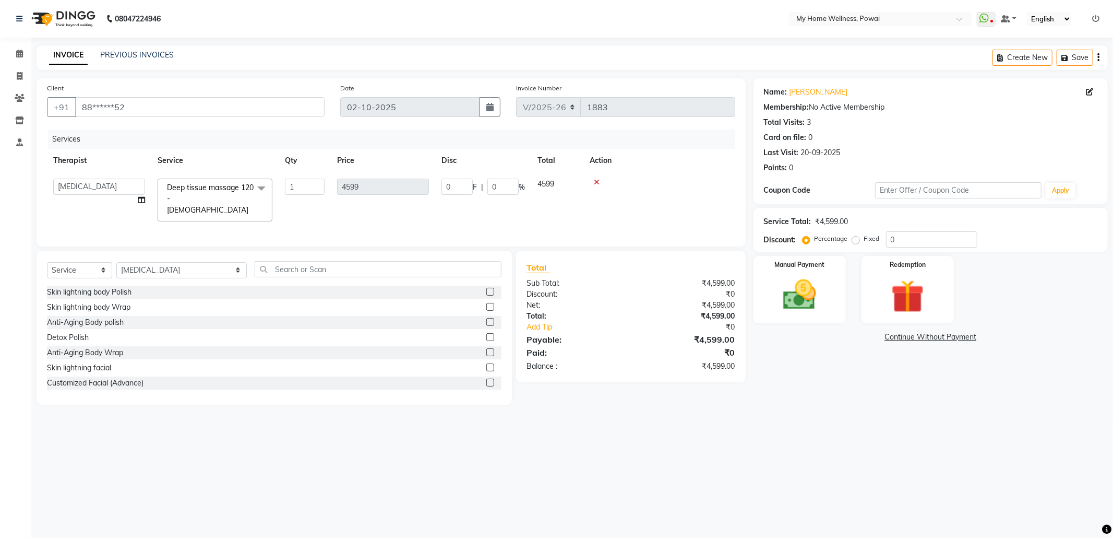
click at [231, 189] on span "Deep tissue massage 120 - [DEMOGRAPHIC_DATA]" at bounding box center [210, 199] width 87 height 32
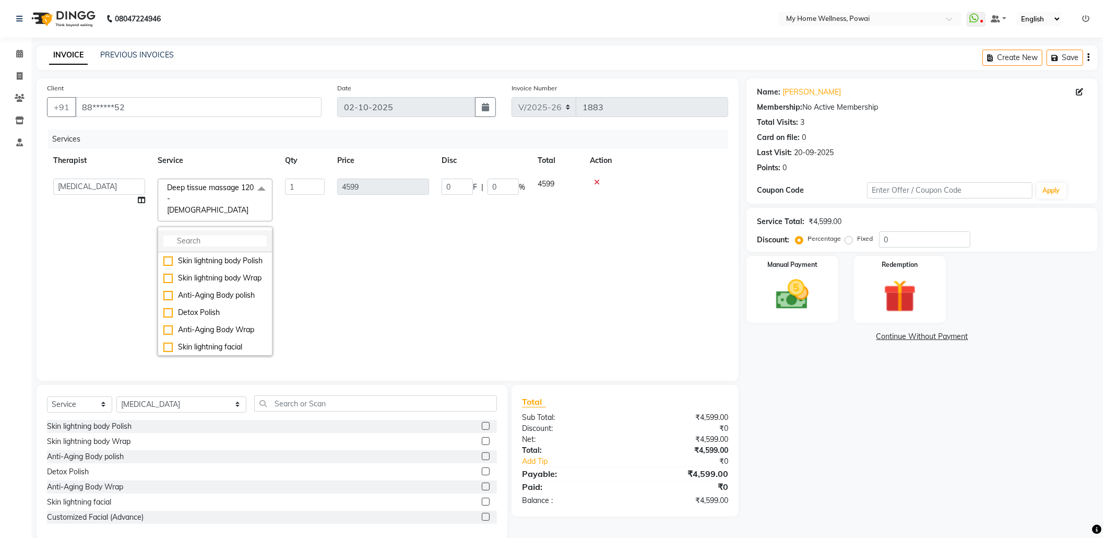
click at [218, 235] on input "multiselect-search" at bounding box center [214, 240] width 103 height 11
type input "ba"
click at [157, 310] on td "Deep tissue massage 120 - [DEMOGRAPHIC_DATA] x ba Balanese Massage 60 - [DEMOGR…" at bounding box center [214, 266] width 127 height 189
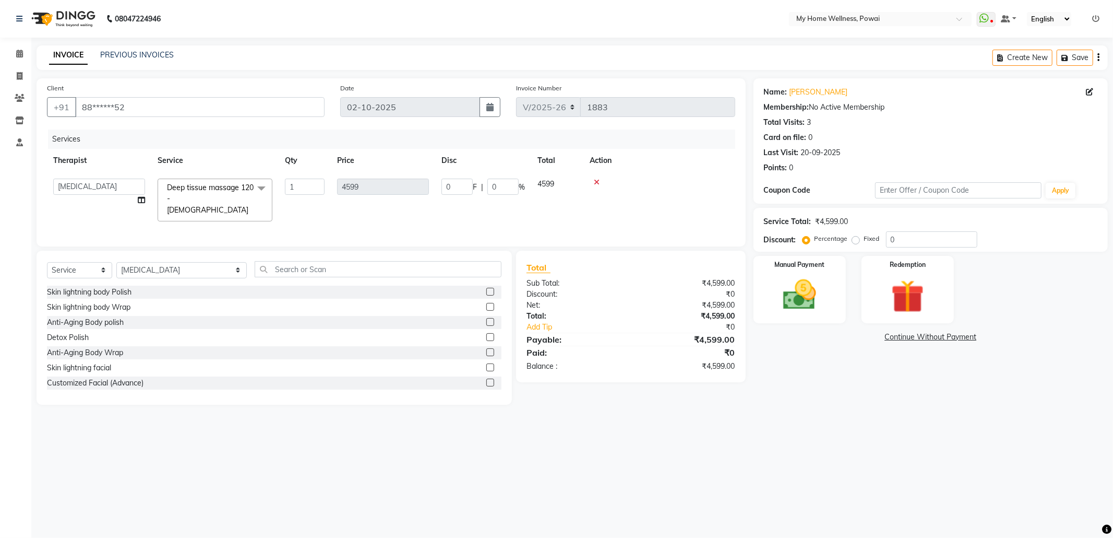
click at [228, 201] on span "Deep tissue massage 120 - [DEMOGRAPHIC_DATA] x" at bounding box center [210, 198] width 92 height 33
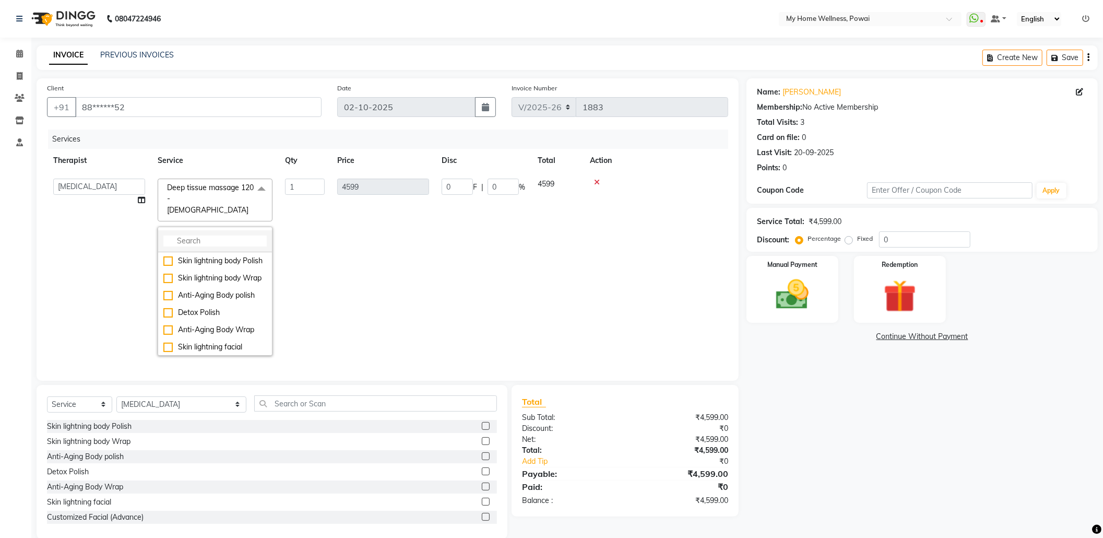
click at [201, 235] on input "multiselect-search" at bounding box center [214, 240] width 103 height 11
type input "ba"
click at [172, 314] on div "Balanese Massage 90 - [DEMOGRAPHIC_DATA]" at bounding box center [214, 323] width 103 height 22
checkbox input "true"
type input "3499"
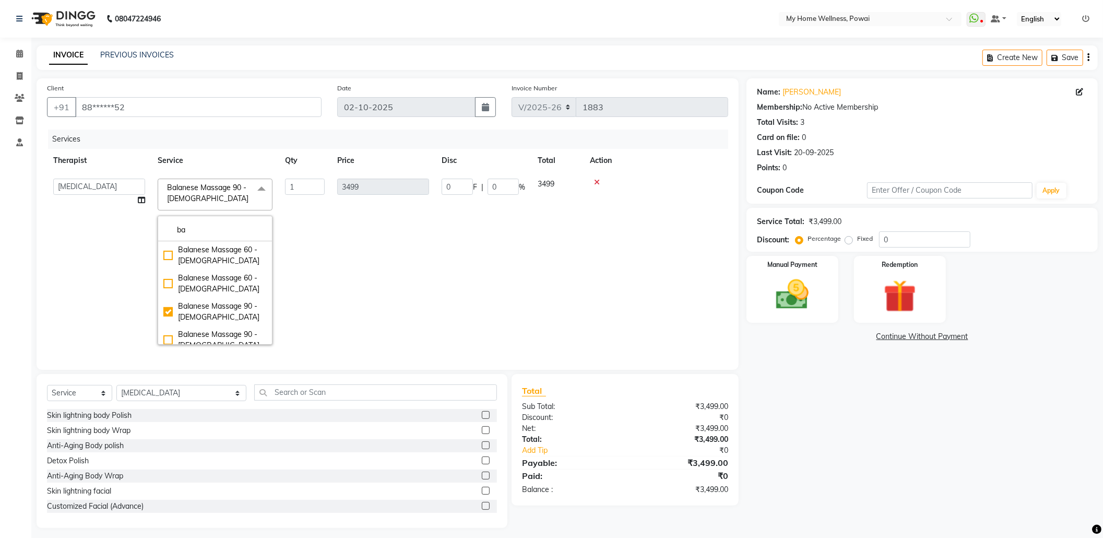
click at [385, 260] on td "3499" at bounding box center [383, 261] width 104 height 178
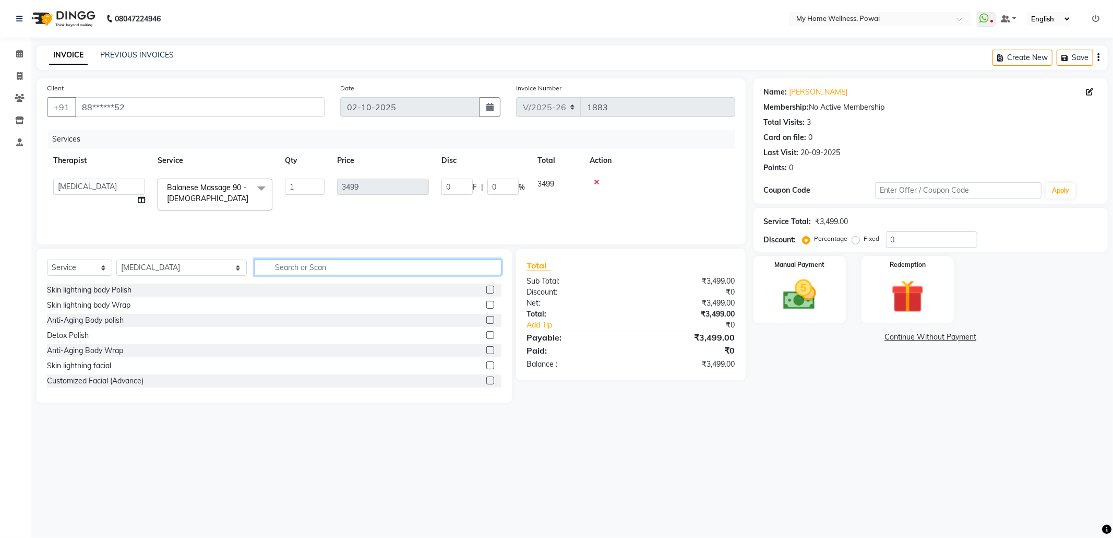
click at [285, 273] on input "text" at bounding box center [378, 267] width 247 height 16
type input "tr"
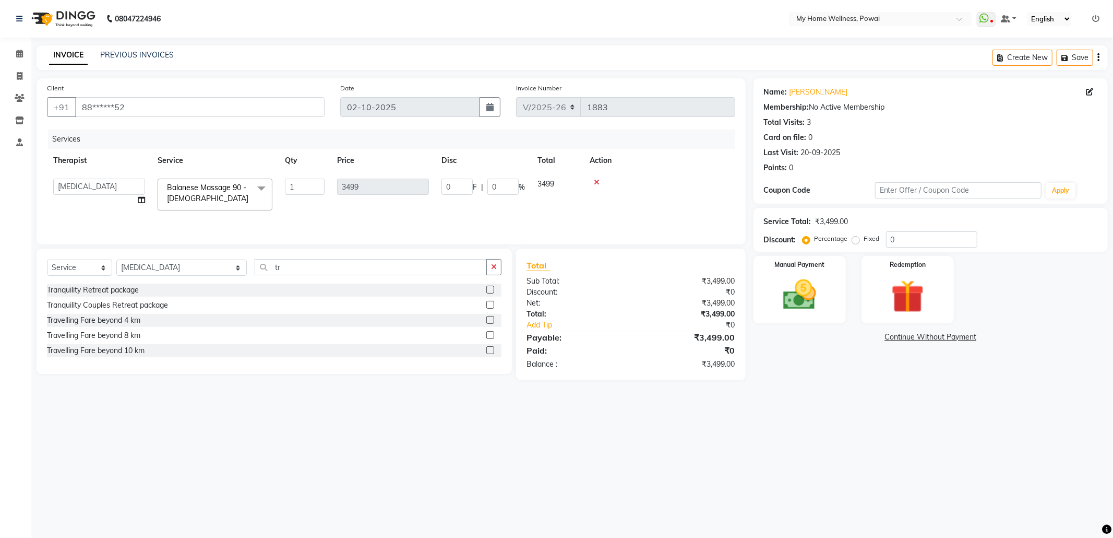
click at [487, 351] on label at bounding box center [490, 350] width 8 height 8
click at [487, 351] on input "checkbox" at bounding box center [489, 350] width 7 height 7
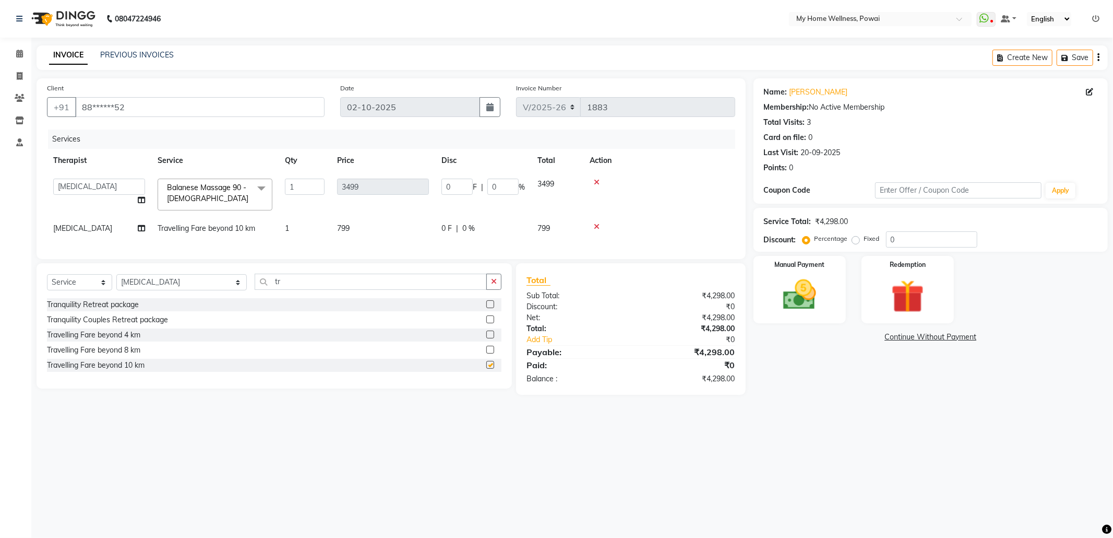
checkbox input "false"
click at [864, 241] on label "Fixed" at bounding box center [872, 238] width 16 height 9
click at [854, 241] on input "Fixed" at bounding box center [857, 238] width 7 height 7
radio input "true"
click at [912, 241] on input "0" at bounding box center [931, 239] width 91 height 16
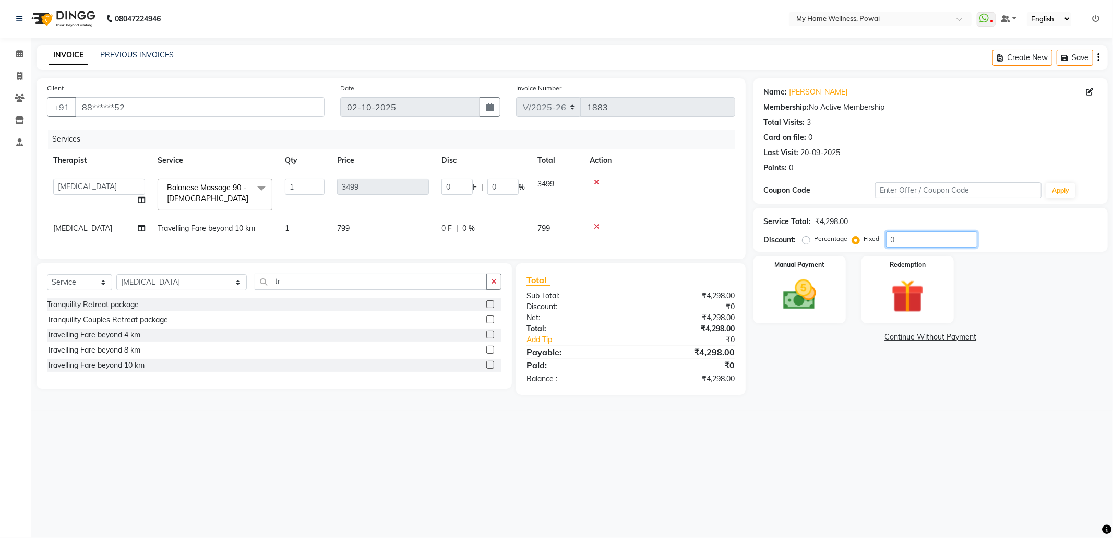
type input "09"
type input "7.33"
type input "0.21"
type input "098"
type input "79.78"
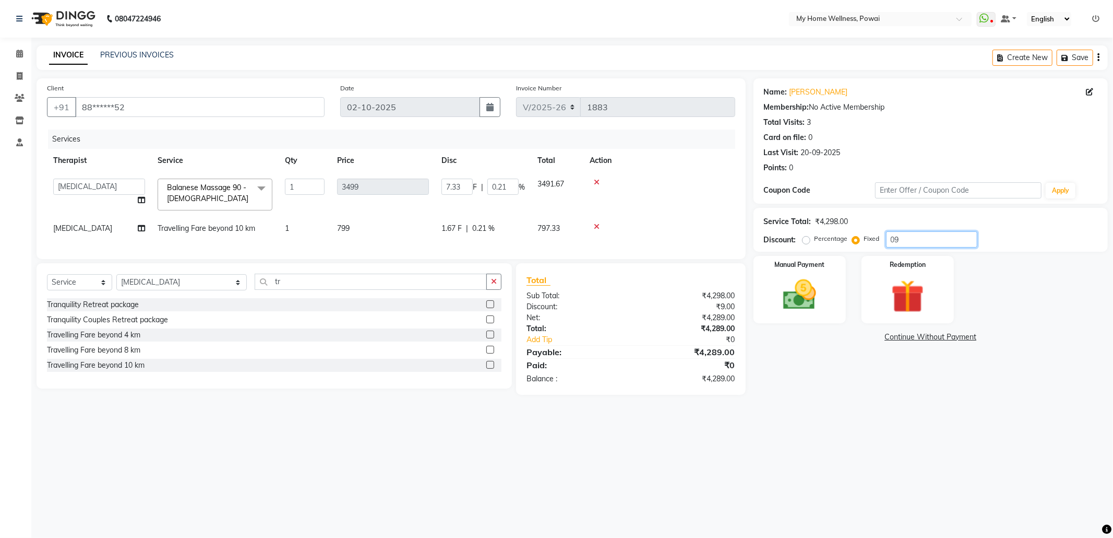
type input "2.28"
type input "098"
click at [785, 309] on img at bounding box center [800, 295] width 56 height 40
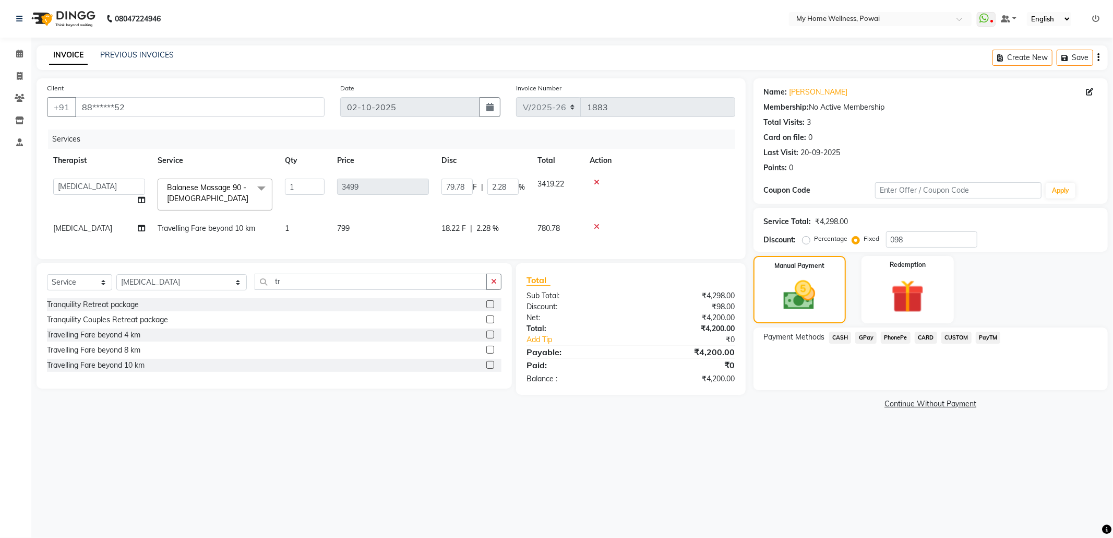
click at [861, 336] on span "GPay" at bounding box center [865, 337] width 21 height 12
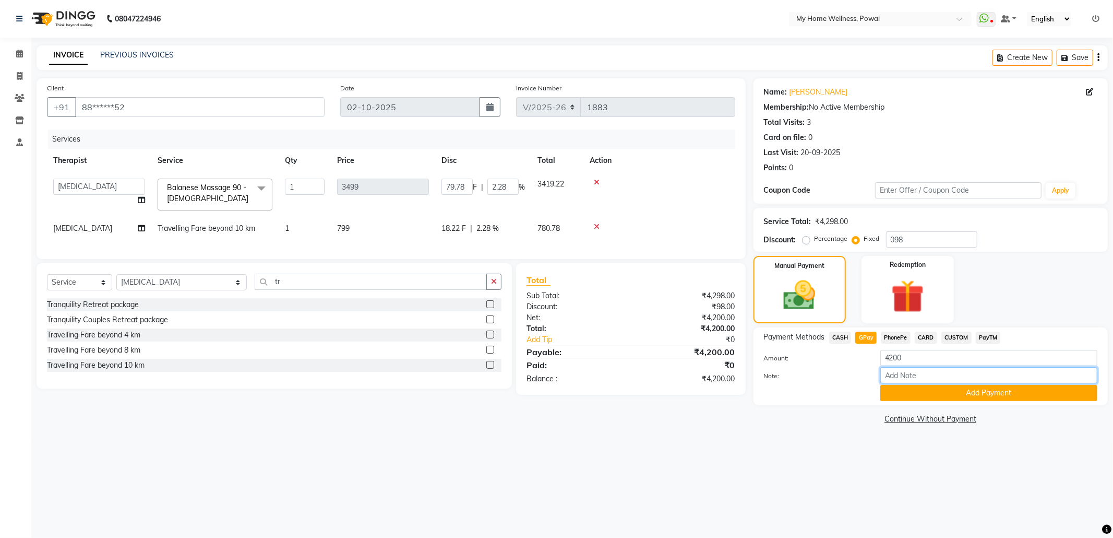
click at [917, 374] on input "Note:" at bounding box center [988, 375] width 217 height 16
type input "krishna mam account"
click at [946, 384] on div "Note: [PERSON_NAME] mam account" at bounding box center [930, 376] width 349 height 18
click at [944, 391] on button "Add Payment" at bounding box center [988, 393] width 217 height 16
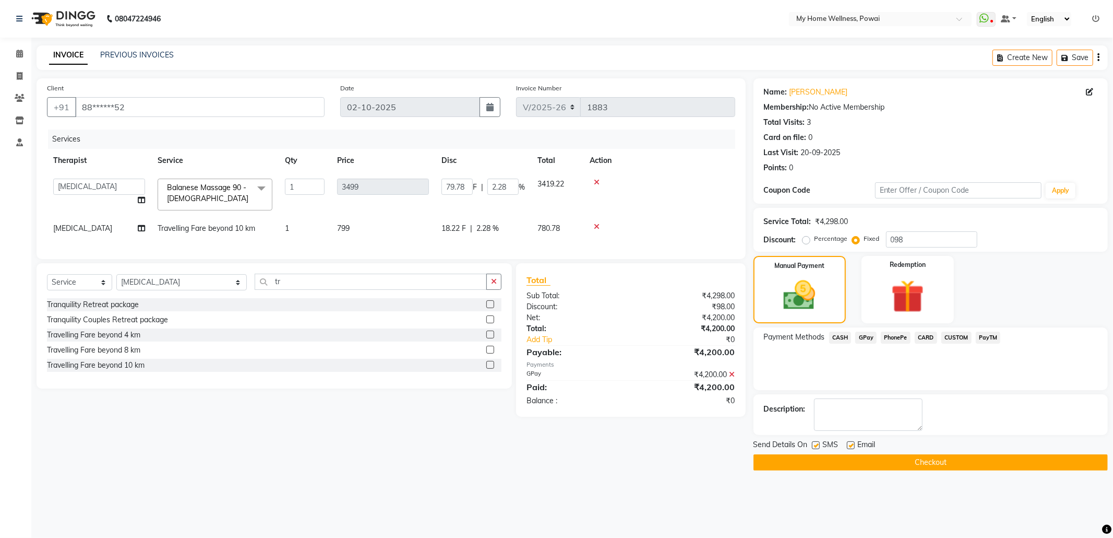
click at [942, 453] on div "Send Details On SMS Email Checkout" at bounding box center [931, 454] width 354 height 31
click at [941, 458] on button "Checkout" at bounding box center [931, 462] width 354 height 16
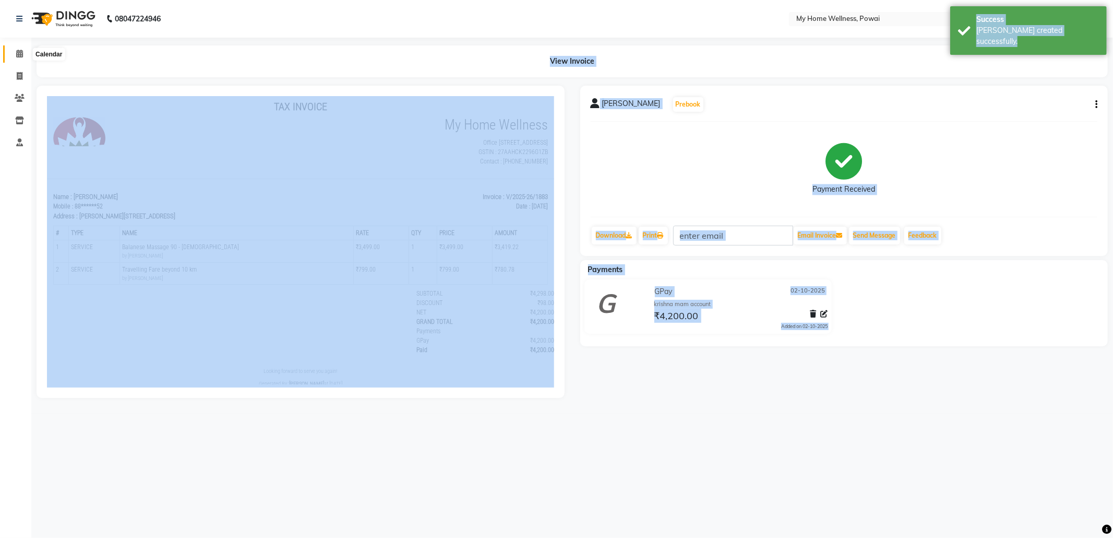
click at [24, 55] on span at bounding box center [19, 54] width 18 height 12
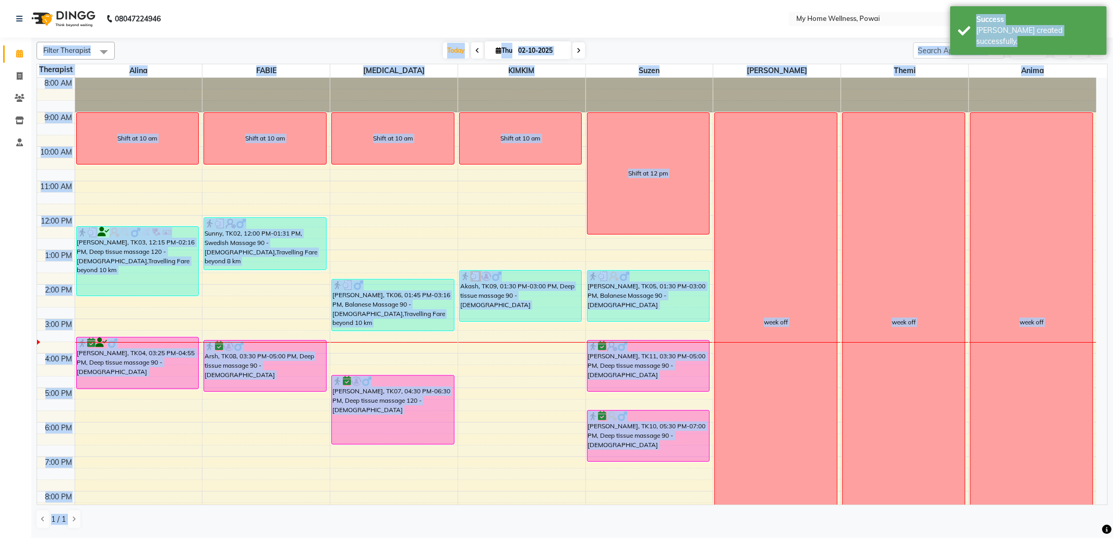
click at [268, 424] on div "8:00 AM 9:00 AM 10:00 AM 11:00 AM 12:00 PM 1:00 PM 2:00 PM 3:00 PM 4:00 PM 5:00…" at bounding box center [566, 319] width 1059 height 482
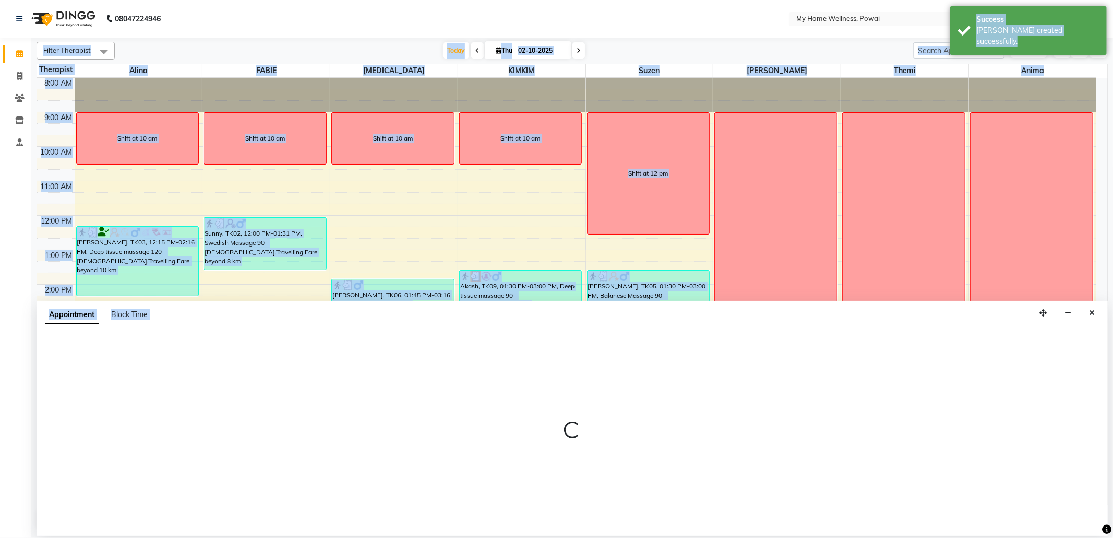
select select "86797"
select select "1065"
select select "tentative"
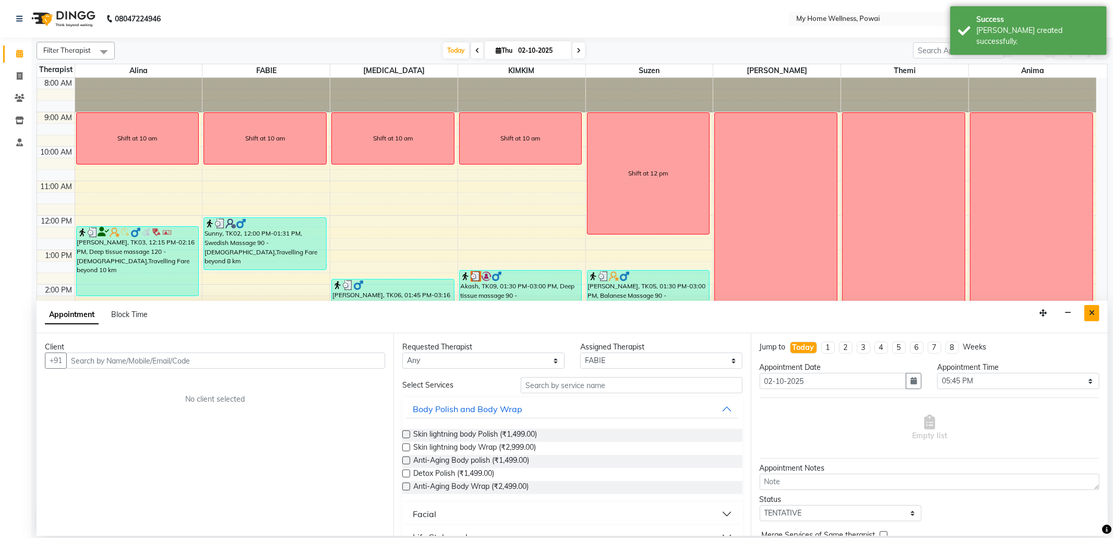
click at [1092, 314] on icon "Close" at bounding box center [1092, 312] width 6 height 7
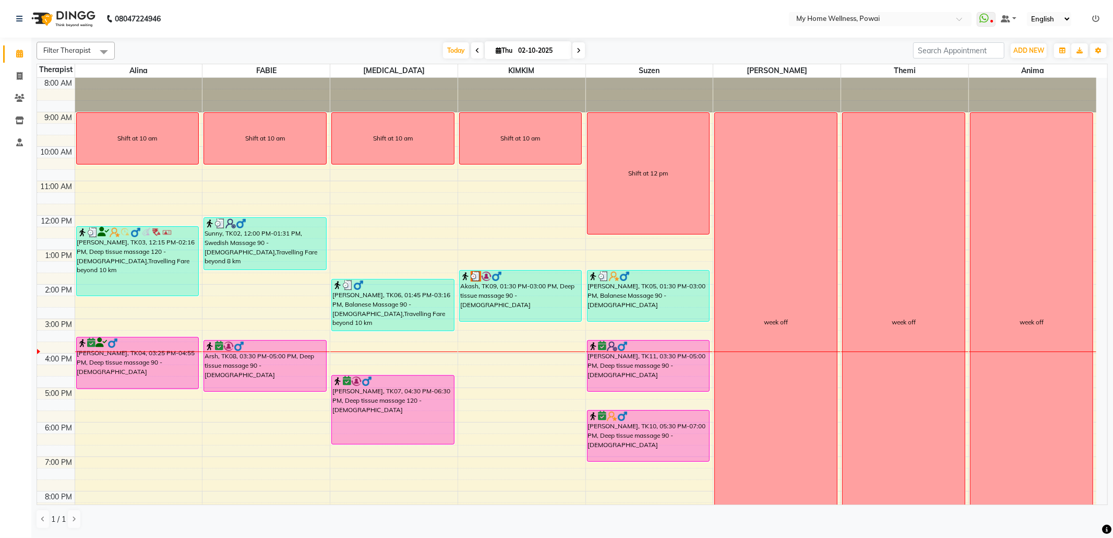
click at [116, 434] on div "8:00 AM 9:00 AM 10:00 AM 11:00 AM 12:00 PM 1:00 PM 2:00 PM 3:00 PM 4:00 PM 5:00…" at bounding box center [566, 319] width 1059 height 482
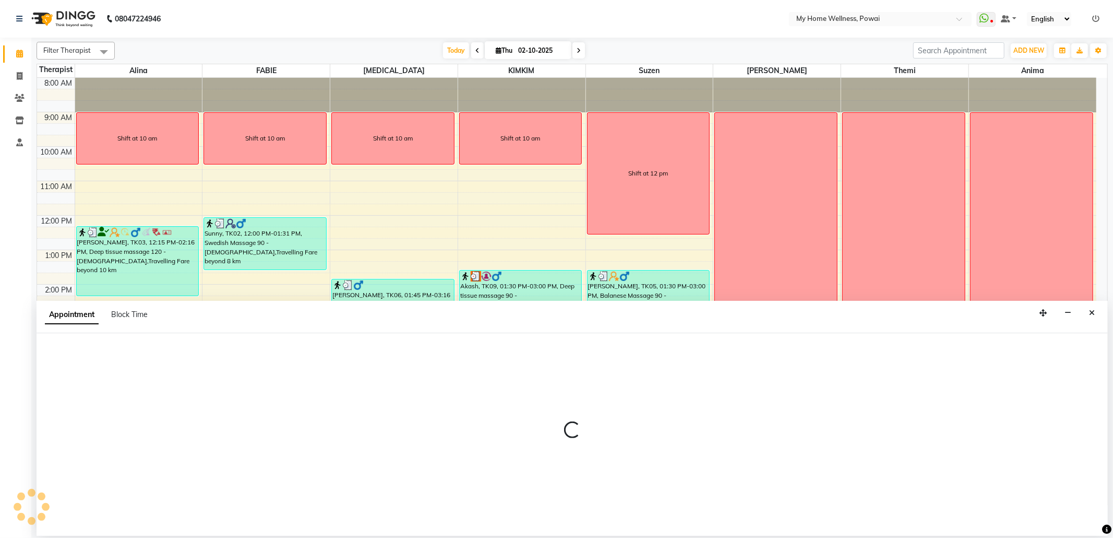
select select "30586"
select select "1080"
select select "tentative"
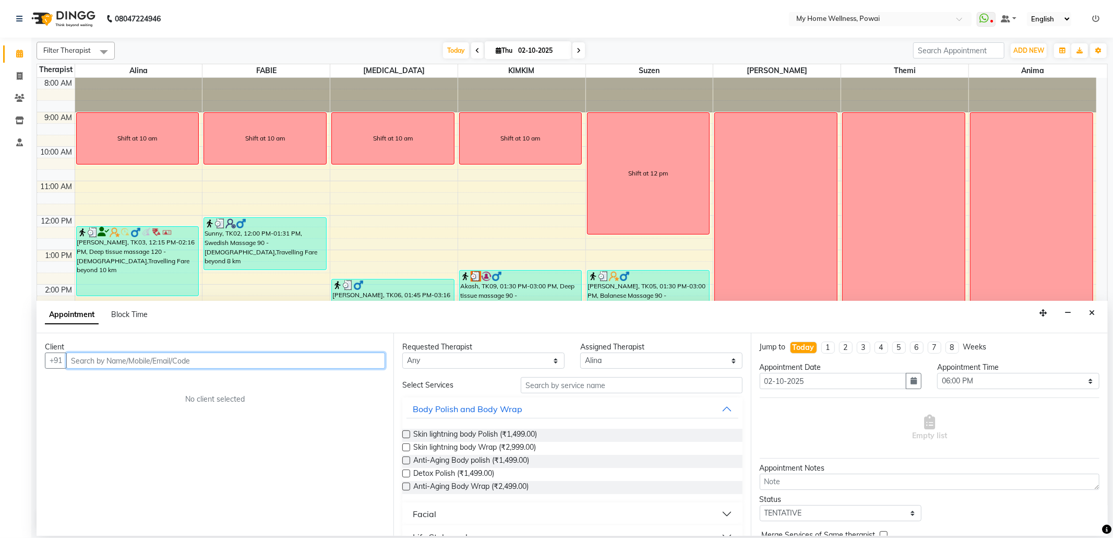
click at [234, 358] on input "text" at bounding box center [225, 360] width 319 height 16
click at [139, 380] on span "[PERSON_NAME]" at bounding box center [113, 383] width 67 height 10
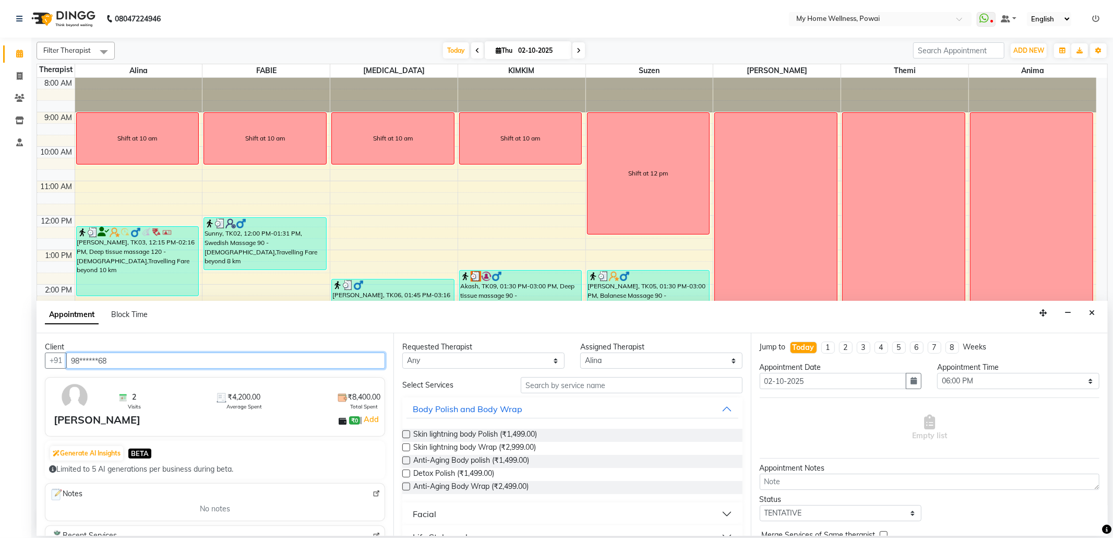
type input "98******68"
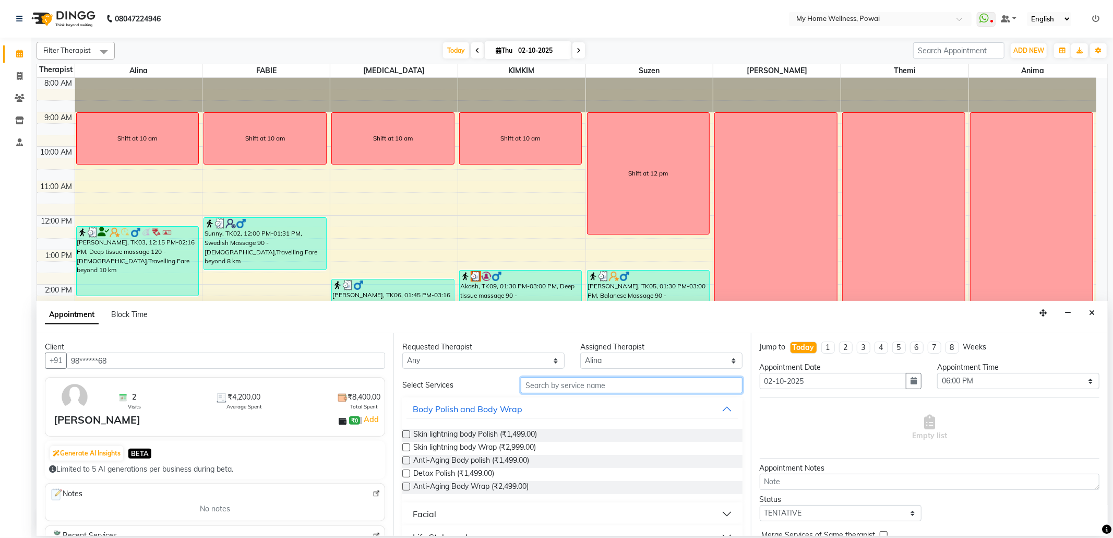
click at [544, 384] on input "text" at bounding box center [631, 385] width 221 height 16
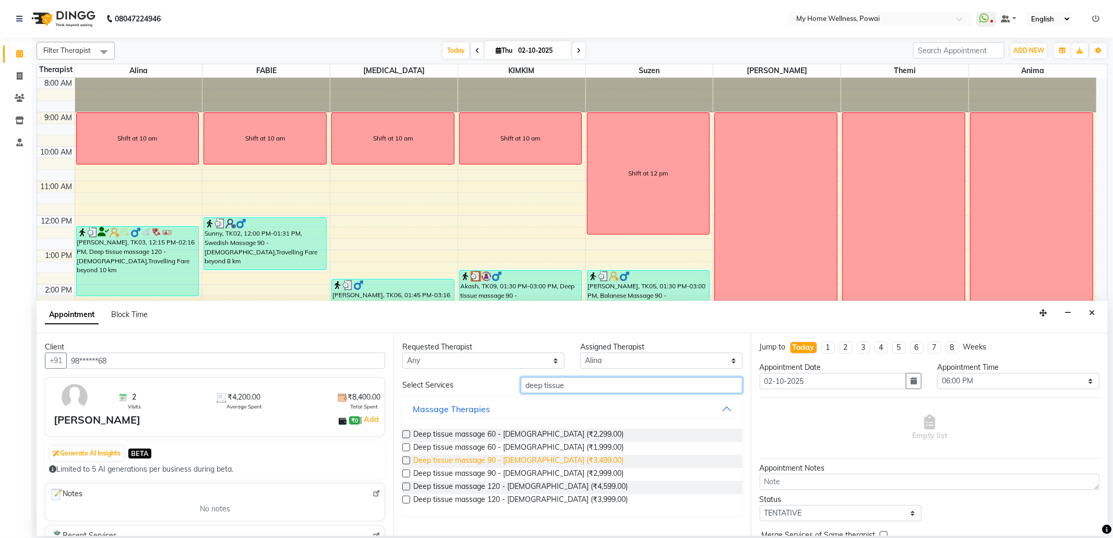
type input "deep tissue"
click at [468, 460] on span "Deep tissue massage 90 - [DEMOGRAPHIC_DATA] (₹3,499.00)" at bounding box center [518, 461] width 210 height 13
checkbox input "false"
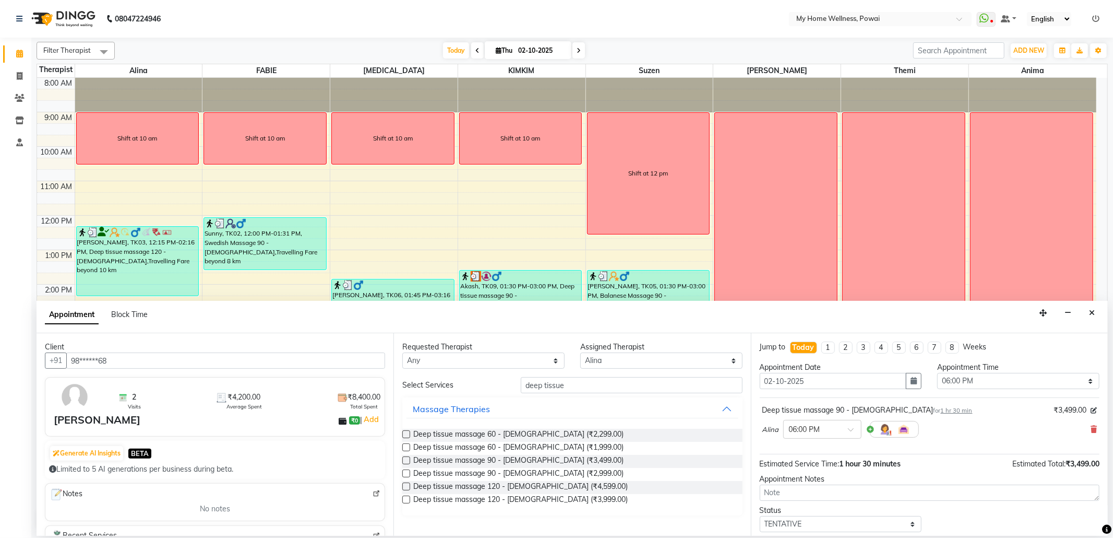
scroll to position [63, 0]
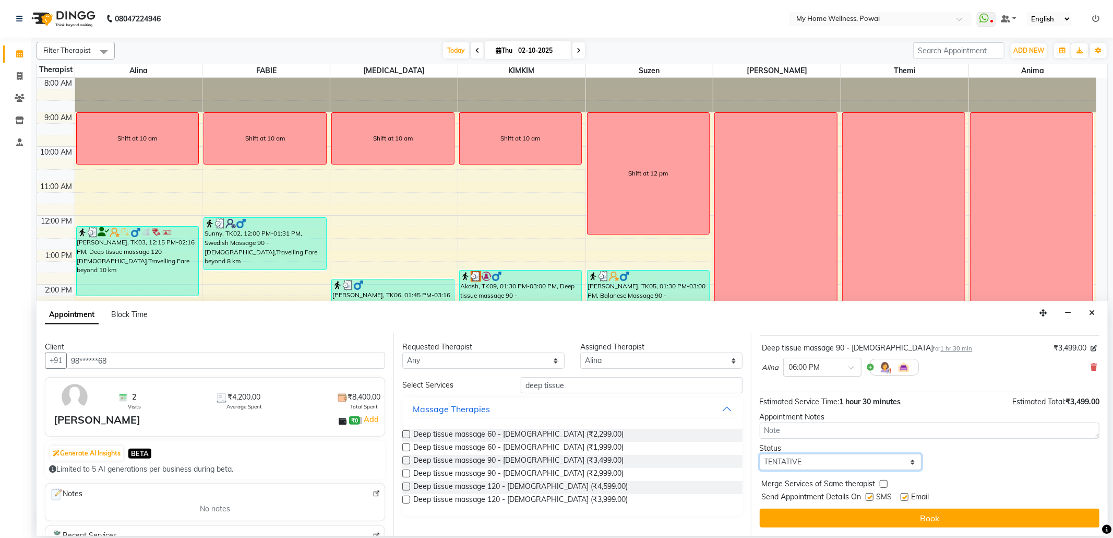
click at [906, 464] on select "Select TENTATIVE CONFIRM CHECK-IN UPCOMING" at bounding box center [841, 462] width 162 height 16
select select "confirm booking"
click at [760, 454] on select "Select TENTATIVE CONFIRM CHECK-IN UPCOMING" at bounding box center [841, 462] width 162 height 16
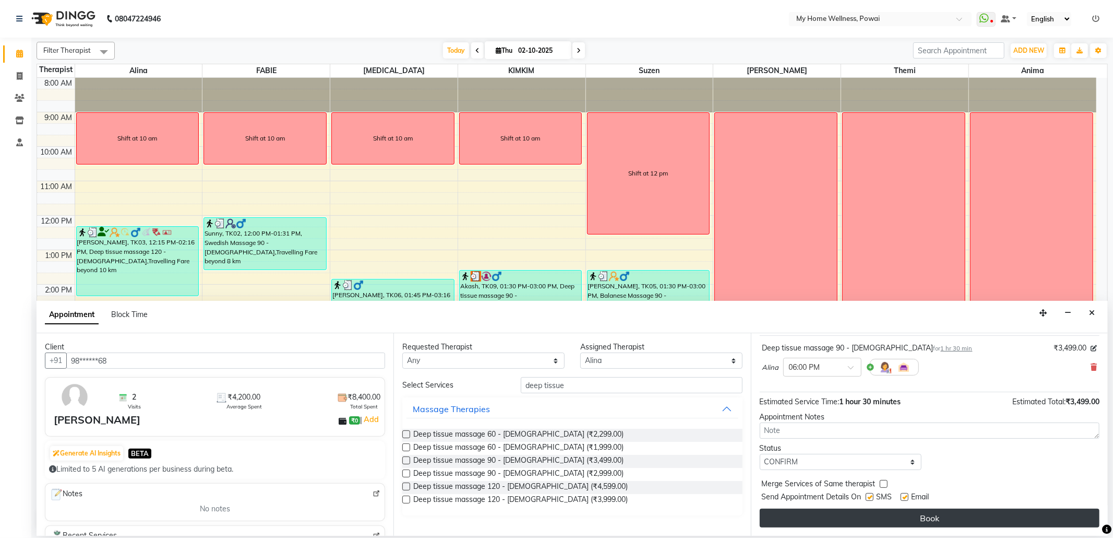
click at [852, 522] on button "Book" at bounding box center [930, 517] width 340 height 19
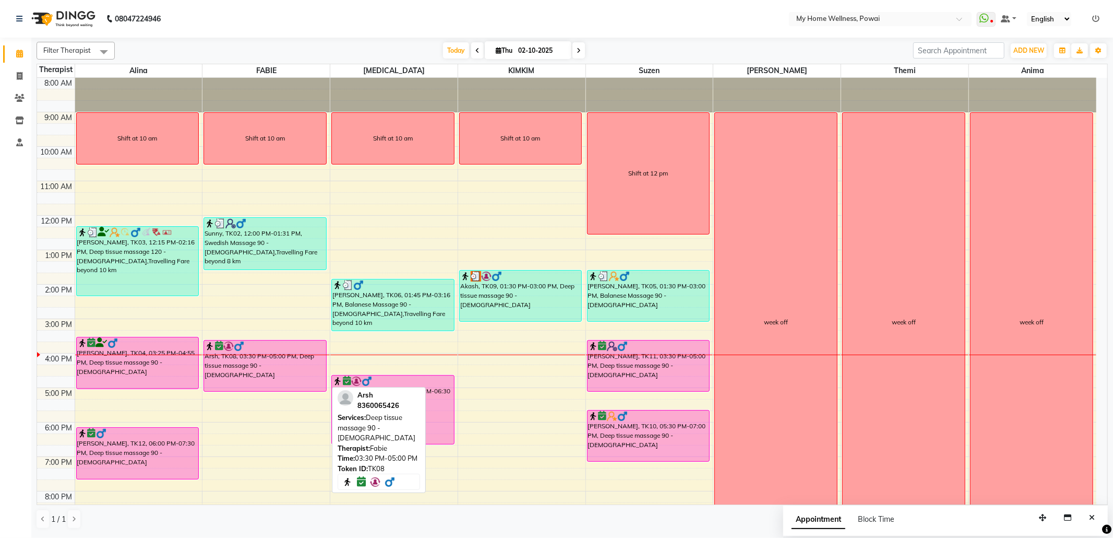
click at [228, 368] on div "Arsh, TK08, 03:30 PM-05:00 PM, Deep tissue massage 90 - [DEMOGRAPHIC_DATA]" at bounding box center [265, 365] width 122 height 51
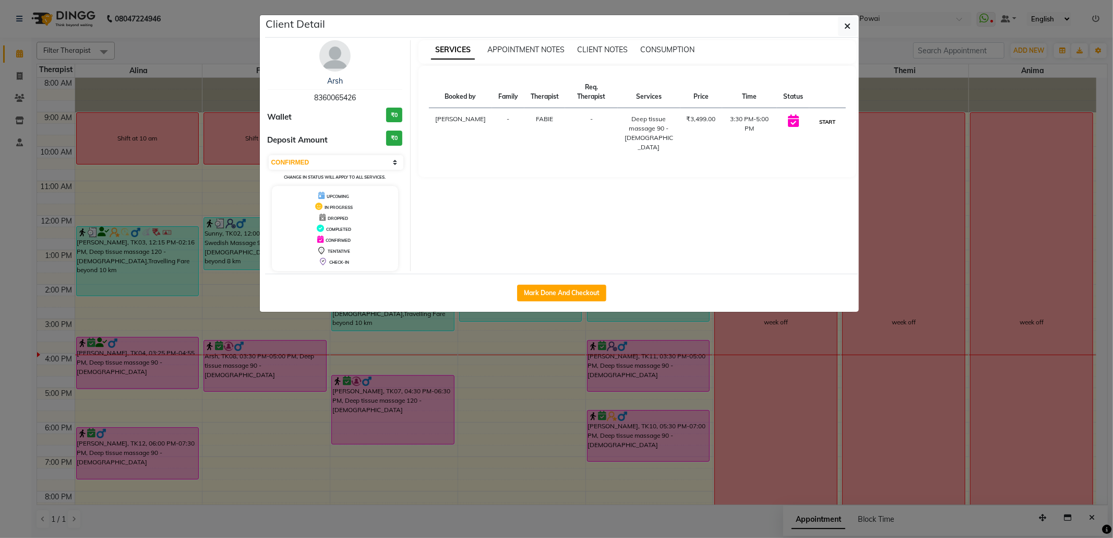
click at [825, 122] on button "START" at bounding box center [827, 121] width 21 height 13
select select "1"
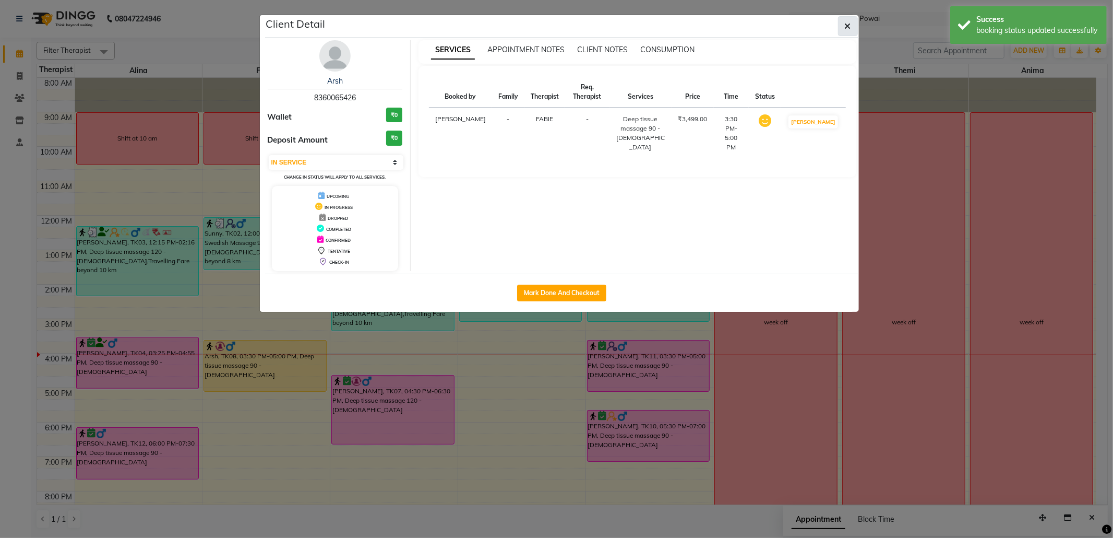
click at [851, 32] on button "button" at bounding box center [848, 26] width 20 height 20
